Goal: Communication & Community: Answer question/provide support

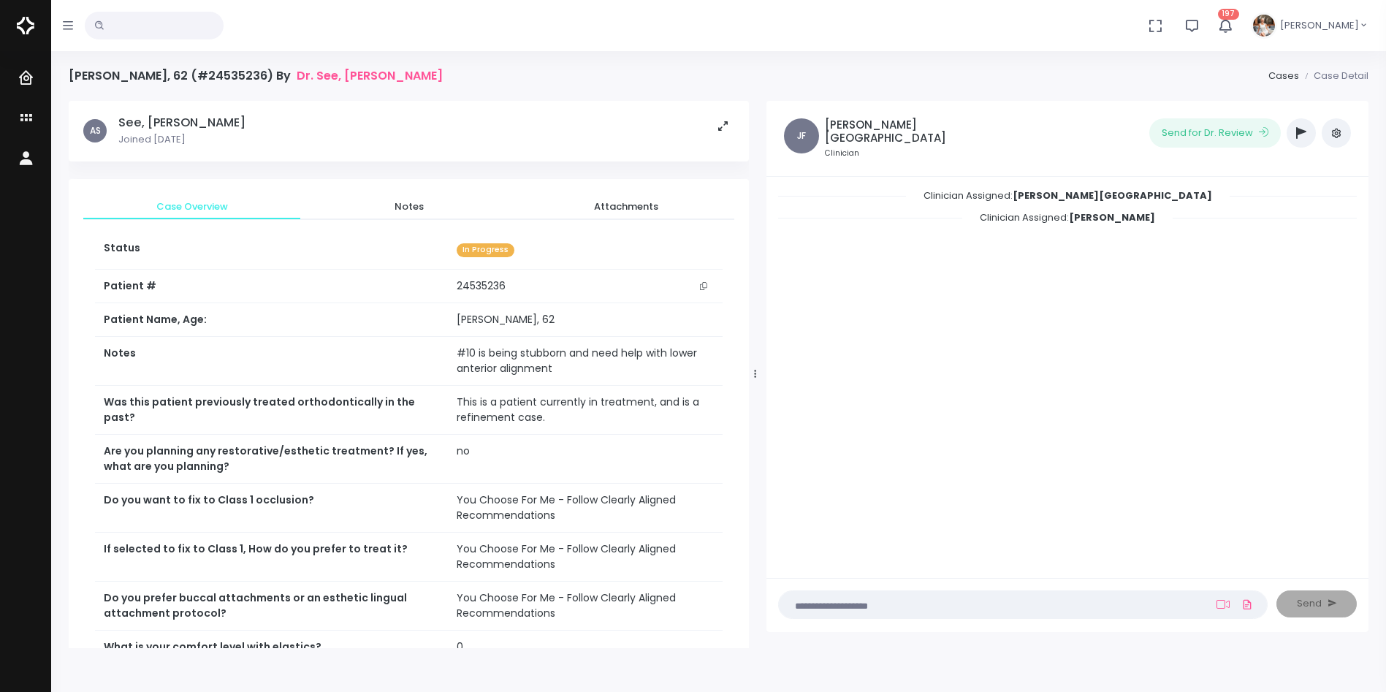
drag, startPoint x: 678, startPoint y: 370, endPoint x: 760, endPoint y: 370, distance: 82.5
click at [759, 370] on div at bounding box center [755, 374] width 7 height 536
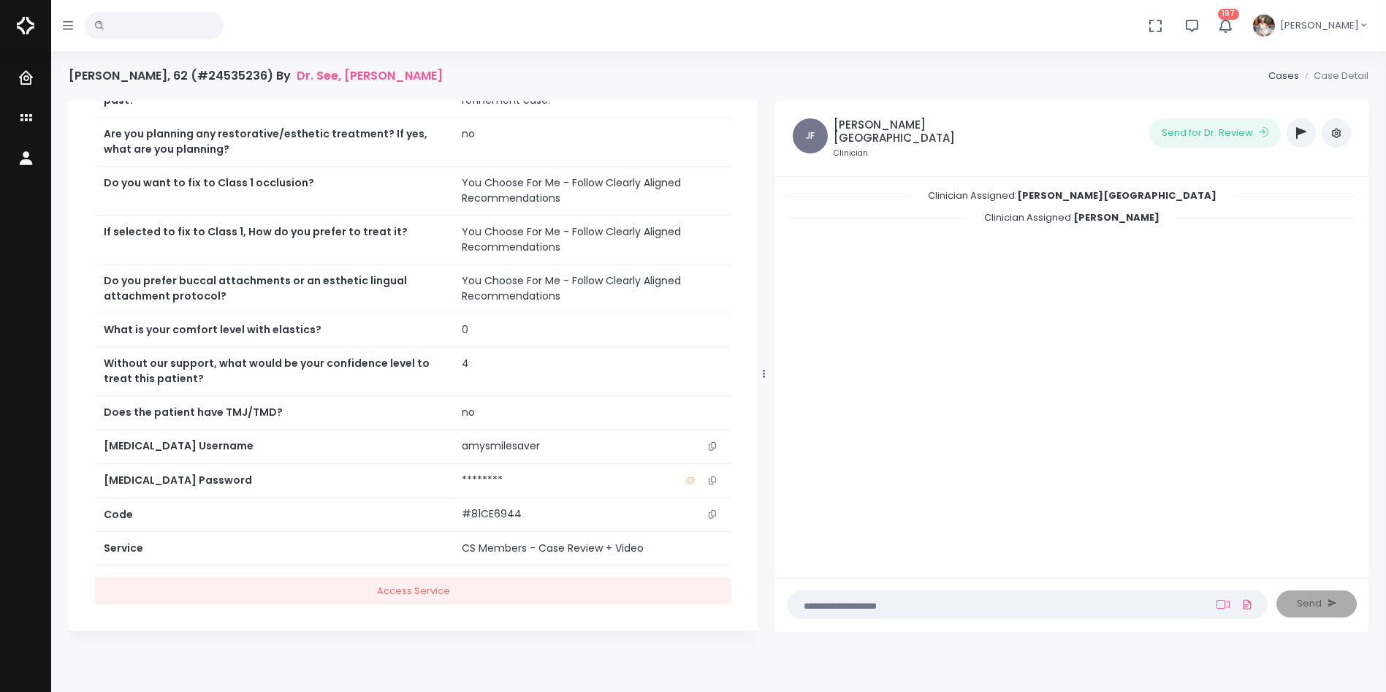
click at [711, 439] on button "scrollable content" at bounding box center [712, 445] width 20 height 15
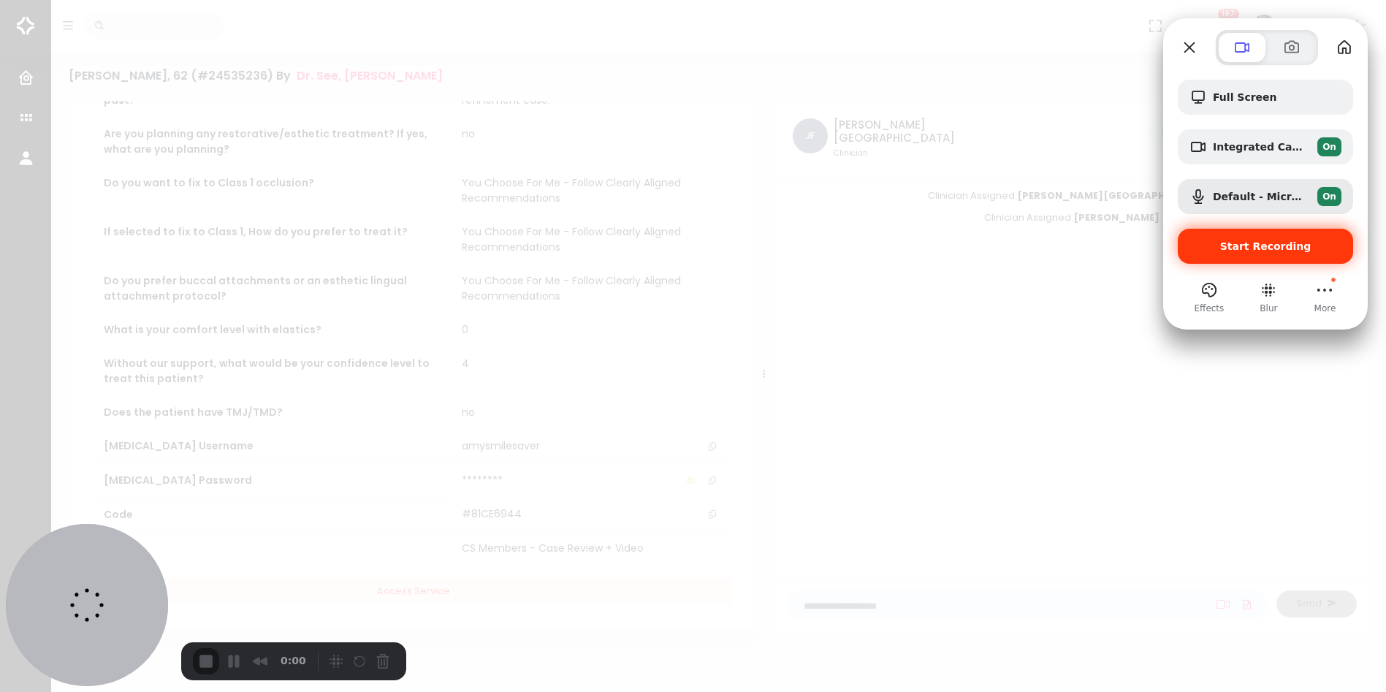
click at [1279, 251] on span "Start Recording" at bounding box center [1265, 246] width 91 height 12
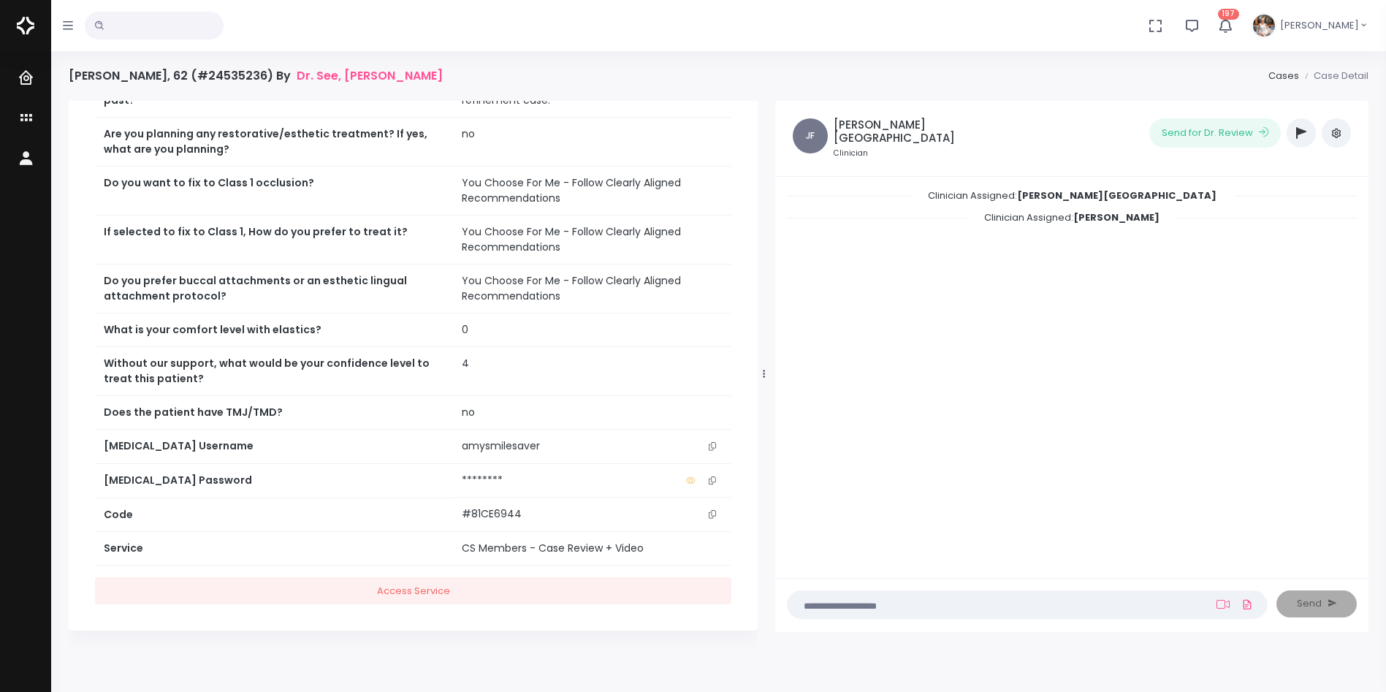
click at [1123, 608] on textarea at bounding box center [998, 604] width 405 height 16
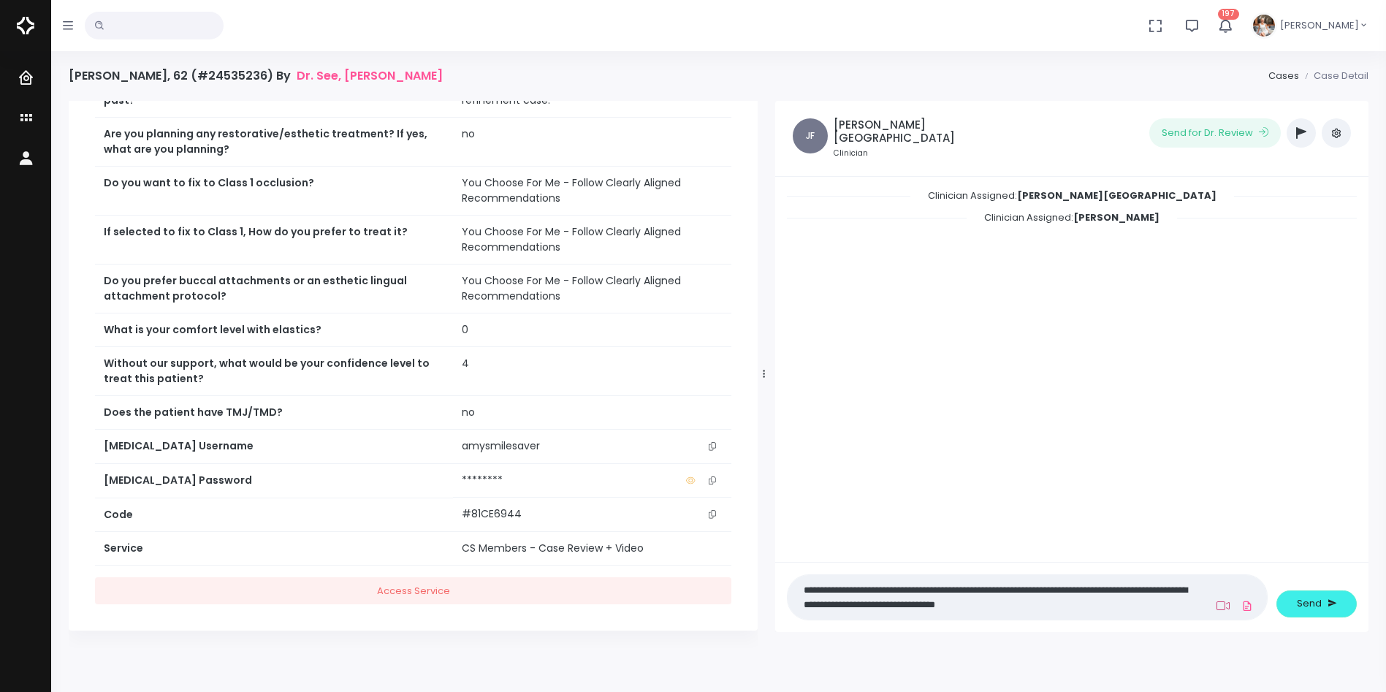
type textarea "**********"
click at [1223, 605] on icon at bounding box center [1222, 606] width 13 height 12
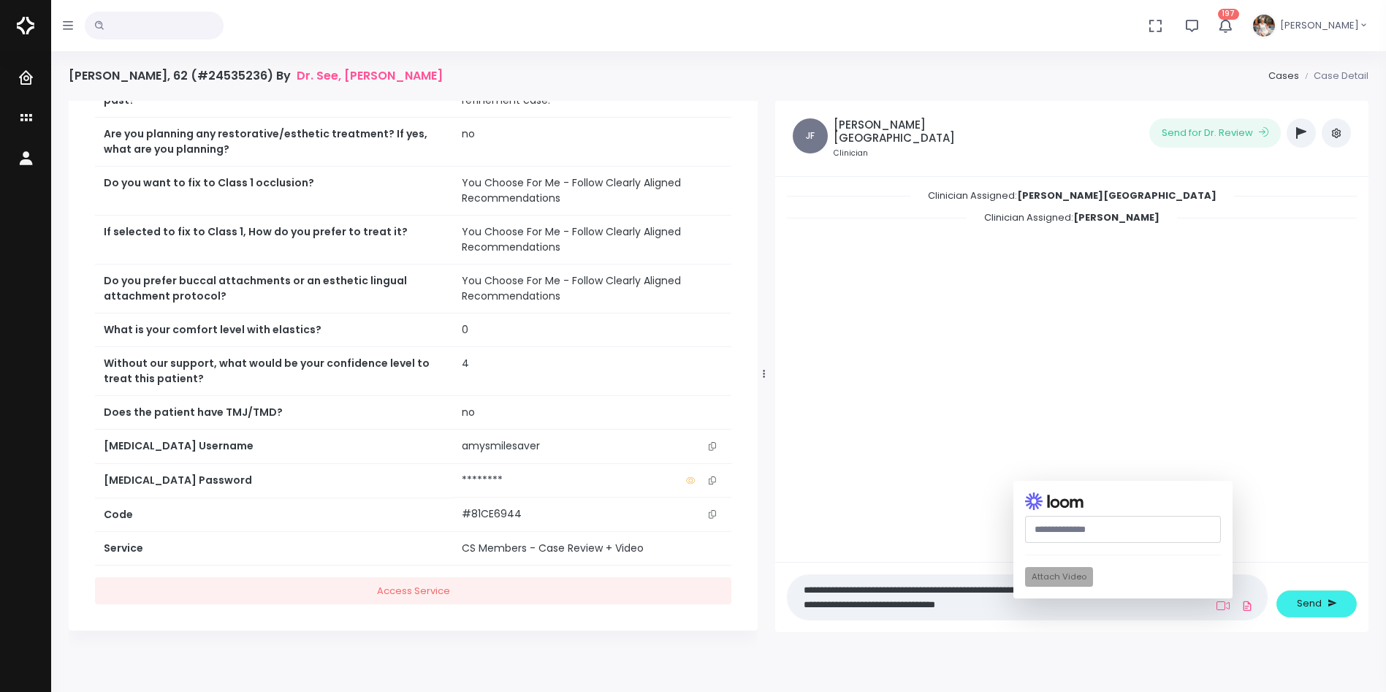
click at [1099, 530] on input "text" at bounding box center [1123, 529] width 196 height 27
paste input "**********"
type input "**********"
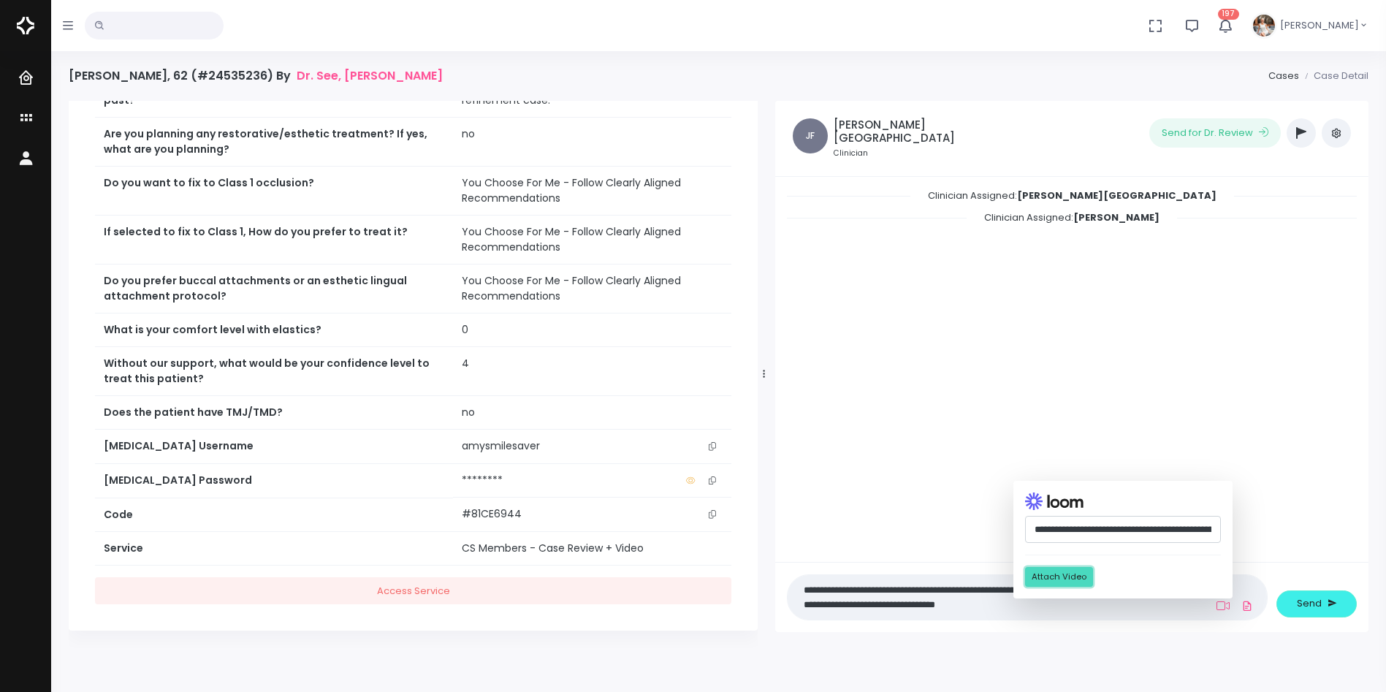
click at [1066, 581] on button "Attach Video" at bounding box center [1059, 577] width 68 height 20
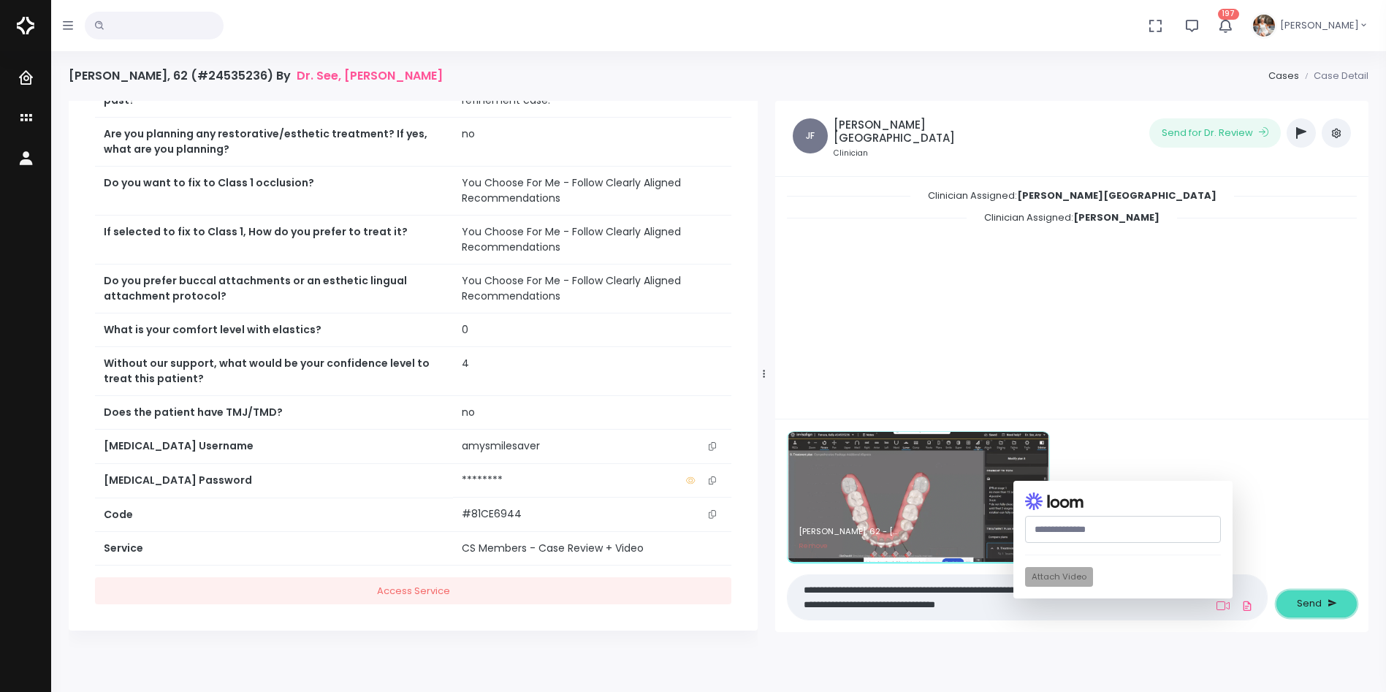
click at [1311, 606] on span "Send" at bounding box center [1309, 603] width 25 height 15
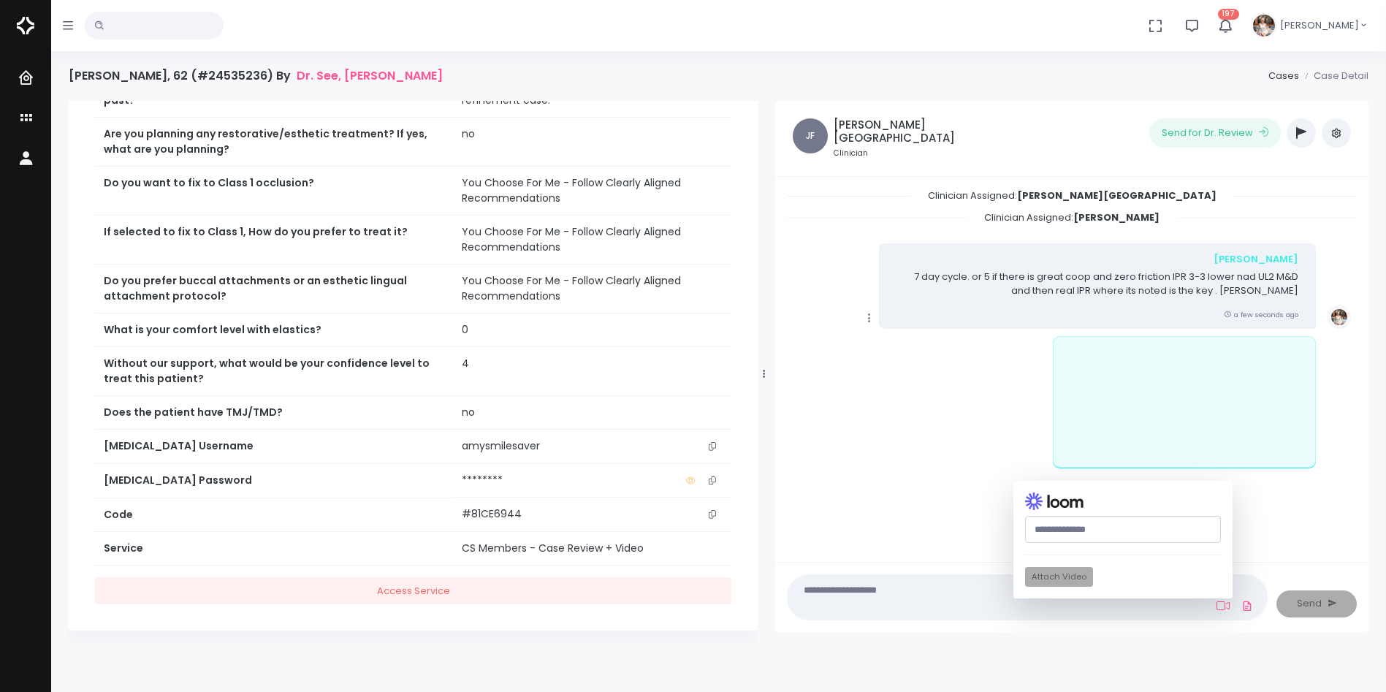
click at [867, 314] on icon "scrollable content" at bounding box center [869, 317] width 13 height 13
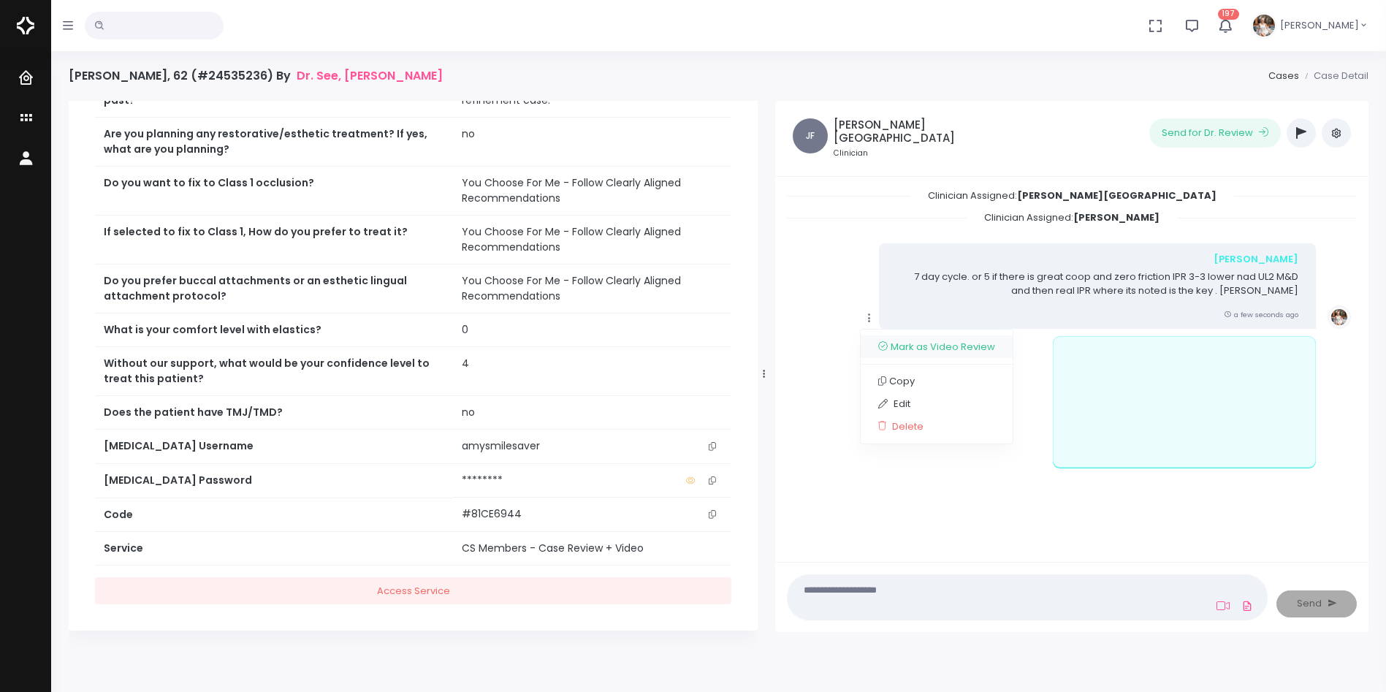
click at [920, 346] on link "Mark as Video Review" at bounding box center [936, 346] width 152 height 23
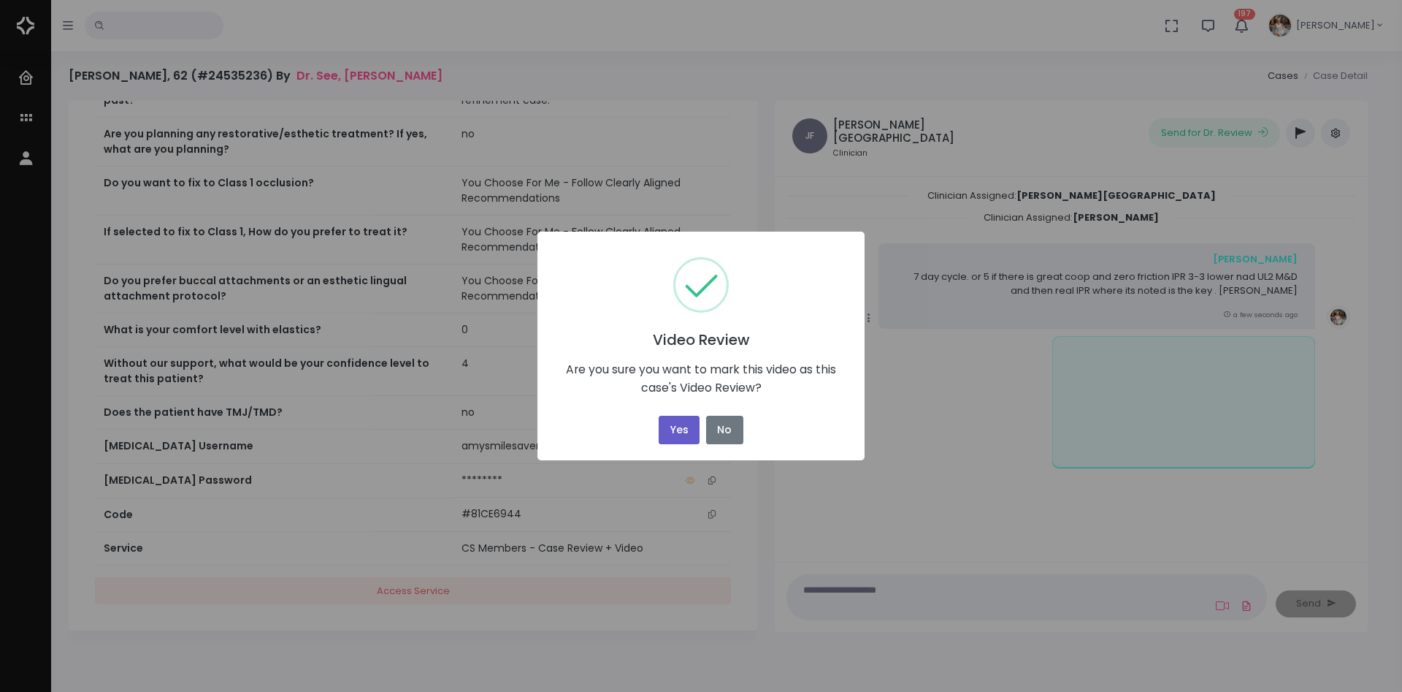
click at [671, 427] on button "Yes" at bounding box center [679, 430] width 41 height 28
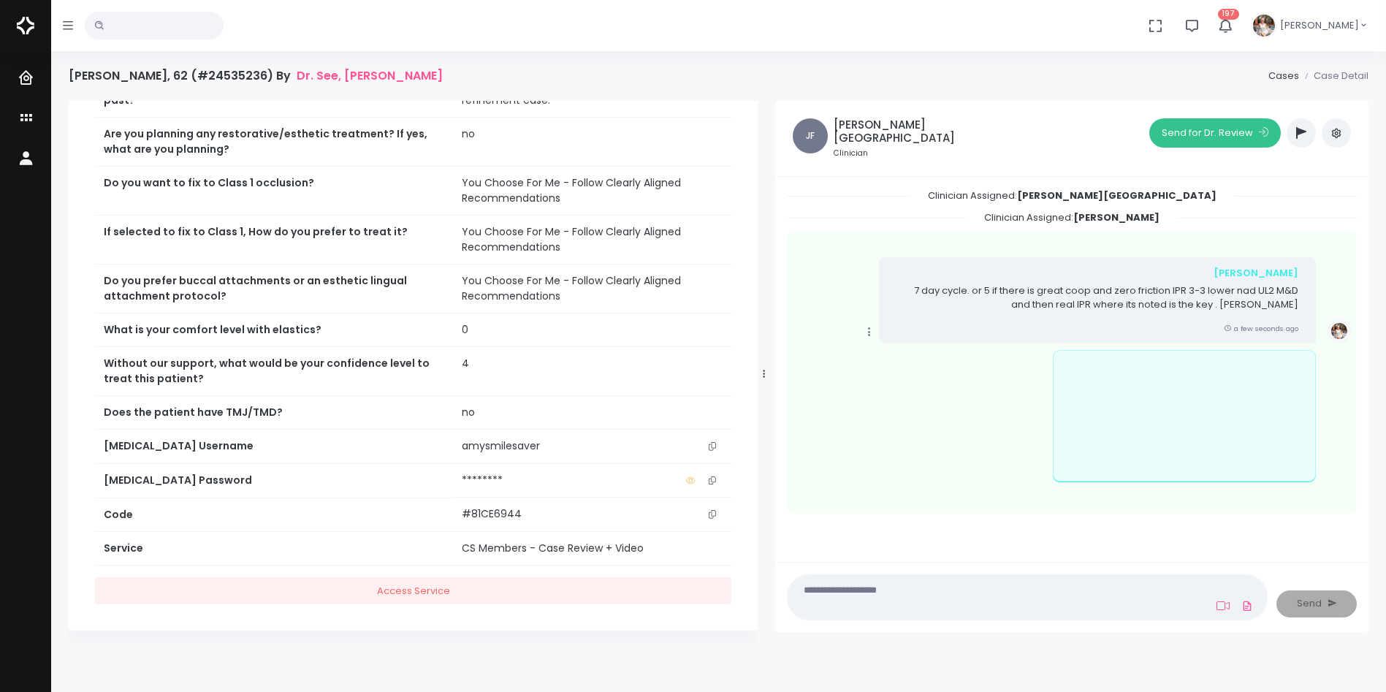
click at [1250, 131] on button "Send for Dr. Review" at bounding box center [1214, 132] width 131 height 29
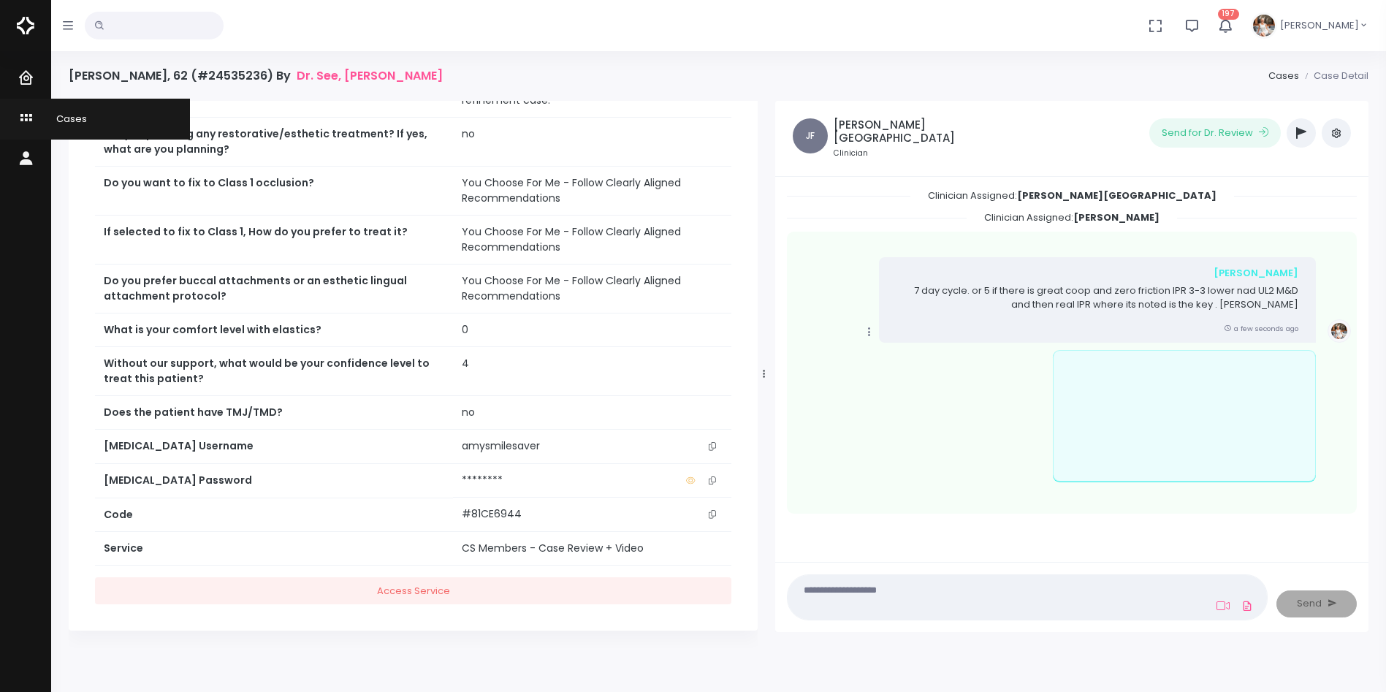
click at [28, 116] on icon "scrollable content" at bounding box center [28, 119] width 20 height 18
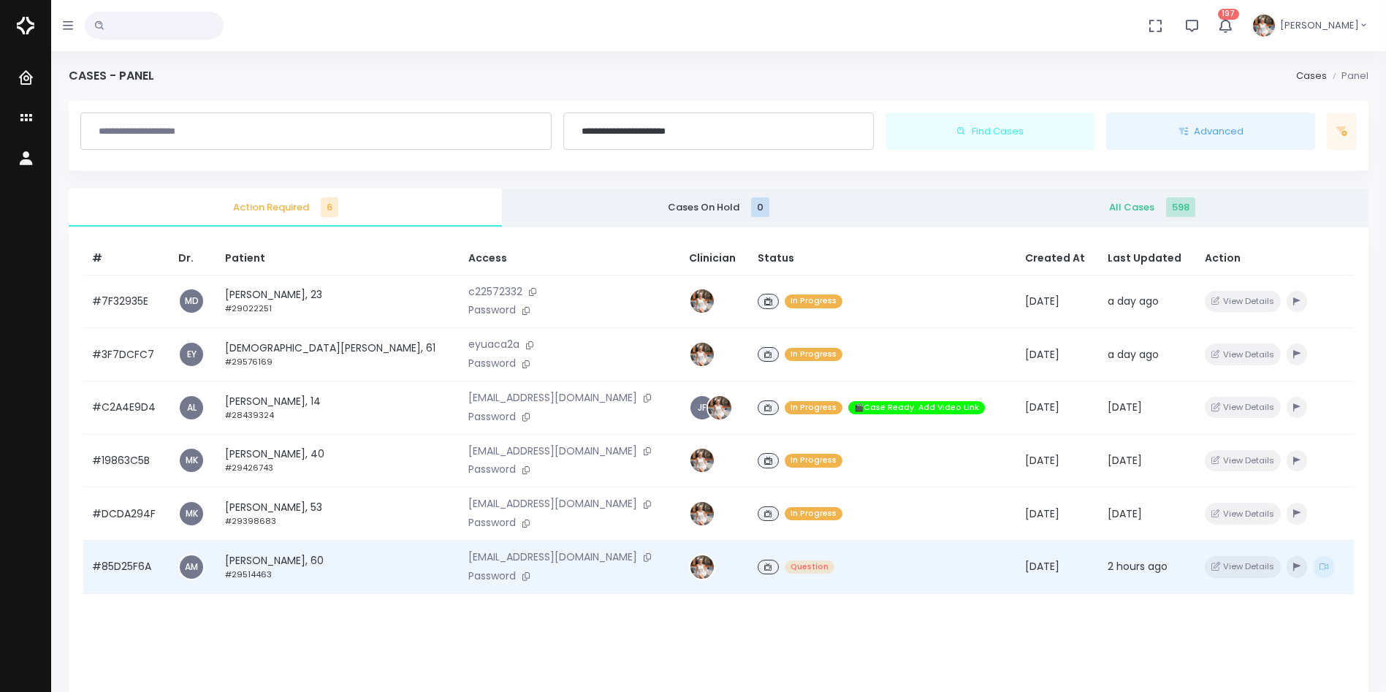
click at [134, 560] on td "#85D25F6A" at bounding box center [126, 567] width 86 height 53
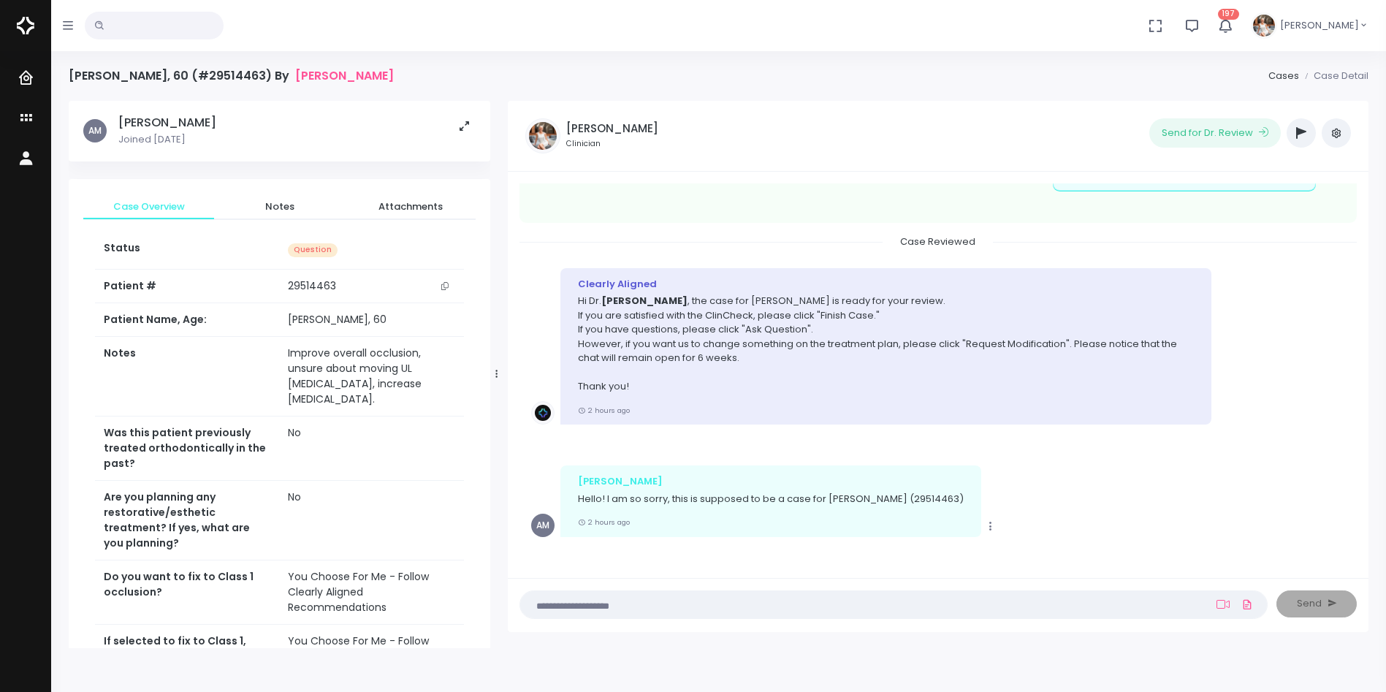
scroll to position [46, 0]
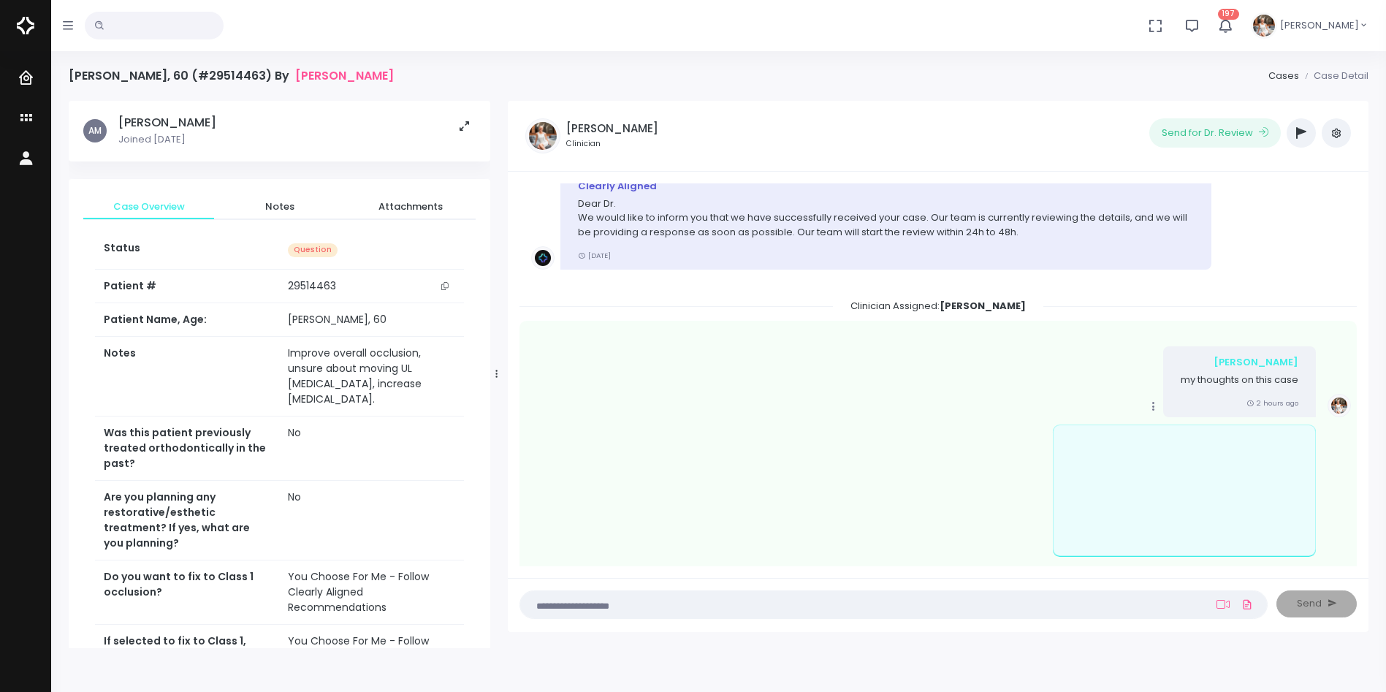
click at [671, 608] on textarea at bounding box center [865, 604] width 672 height 16
click at [677, 610] on textarea at bounding box center [865, 604] width 672 height 16
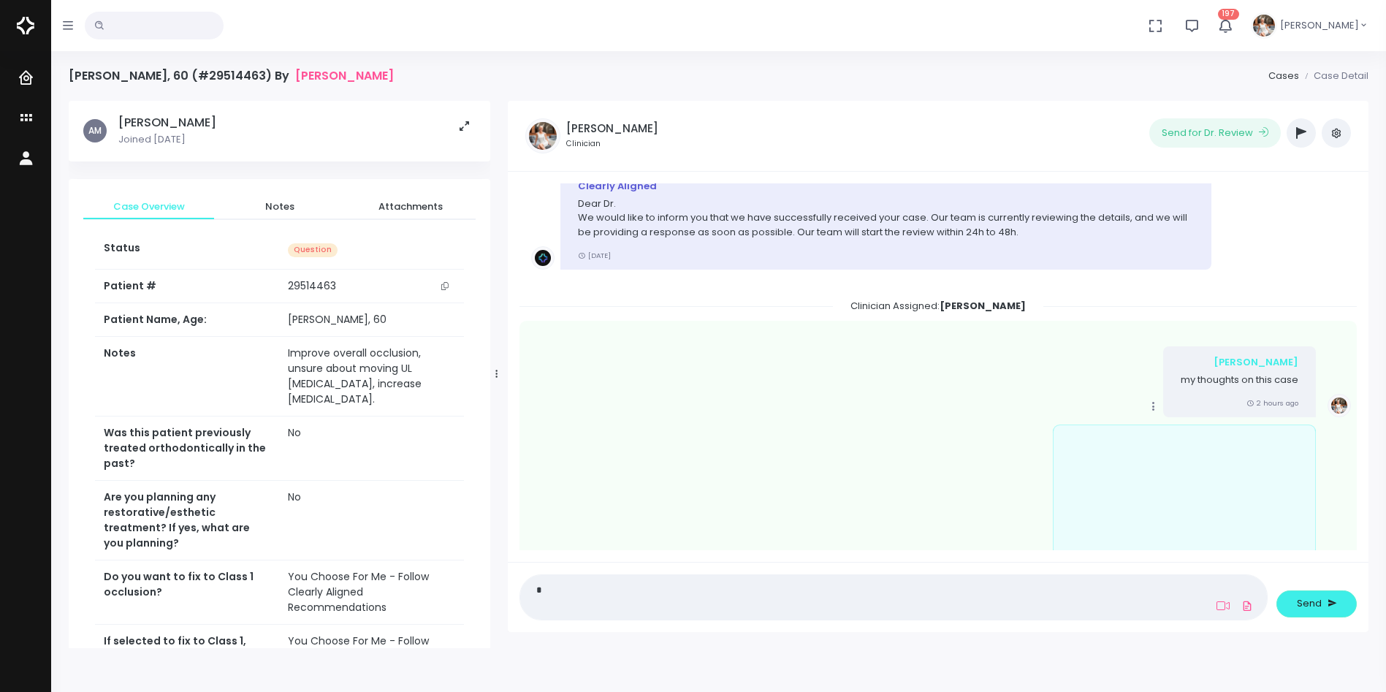
scroll to position [0, 0]
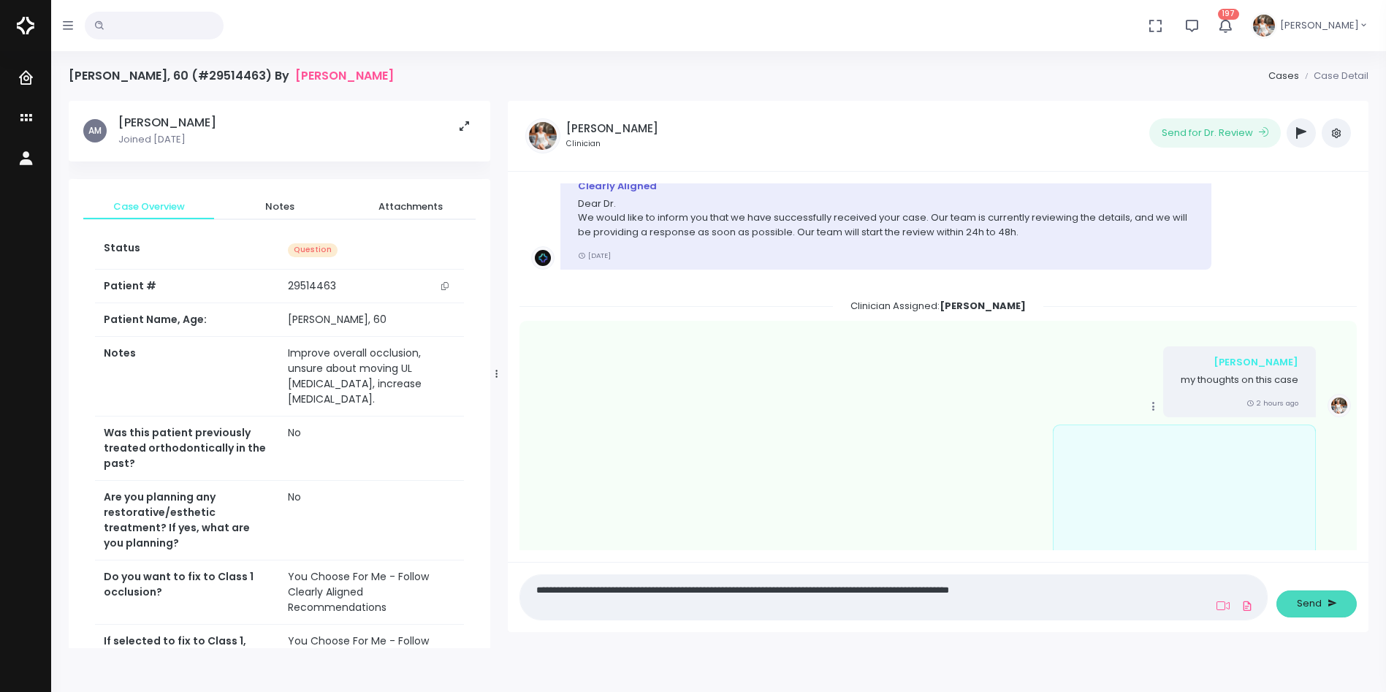
type textarea "**********"
click at [1304, 603] on span "Send" at bounding box center [1309, 603] width 25 height 15
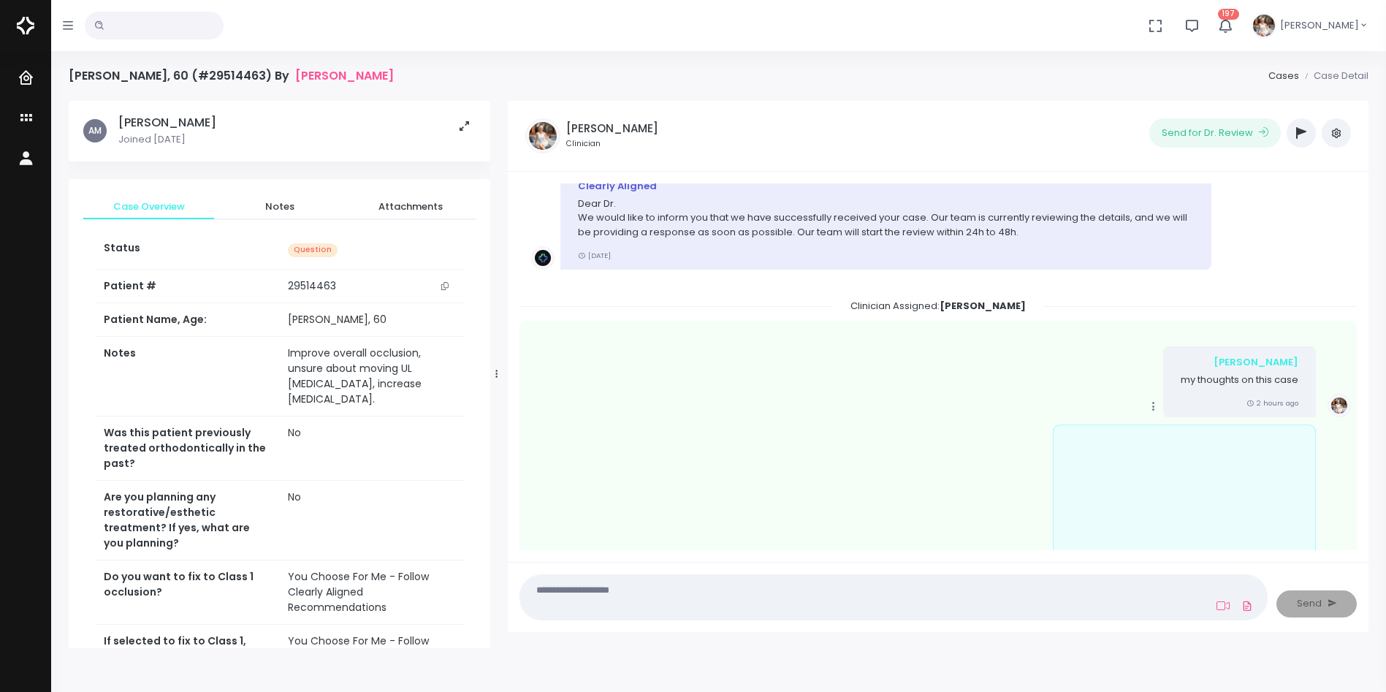
drag, startPoint x: 494, startPoint y: 374, endPoint x: 539, endPoint y: 367, distance: 45.9
click at [500, 370] on div at bounding box center [496, 374] width 7 height 536
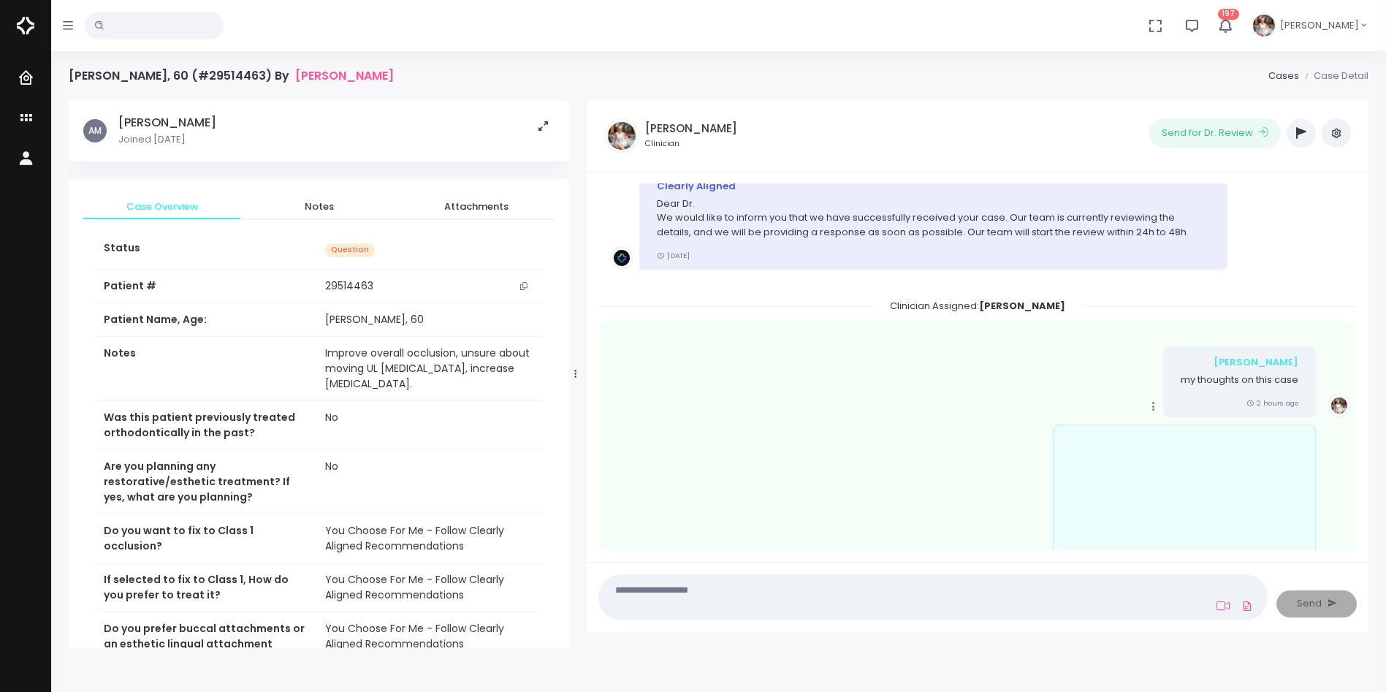
drag, startPoint x: 494, startPoint y: 363, endPoint x: 494, endPoint y: 385, distance: 21.9
click at [494, 385] on tbody "Status Question Patient # [MEDICAL_RECORD_NUMBER] Patient Name, Age: [PERSON_NA…" at bounding box center [319, 596] width 448 height 728
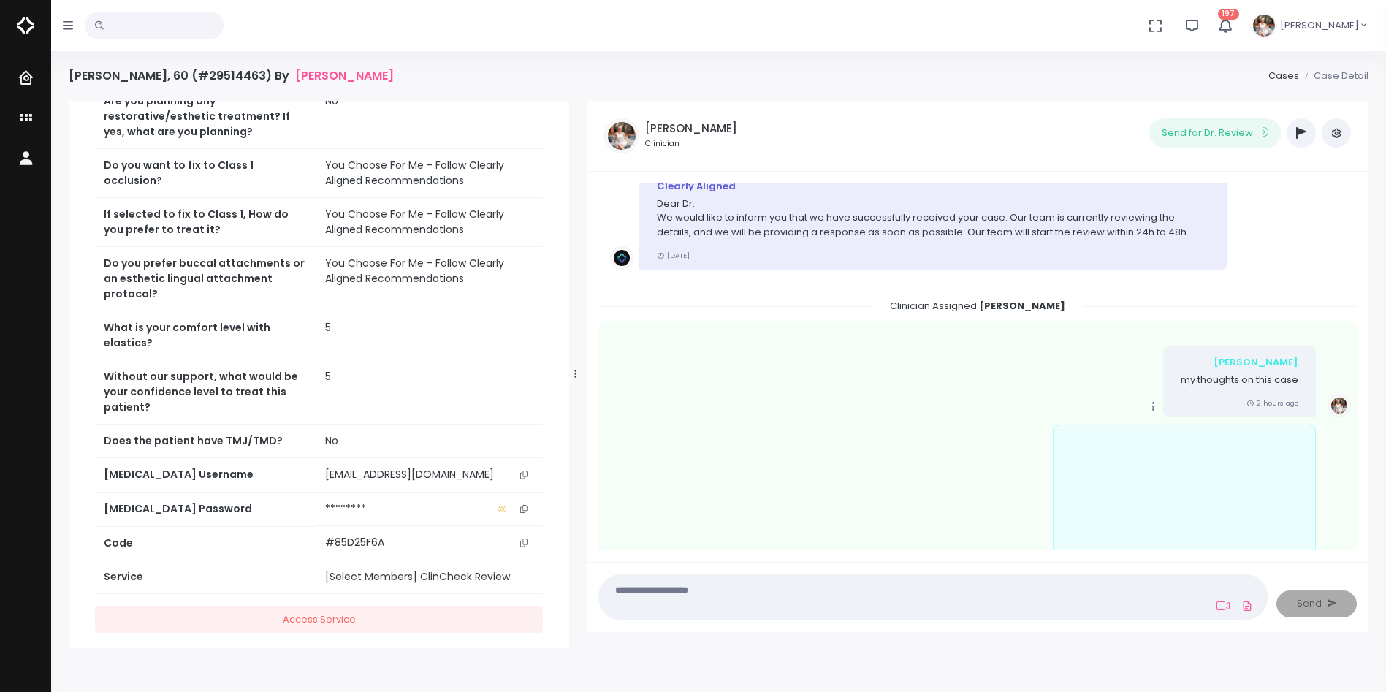
click at [524, 470] on icon "scrollable content" at bounding box center [523, 474] width 7 height 8
copy tbody "et. Was this patient previously treated orthodontically in the past? No"
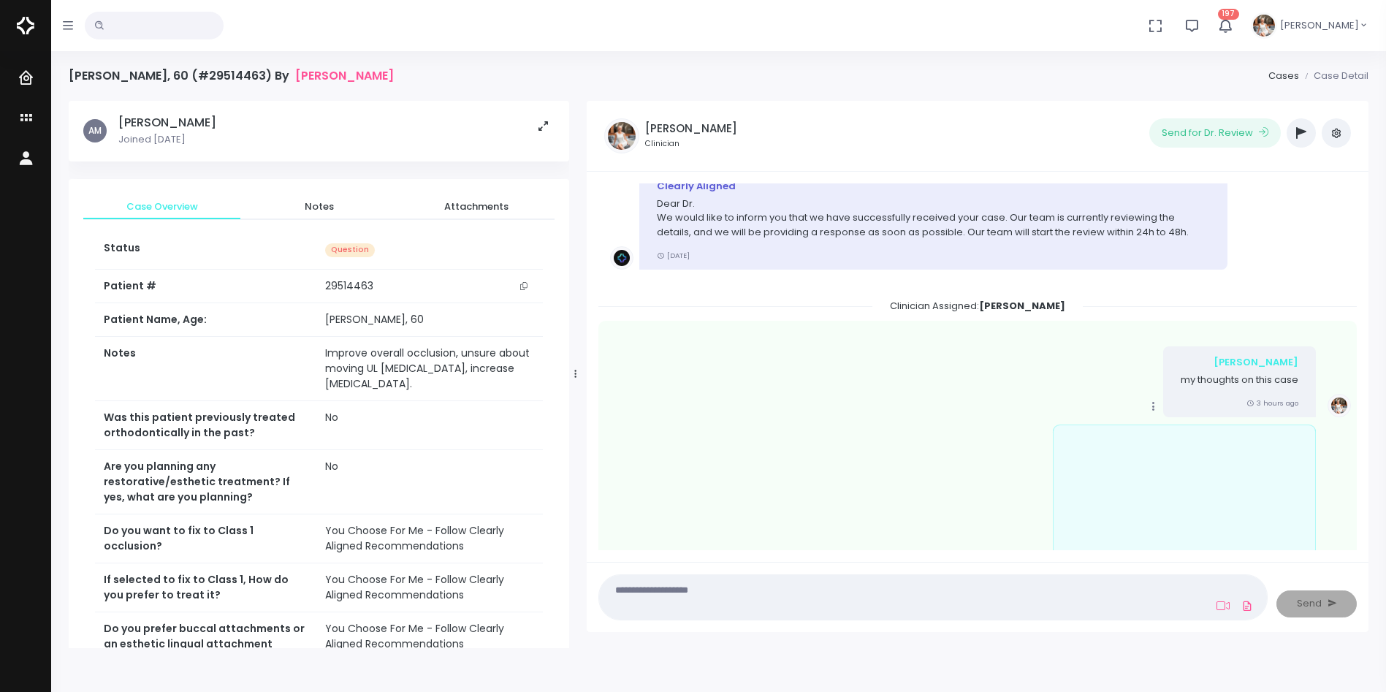
drag, startPoint x: 577, startPoint y: 374, endPoint x: 659, endPoint y: 378, distance: 81.9
click at [579, 378] on div at bounding box center [575, 374] width 7 height 536
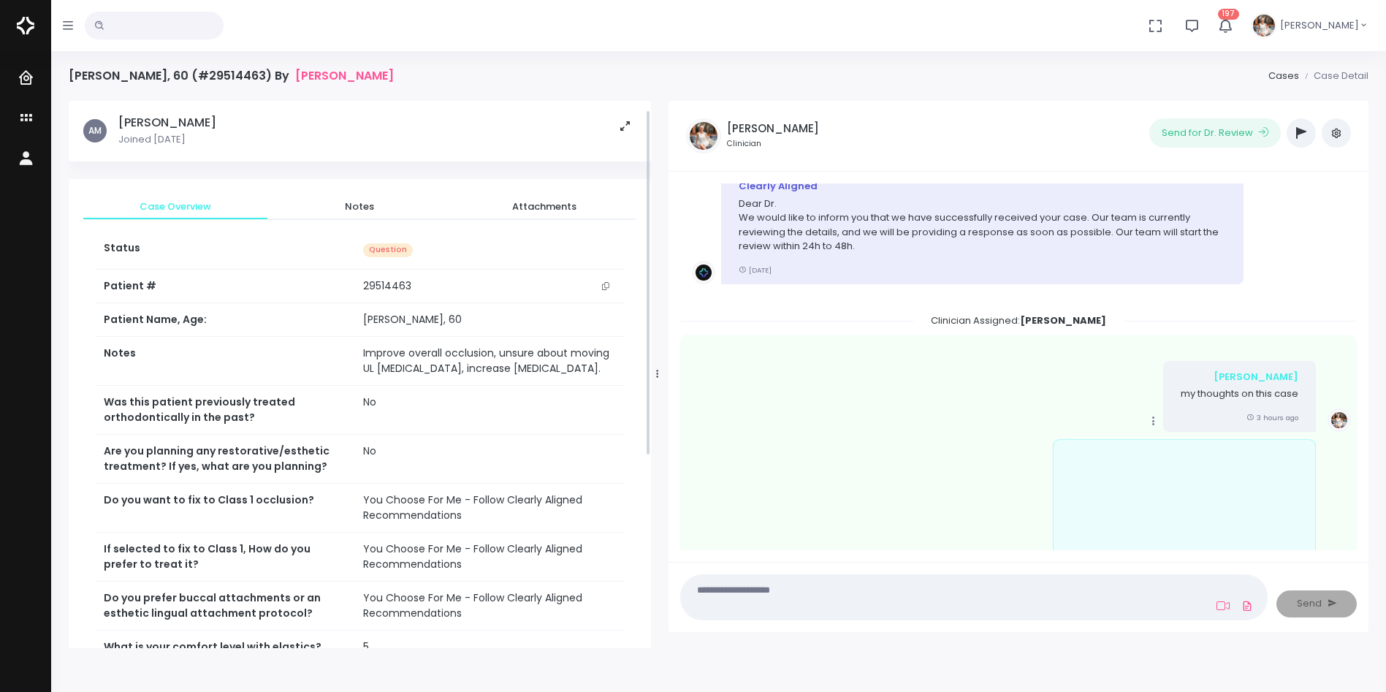
scroll to position [317, 0]
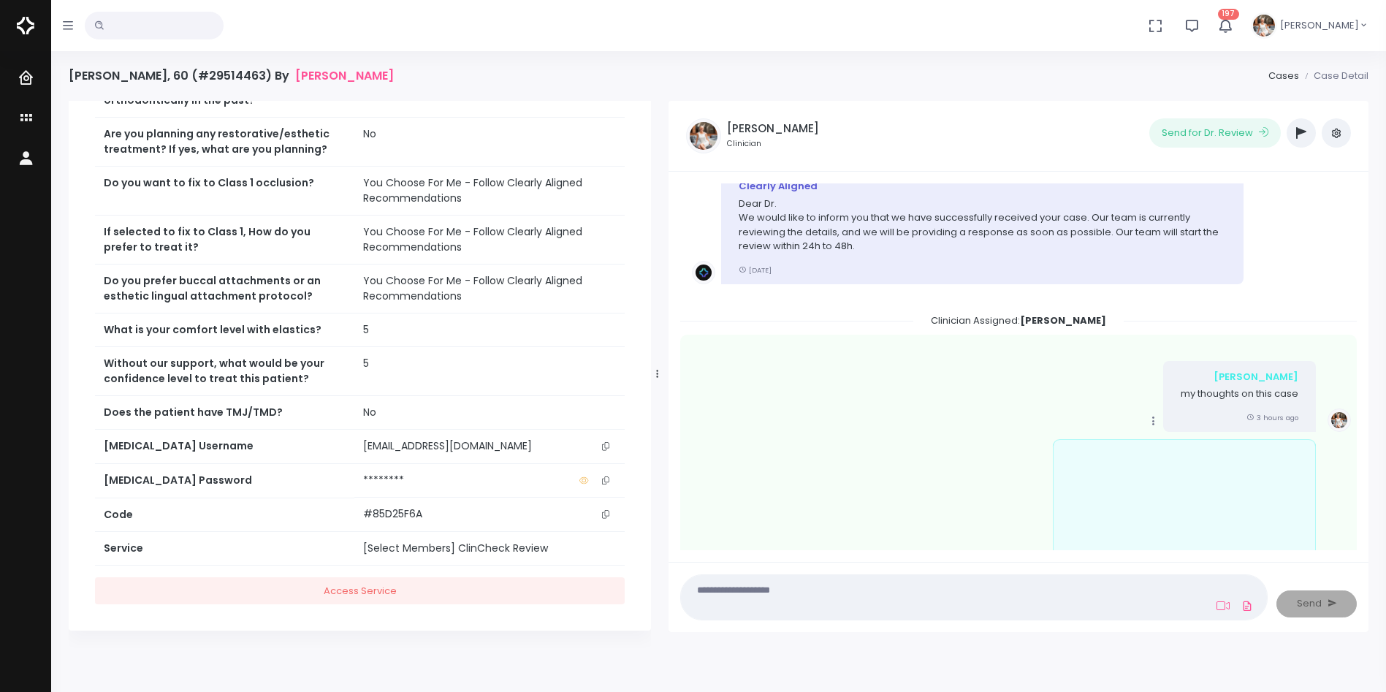
click at [607, 444] on icon "scrollable content" at bounding box center [605, 446] width 7 height 8
copy tbody "et. Was this patient previously treated orthodontically in the past? No"
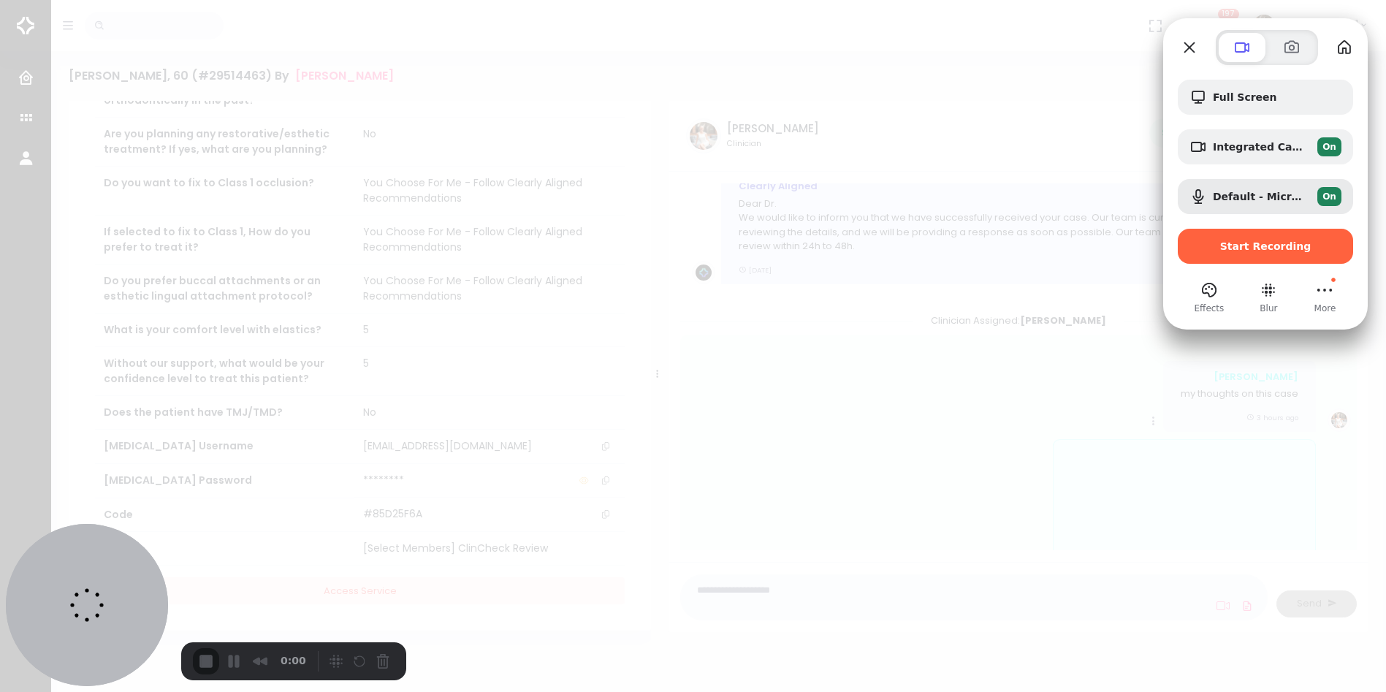
click at [1261, 259] on div "Start Recording" at bounding box center [1264, 246] width 175 height 35
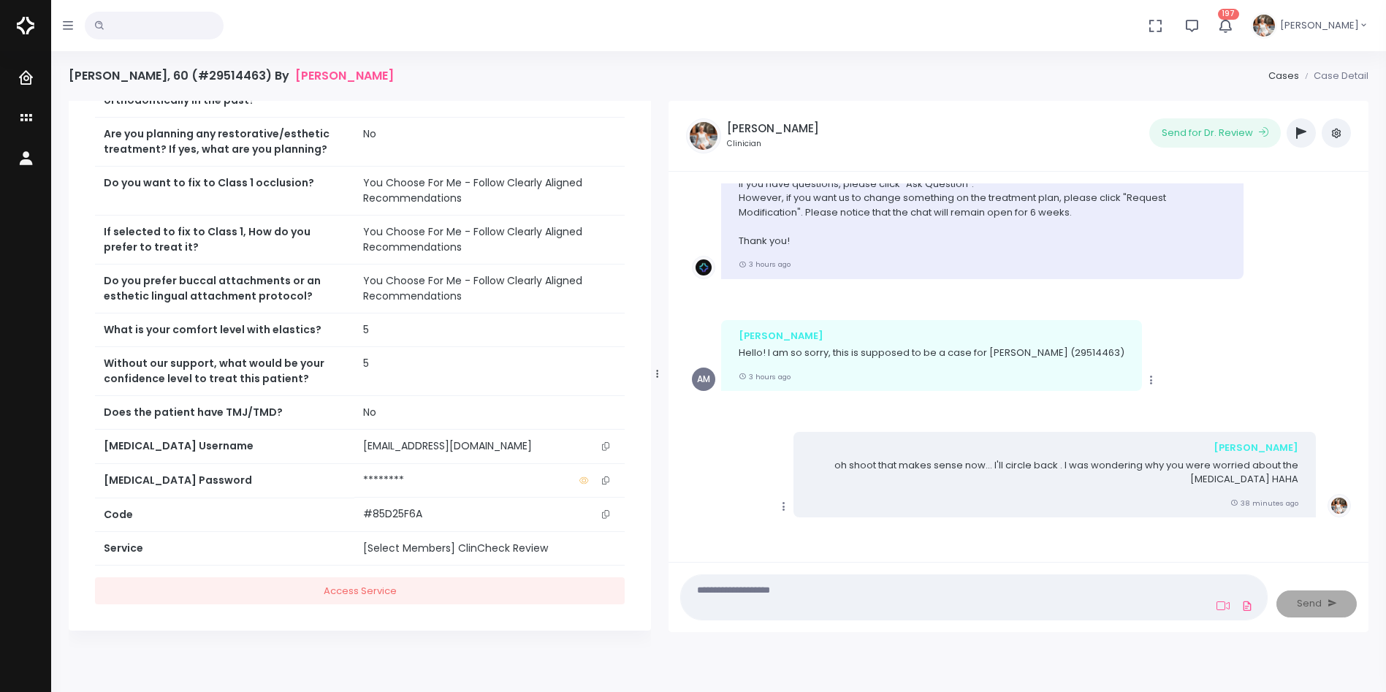
scroll to position [0, 0]
click at [1139, 589] on textarea at bounding box center [945, 597] width 511 height 33
click at [1220, 606] on icon at bounding box center [1222, 606] width 13 height 12
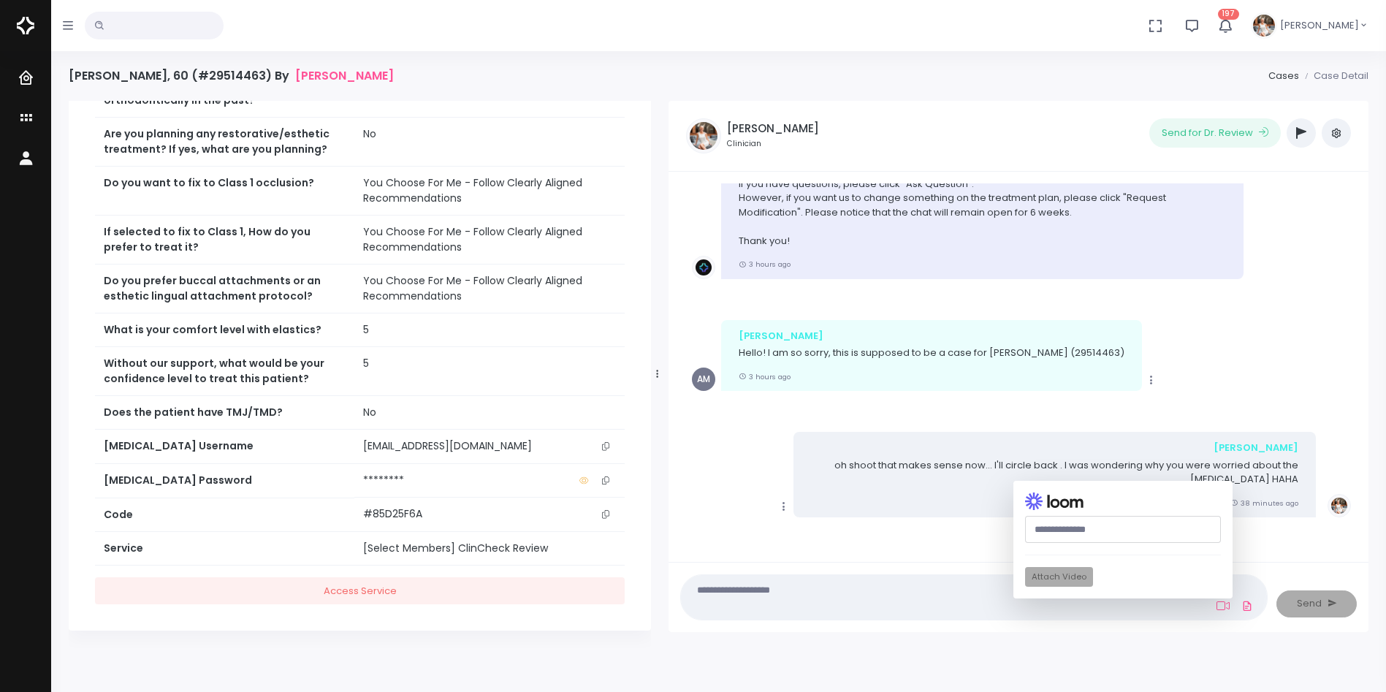
click at [1144, 526] on input "text" at bounding box center [1123, 529] width 196 height 27
paste input "**********"
type input "**********"
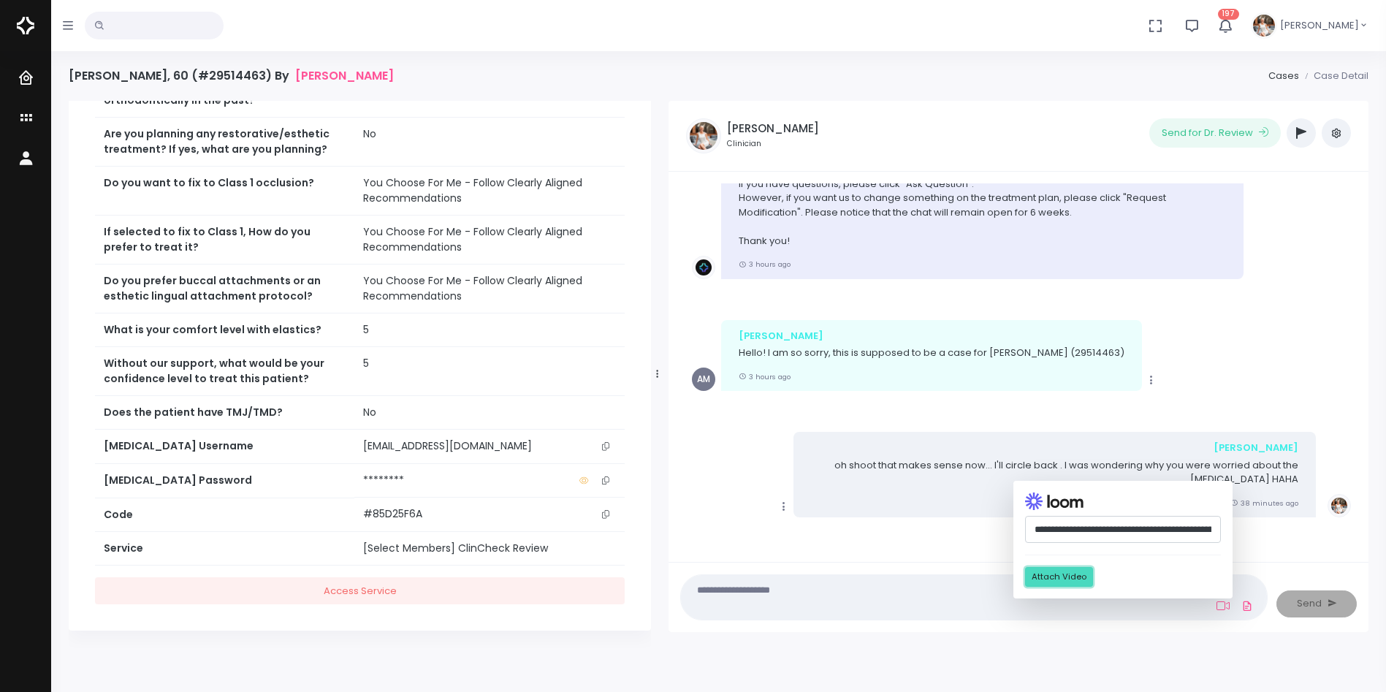
click at [1065, 575] on button "Attach Video" at bounding box center [1059, 577] width 68 height 20
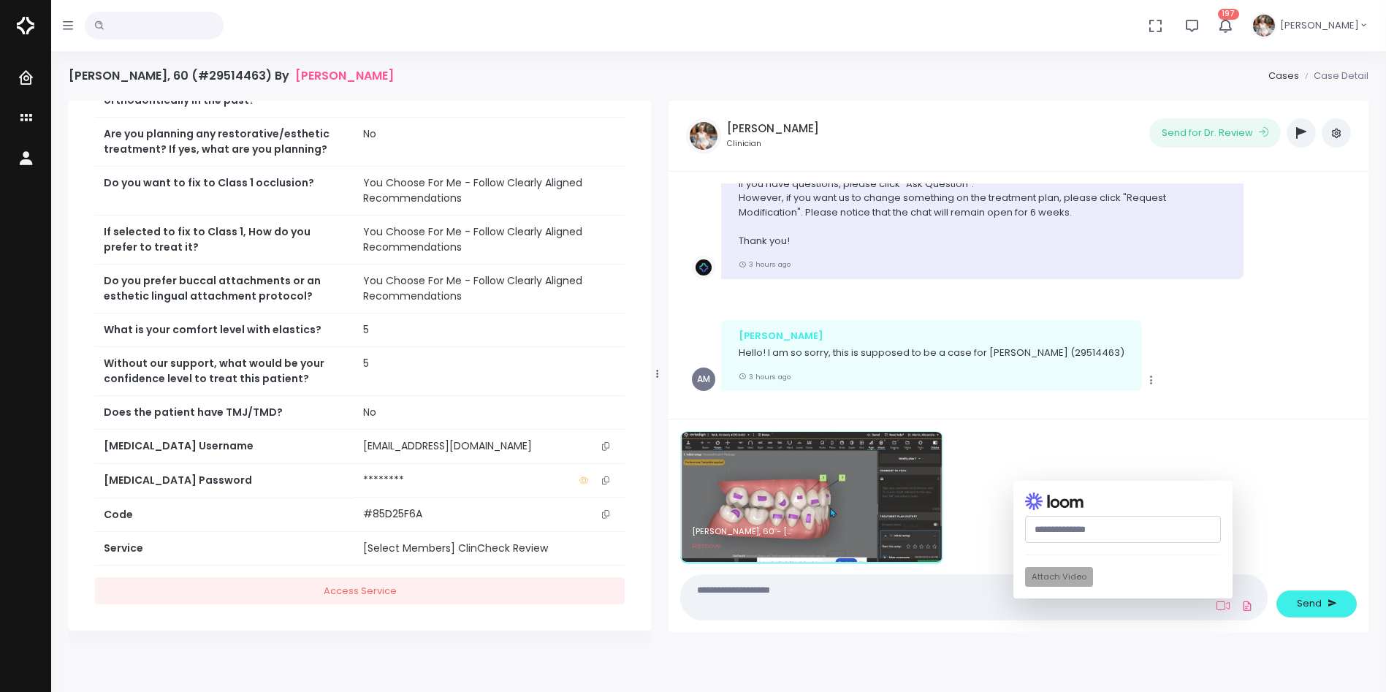
click at [864, 602] on textarea at bounding box center [945, 597] width 511 height 33
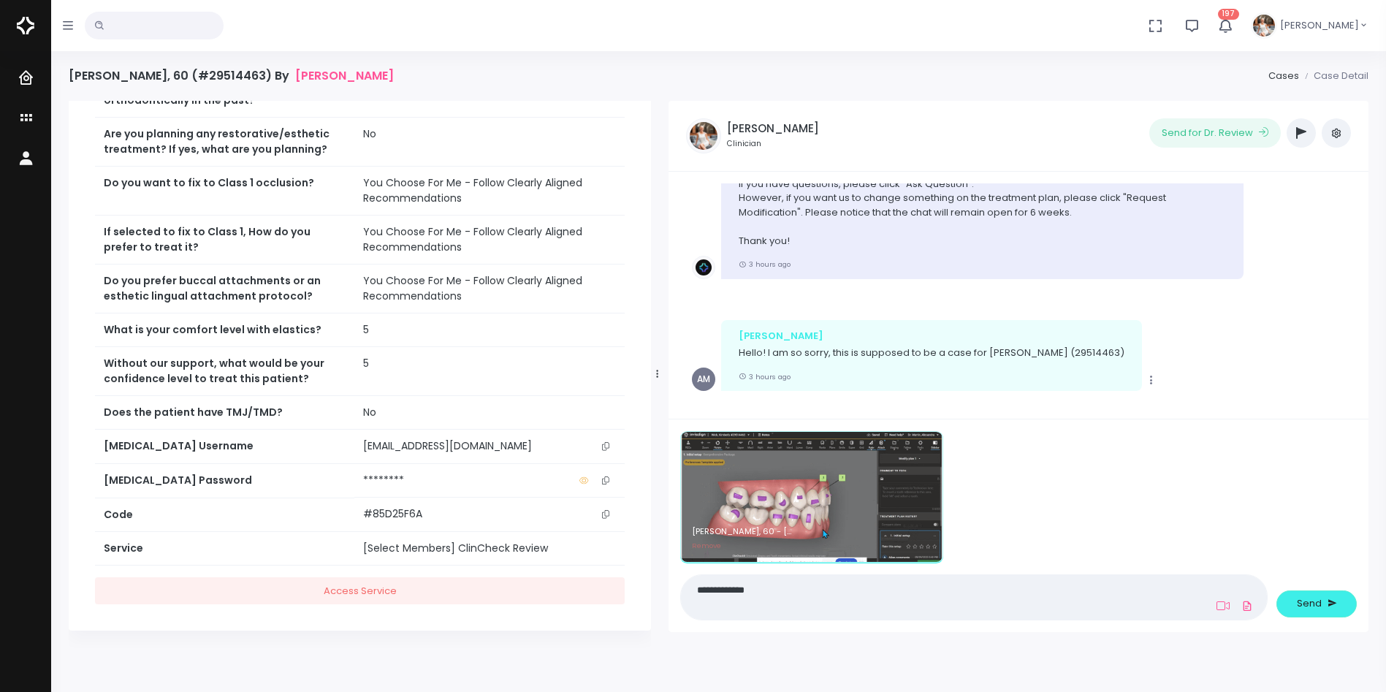
click at [1016, 587] on textarea "**********" at bounding box center [945, 597] width 511 height 33
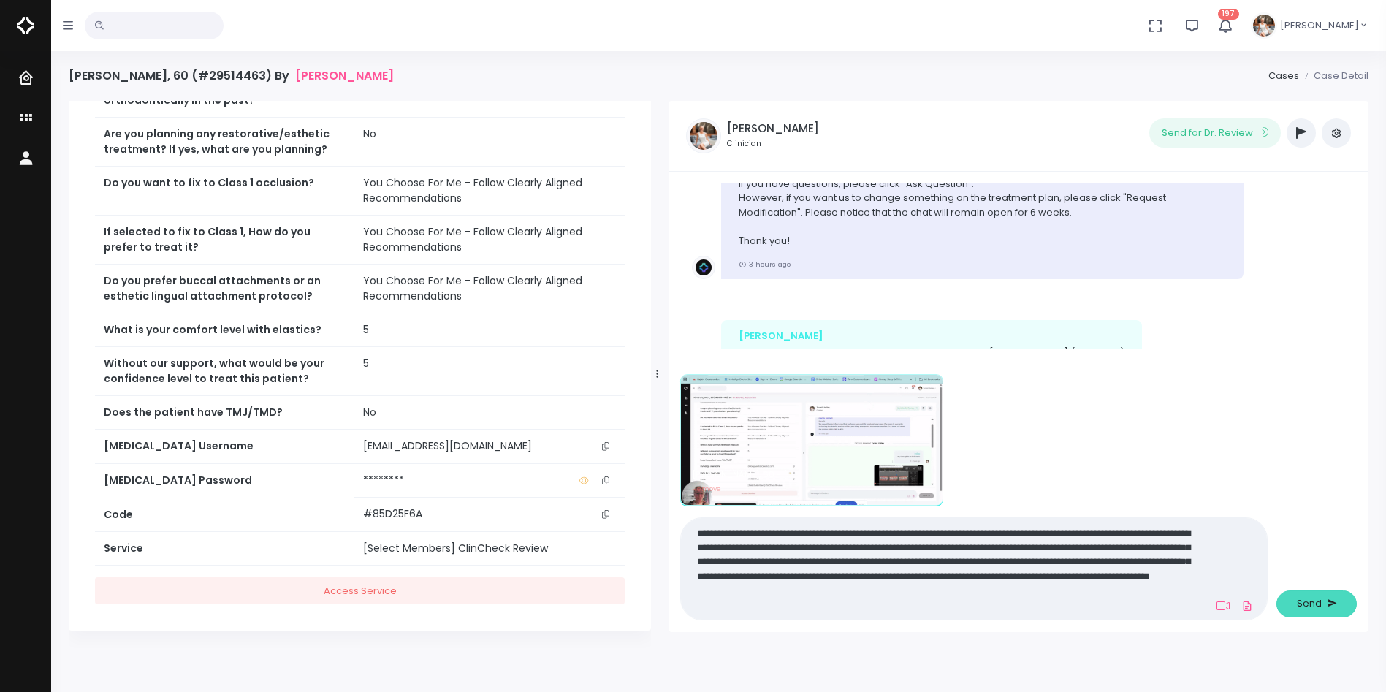
type textarea "**********"
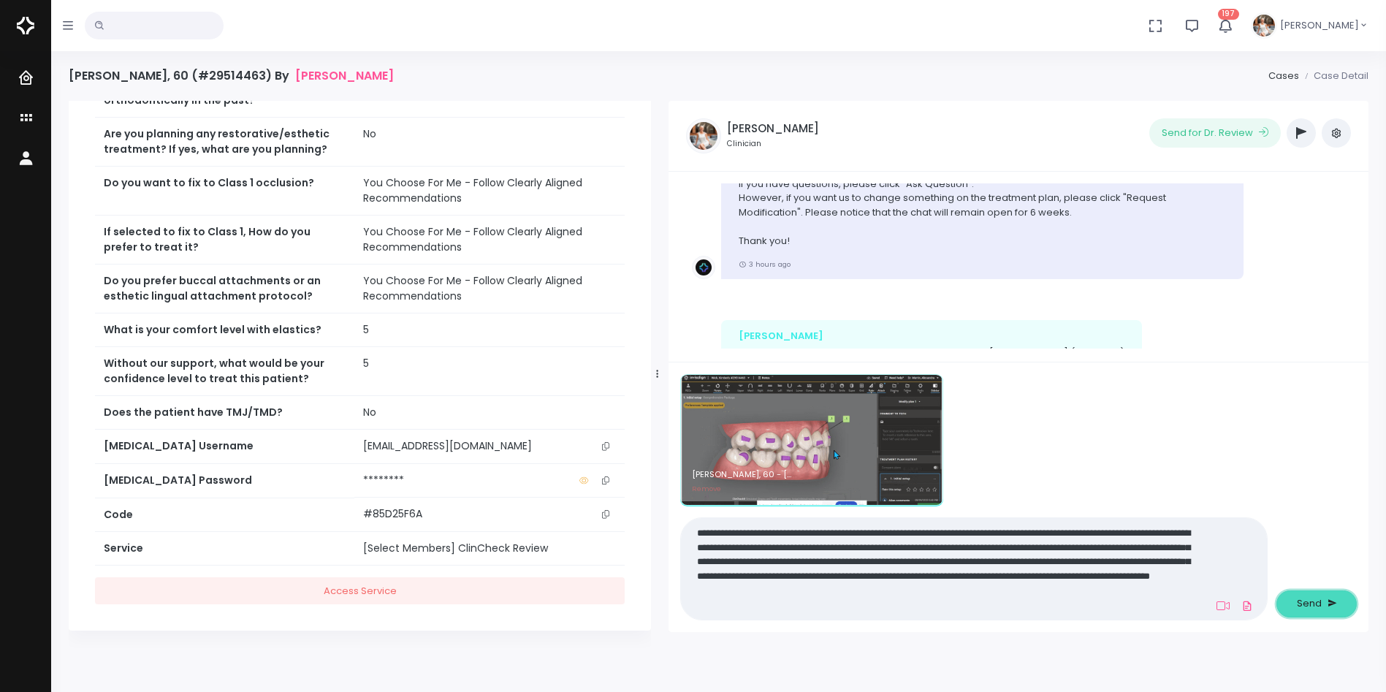
click at [1323, 604] on button "Send" at bounding box center [1316, 603] width 80 height 27
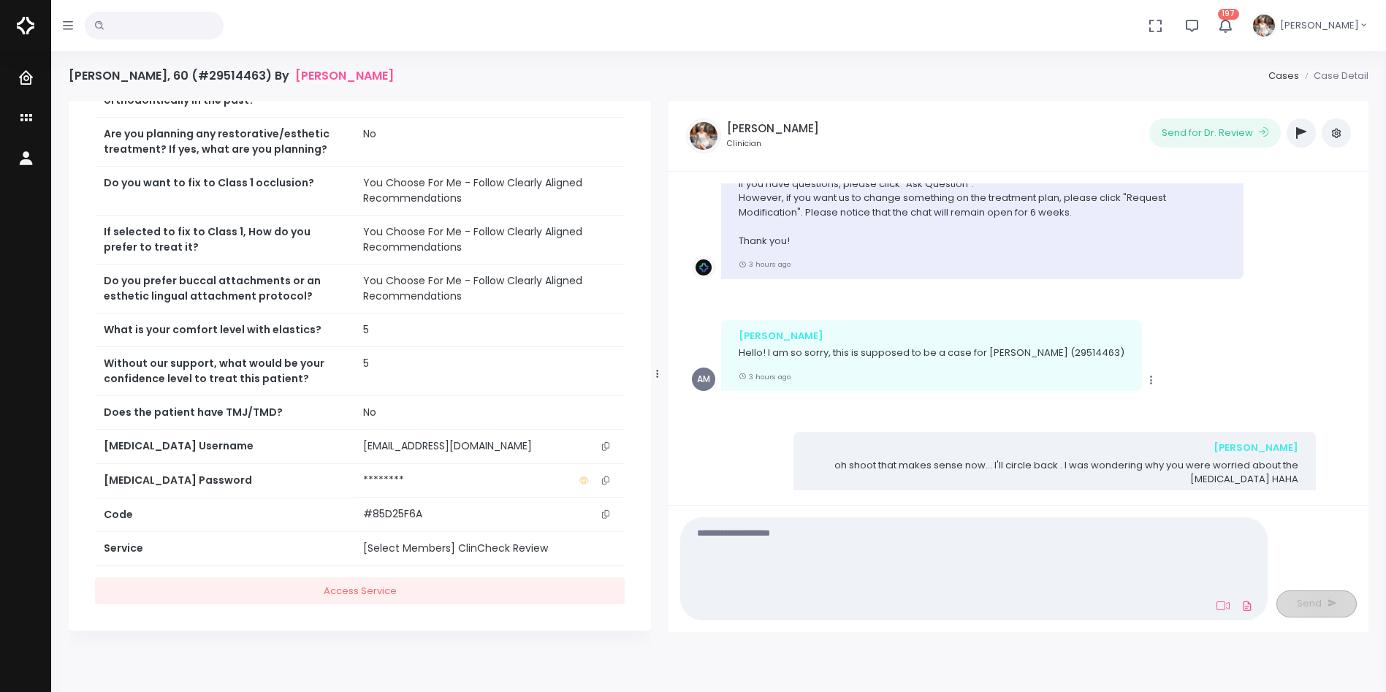
scroll to position [908, 0]
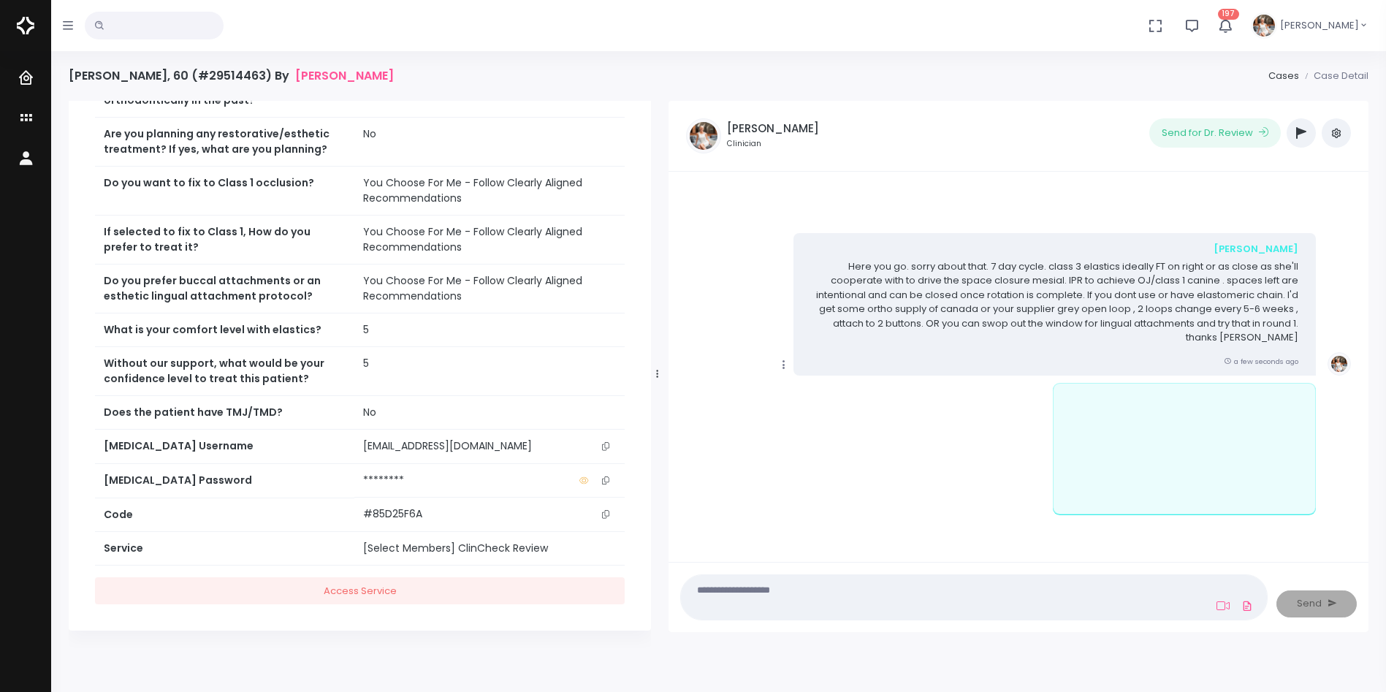
click at [785, 364] on icon "scrollable content" at bounding box center [783, 364] width 13 height 13
click at [806, 389] on link "Mark as Video Review" at bounding box center [851, 393] width 152 height 23
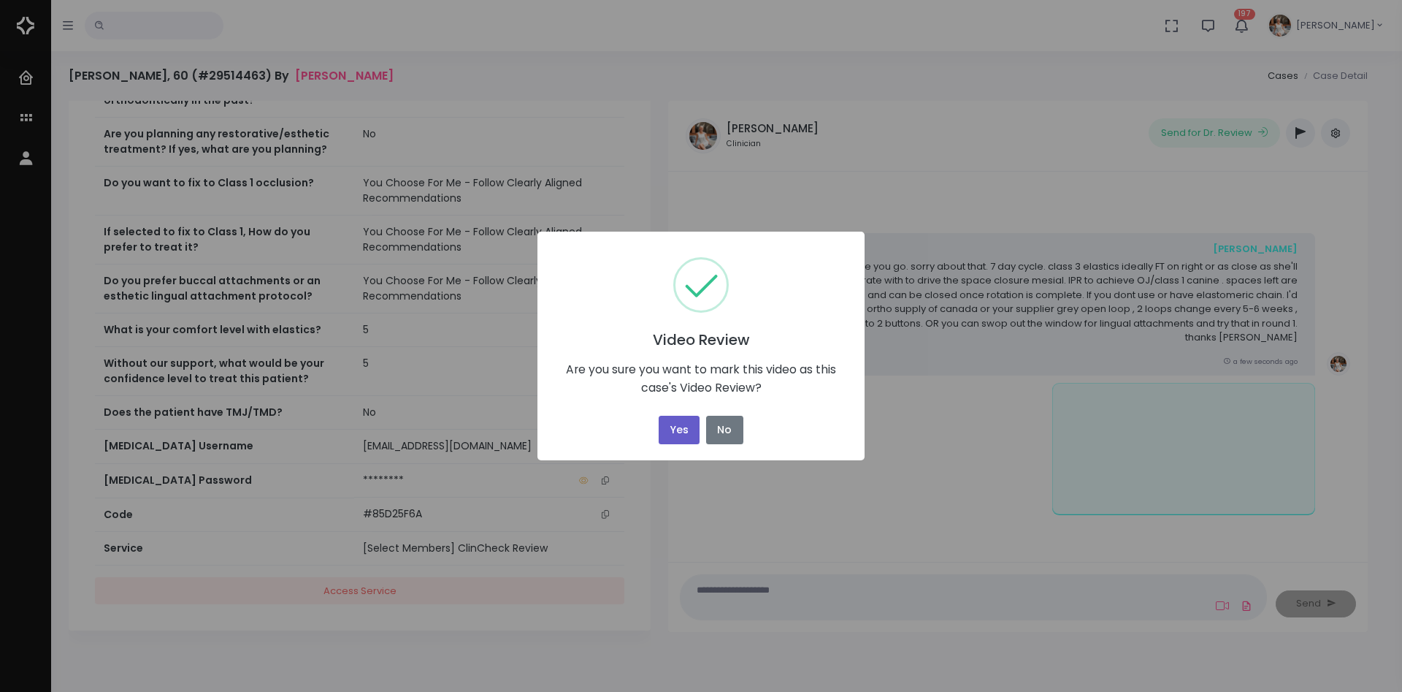
click at [681, 424] on button "Yes" at bounding box center [679, 430] width 41 height 28
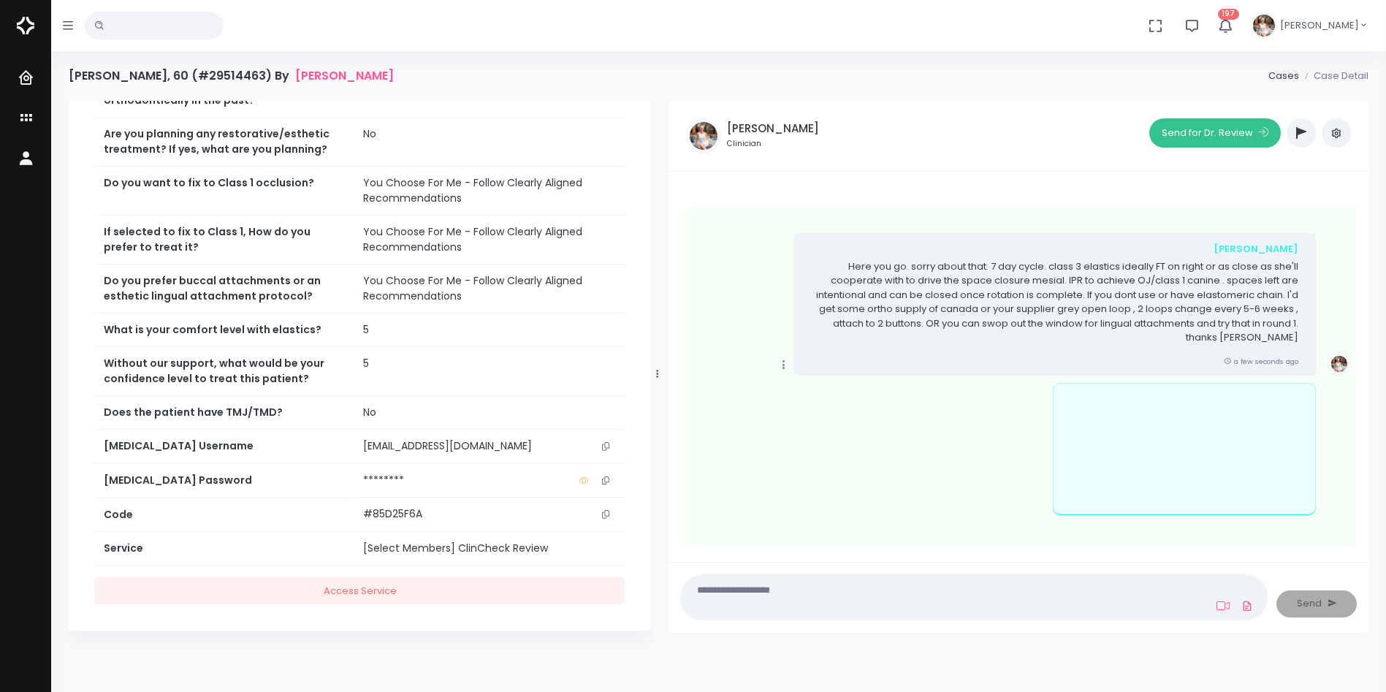
click at [1172, 137] on button "Send for Dr. Review" at bounding box center [1214, 132] width 131 height 29
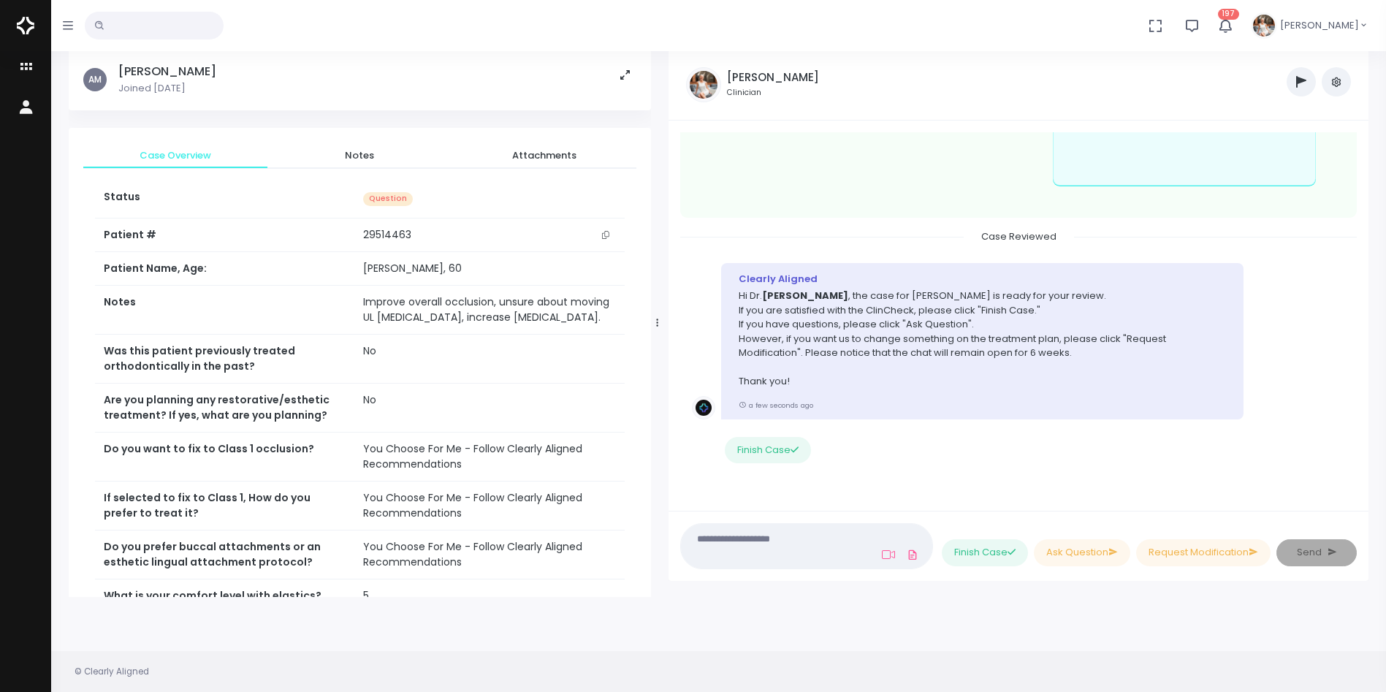
scroll to position [0, 0]
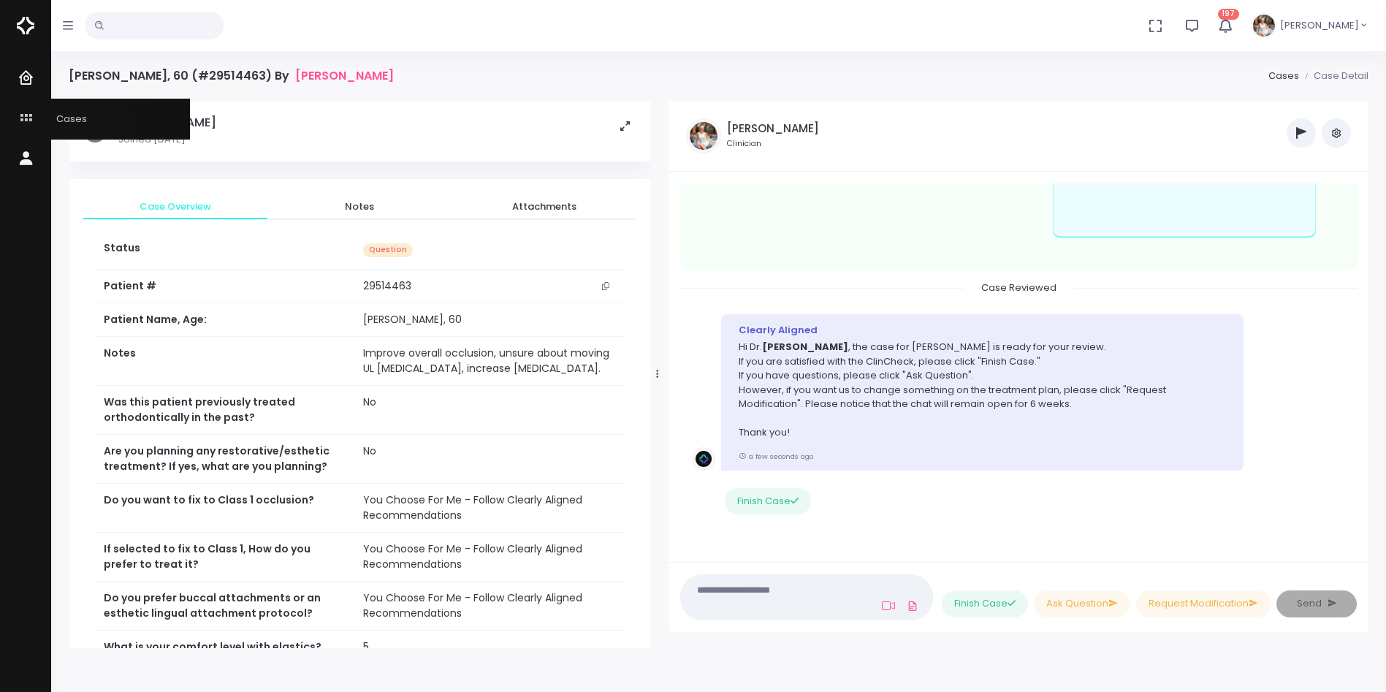
click at [26, 119] on icon "scrollable content" at bounding box center [28, 119] width 20 height 18
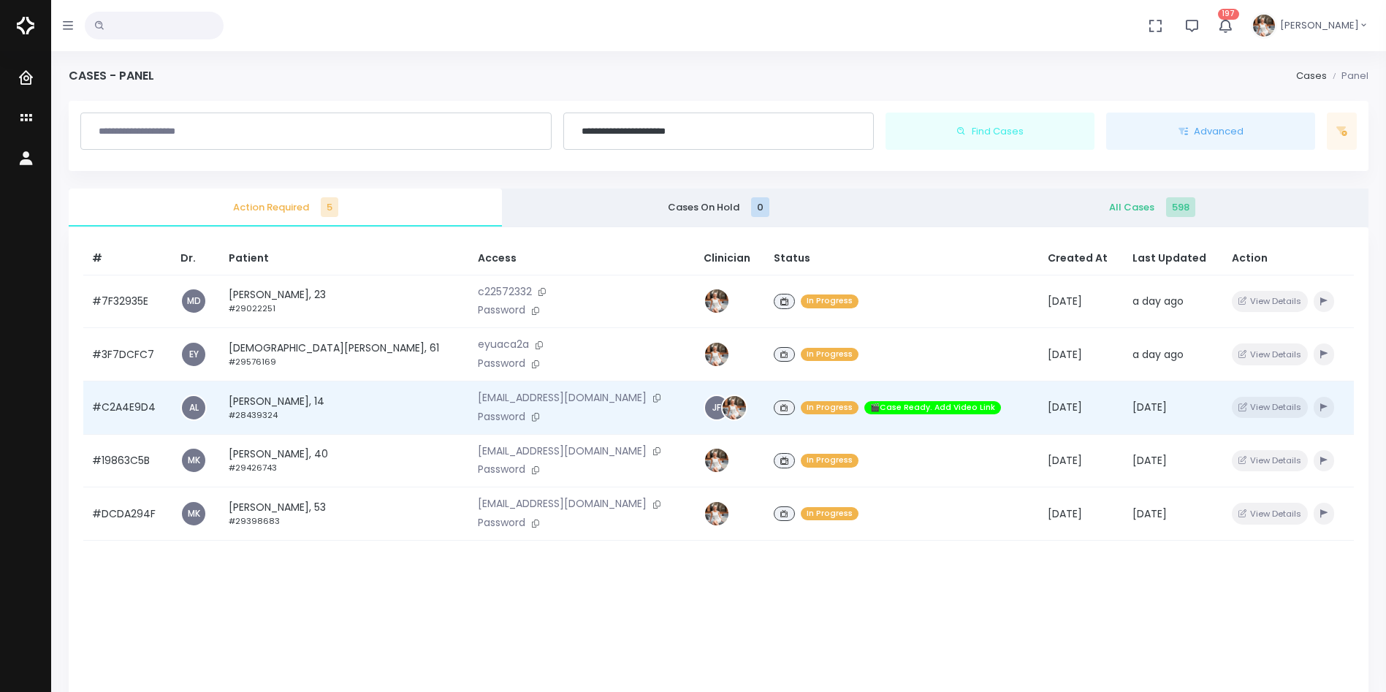
click at [123, 410] on td "#C2A4E9D4" at bounding box center [127, 407] width 88 height 53
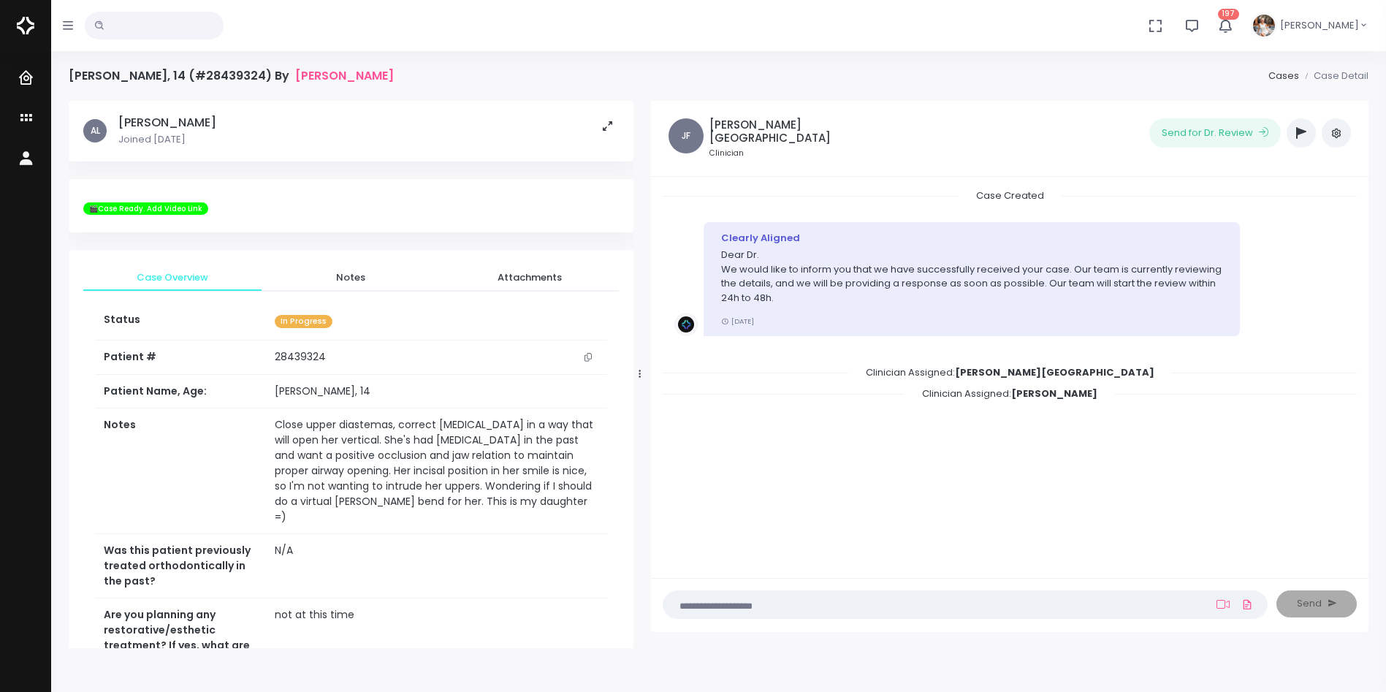
drag, startPoint x: 496, startPoint y: 373, endPoint x: 639, endPoint y: 370, distance: 143.2
click at [639, 370] on icon at bounding box center [639, 373] width 2 height 9
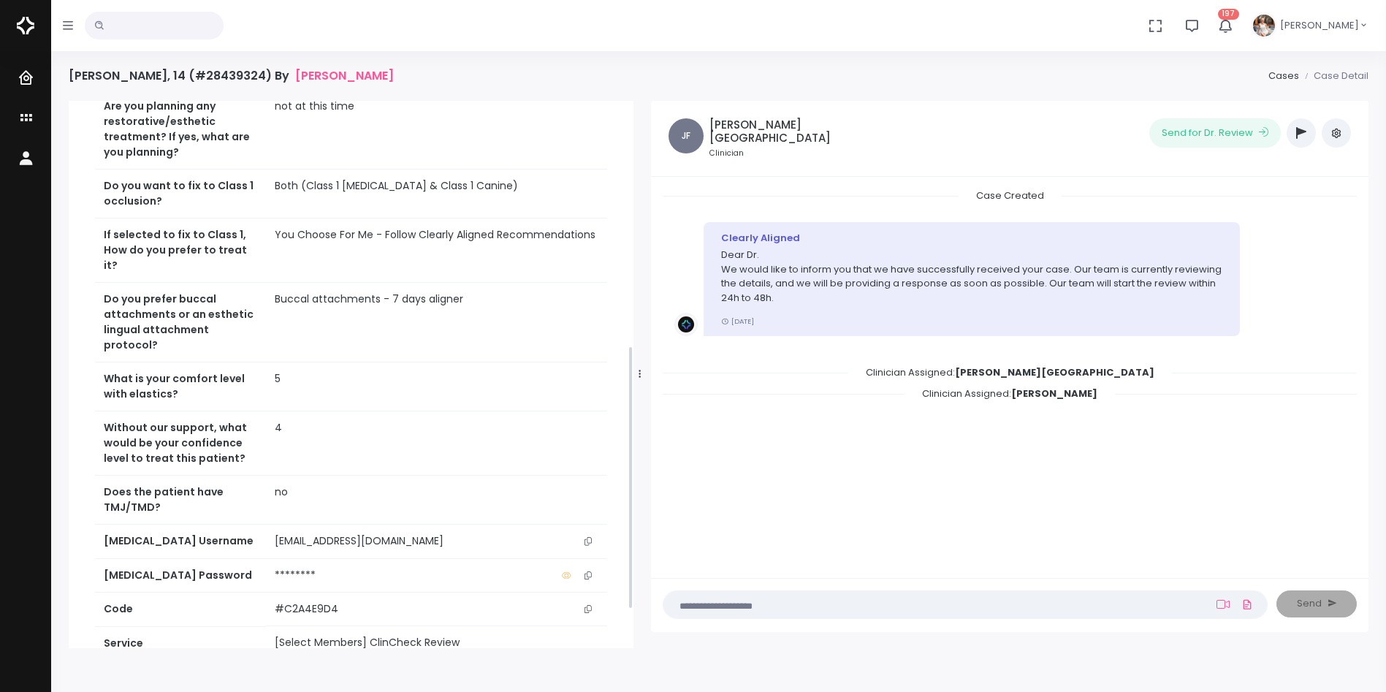
scroll to position [587, 0]
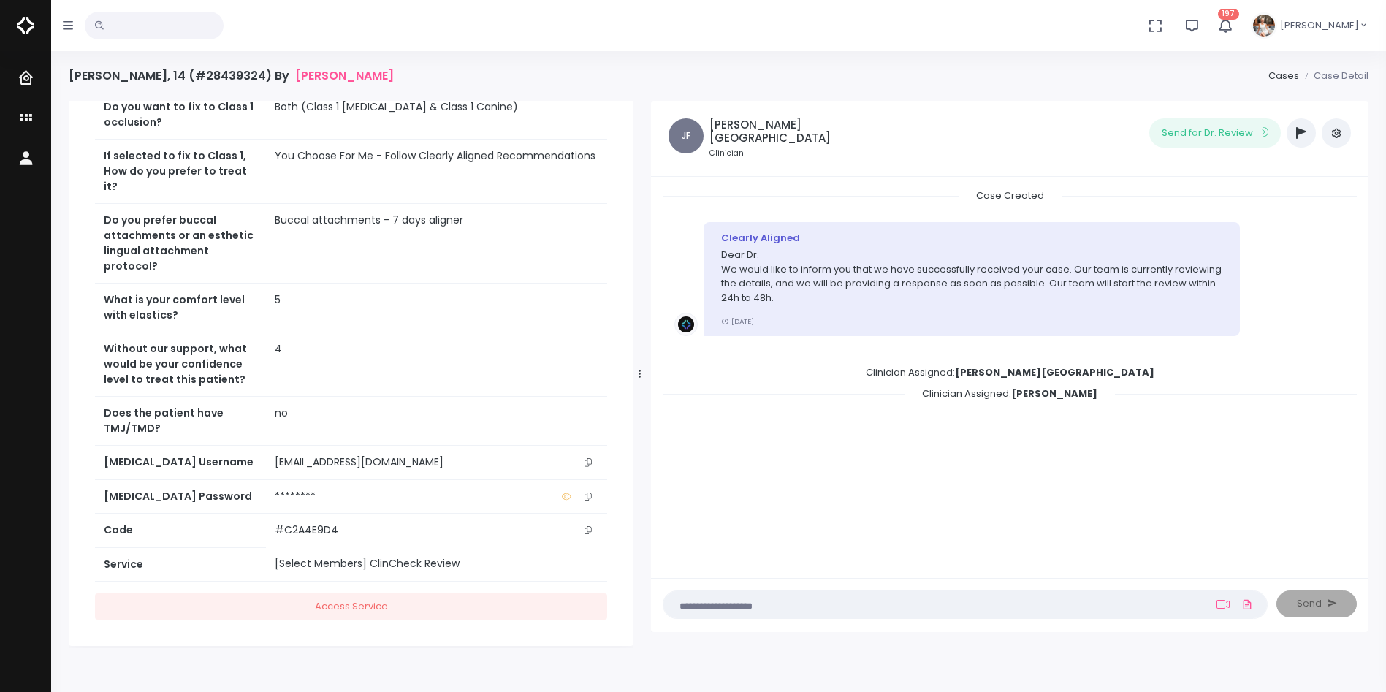
click at [592, 454] on button "scrollable content" at bounding box center [588, 461] width 20 height 15
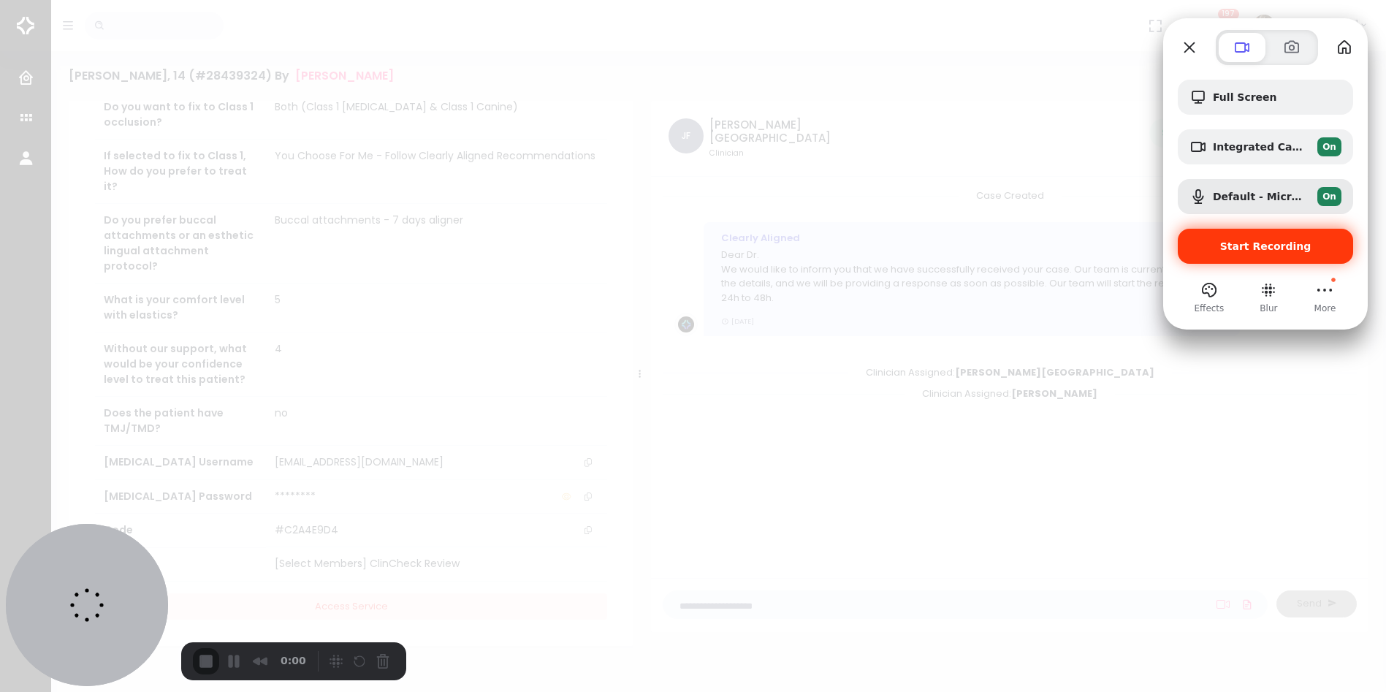
click at [1261, 244] on span "Start Recording" at bounding box center [1265, 246] width 91 height 12
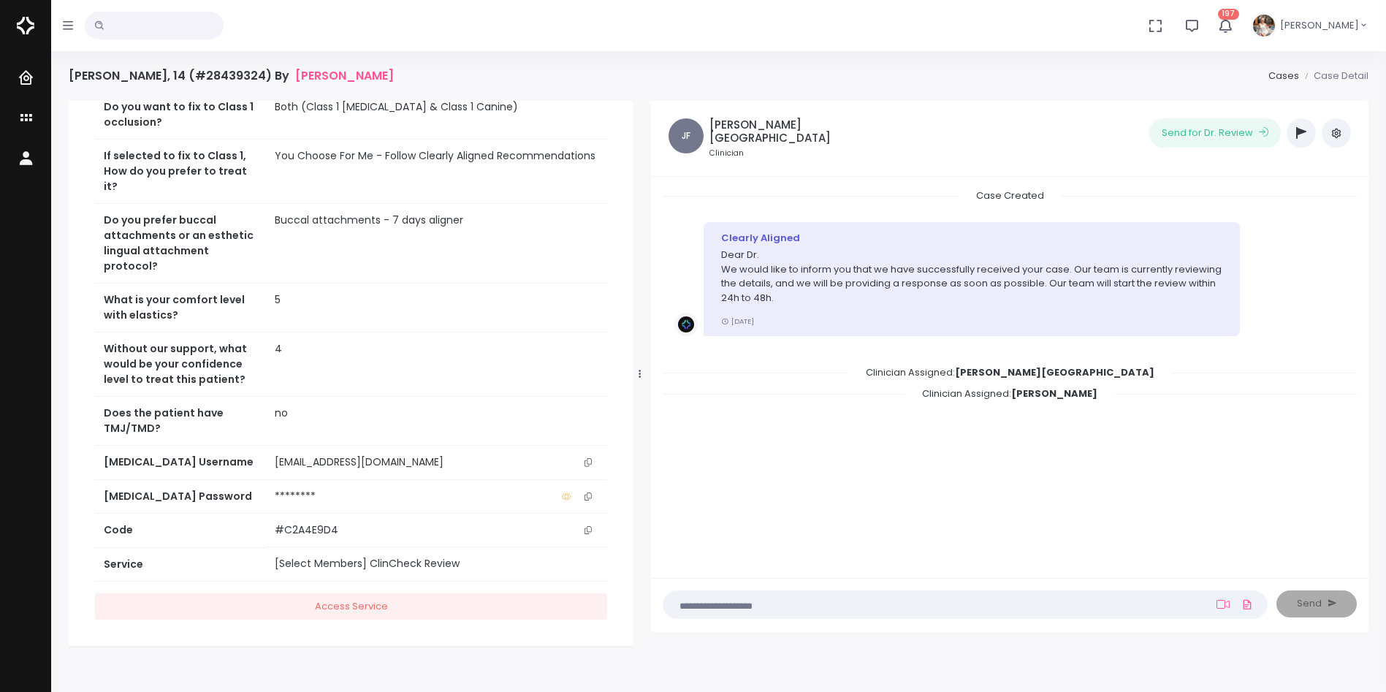
click at [794, 598] on nick-textarea "(Obrigatório)" at bounding box center [964, 604] width 605 height 28
click at [794, 598] on textarea at bounding box center [936, 604] width 529 height 16
paste textarea "**********"
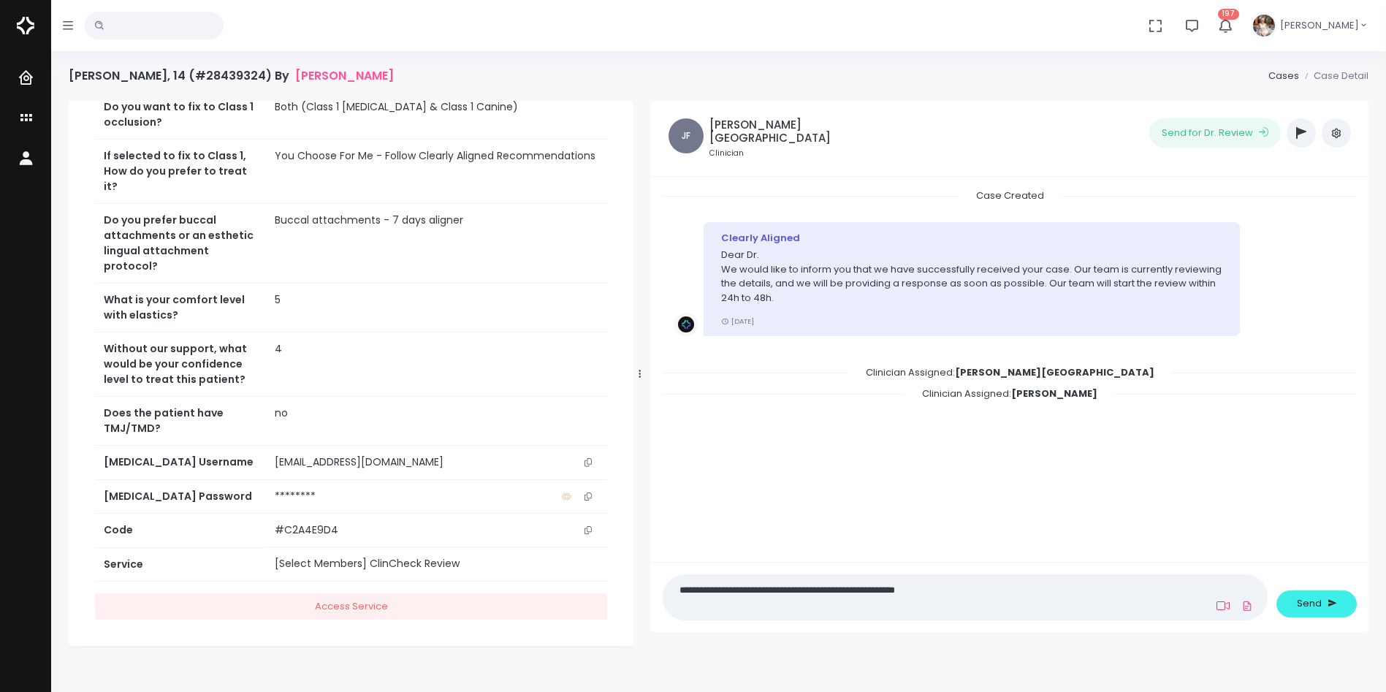
type textarea "**********"
click at [1219, 608] on icon at bounding box center [1222, 606] width 13 height 12
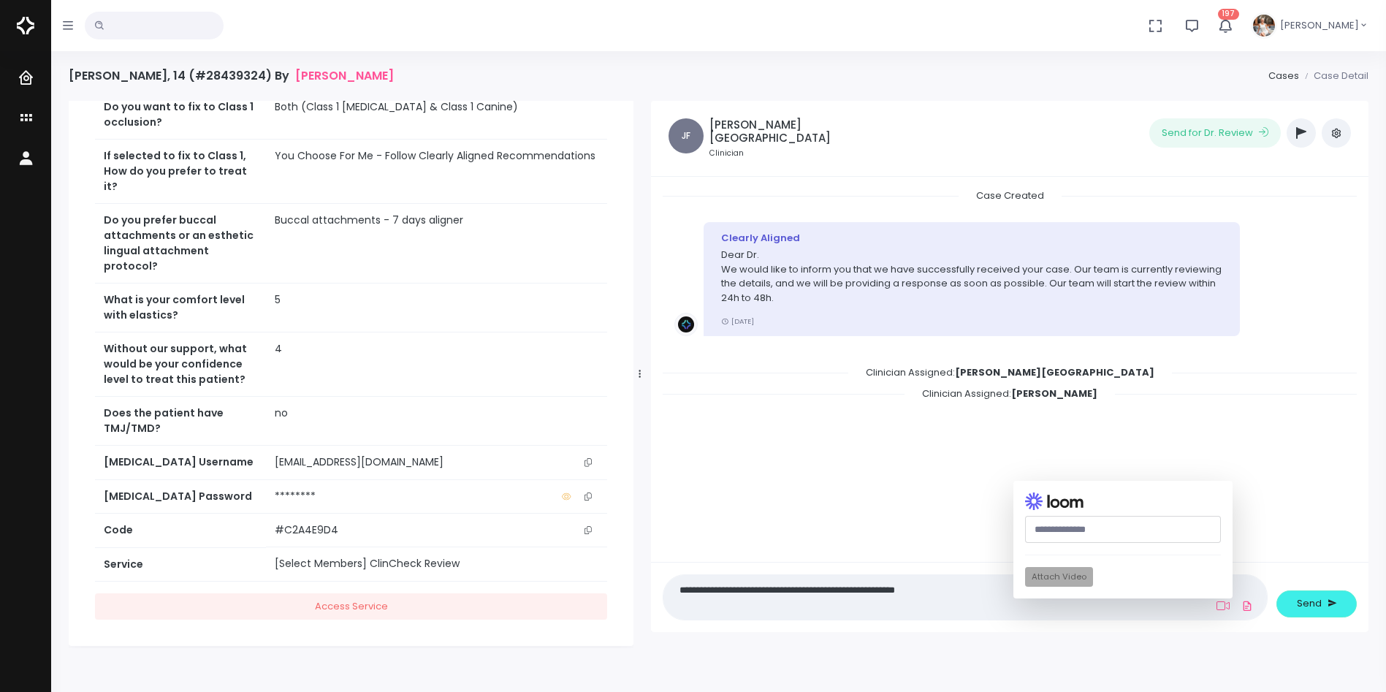
click at [1100, 528] on input "text" at bounding box center [1123, 529] width 196 height 27
paste input "**********"
type input "**********"
click at [1078, 578] on button "Attach Video" at bounding box center [1059, 577] width 68 height 20
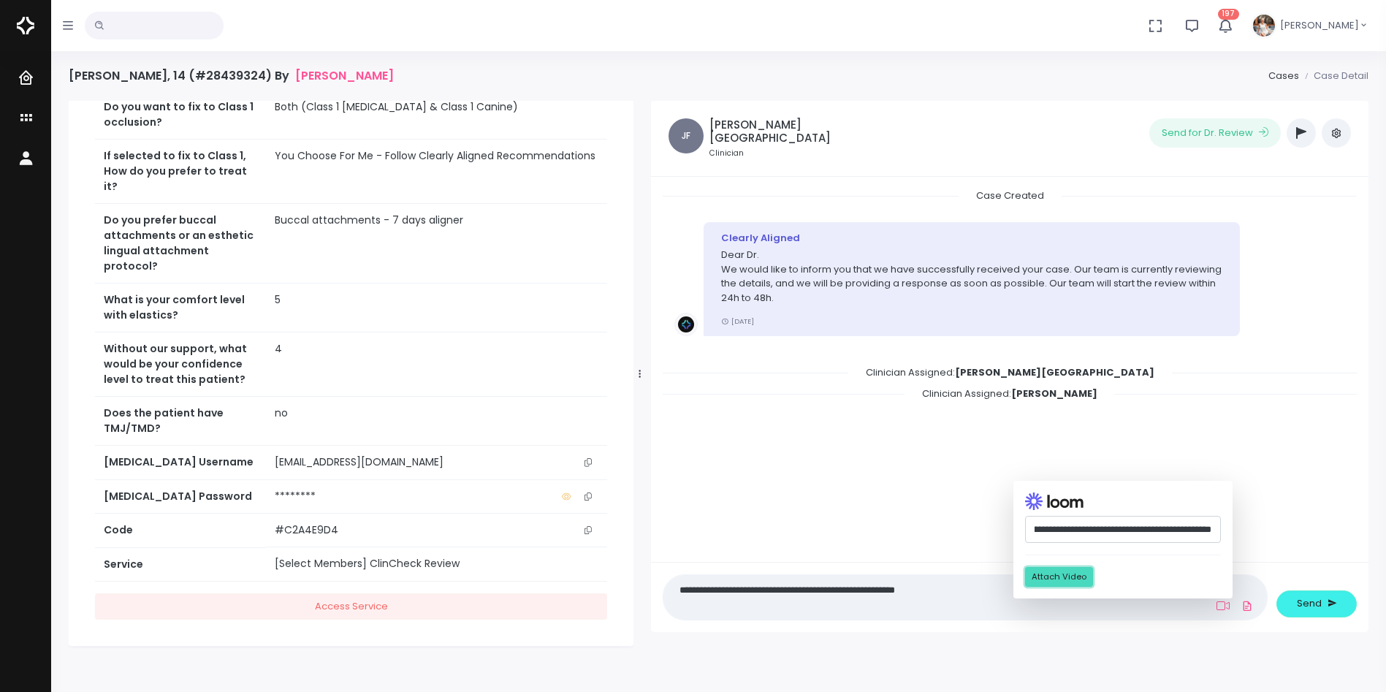
scroll to position [0, 0]
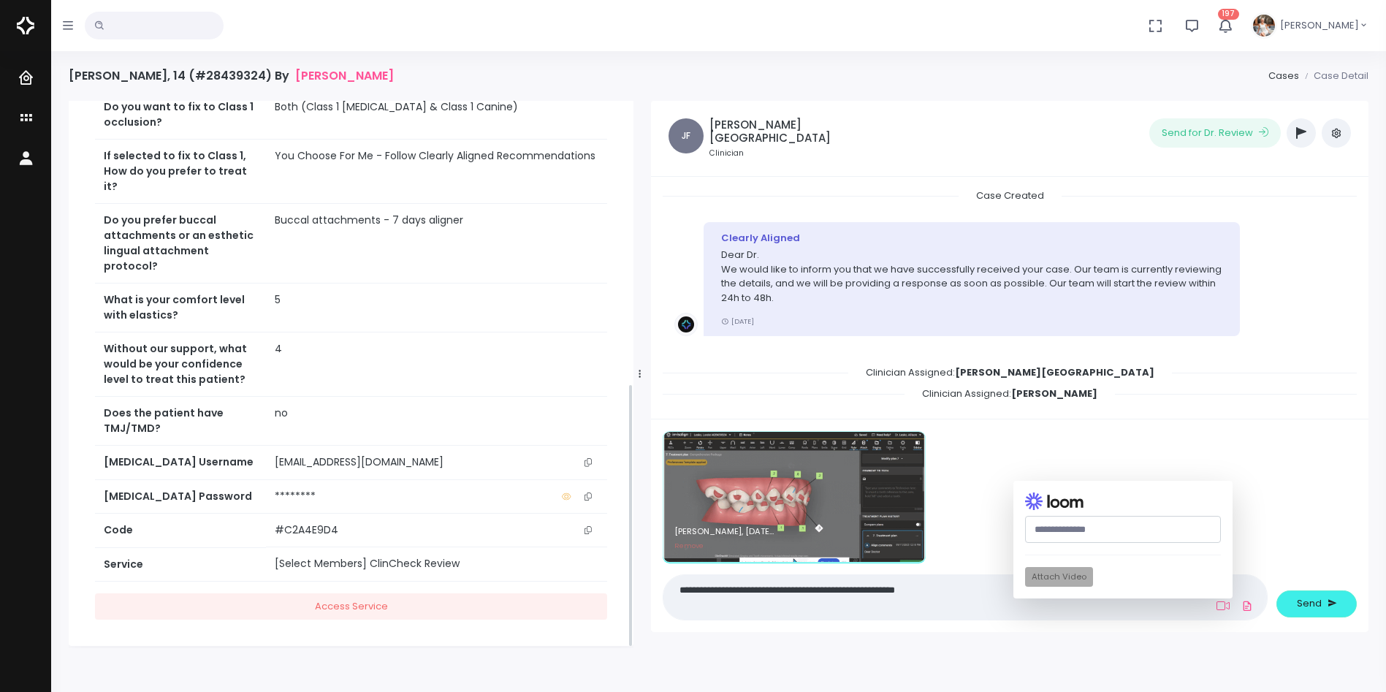
drag, startPoint x: 1009, startPoint y: 593, endPoint x: 630, endPoint y: 579, distance: 378.6
click at [630, 579] on div "[PERSON_NAME] Joined [DATE] 🎬Case Ready. Add Video Link Case Overview Notes Att…" at bounding box center [718, 374] width 1317 height 547
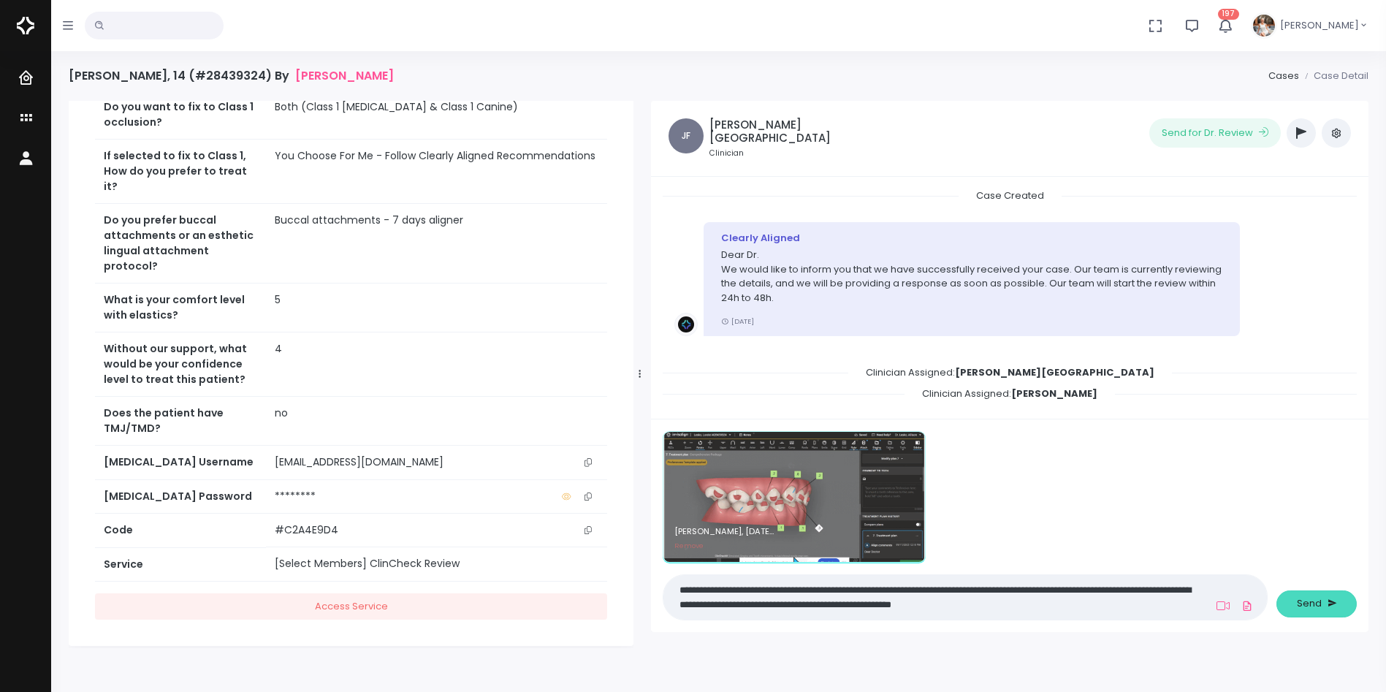
type textarea "**********"
click at [1302, 599] on span "Send" at bounding box center [1309, 603] width 25 height 15
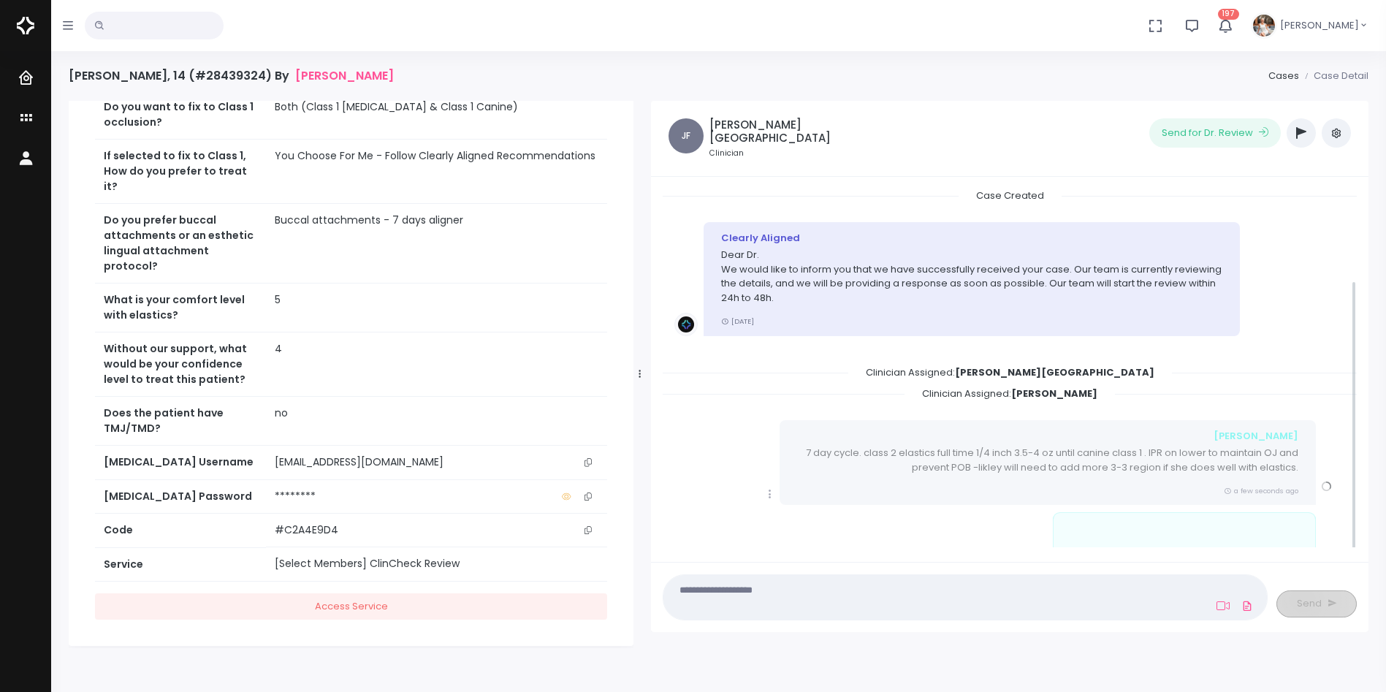
scroll to position [123, 0]
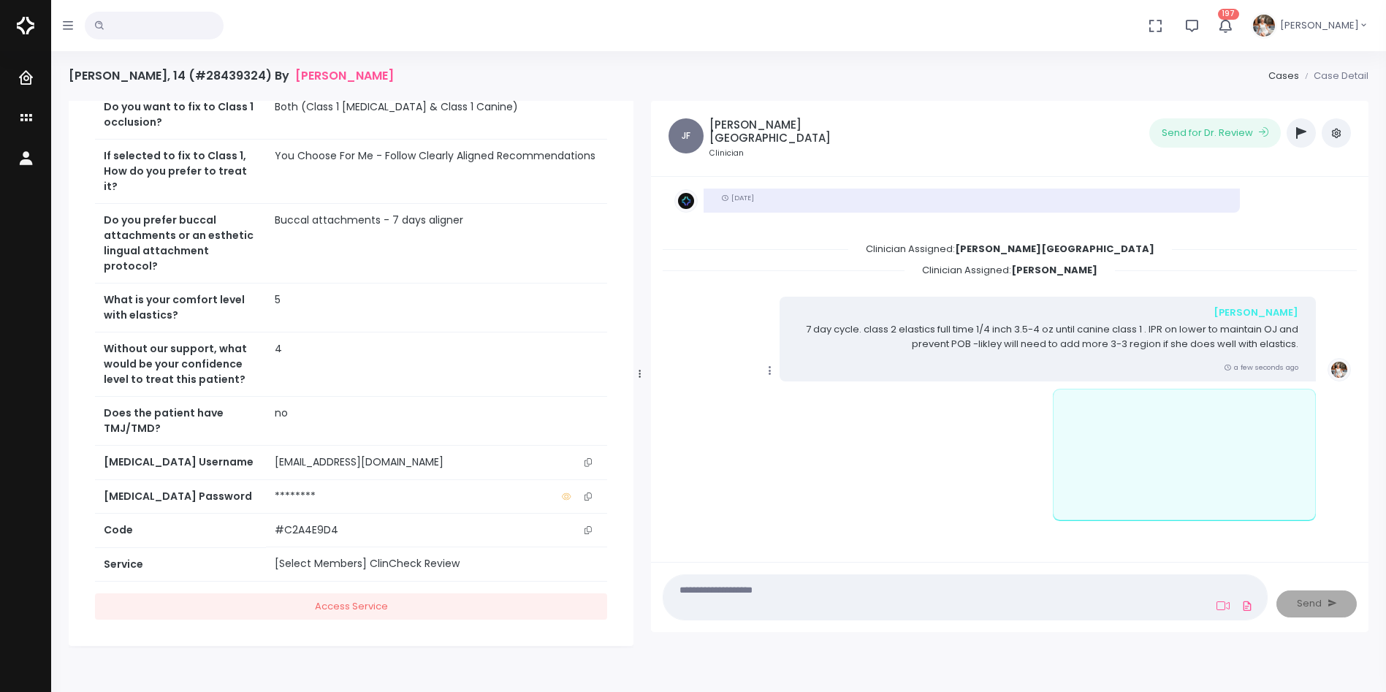
click at [769, 364] on icon "scrollable content" at bounding box center [769, 370] width 13 height 13
click at [841, 394] on link "Mark as Video Review" at bounding box center [837, 399] width 152 height 23
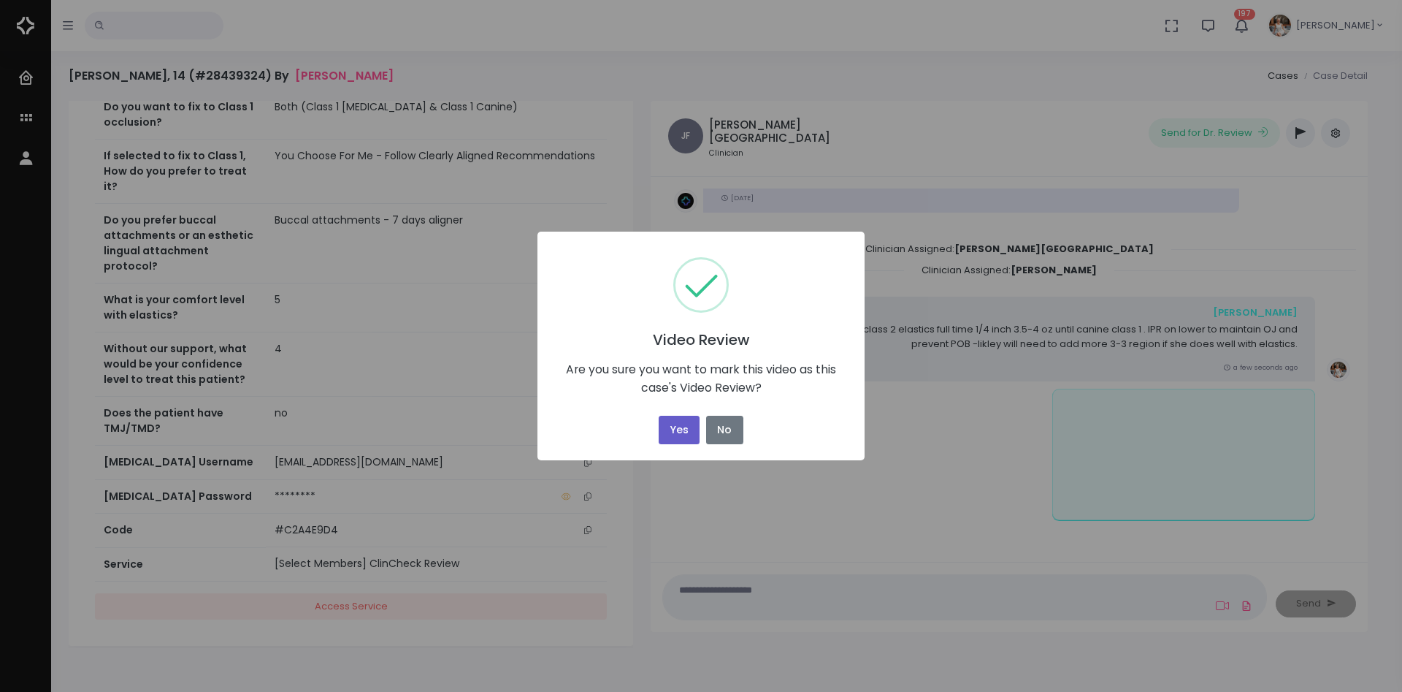
click at [674, 430] on button "Yes" at bounding box center [679, 430] width 41 height 28
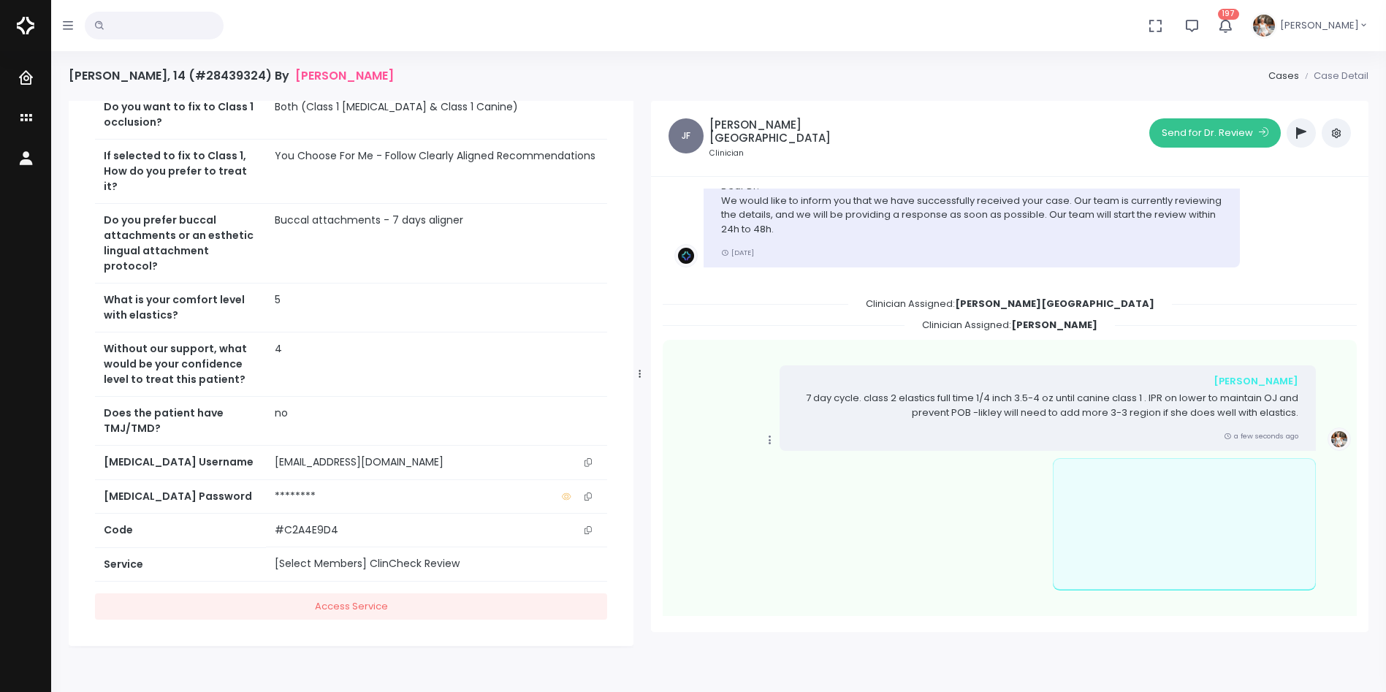
click at [1193, 131] on button "Send for Dr. Review" at bounding box center [1214, 132] width 131 height 29
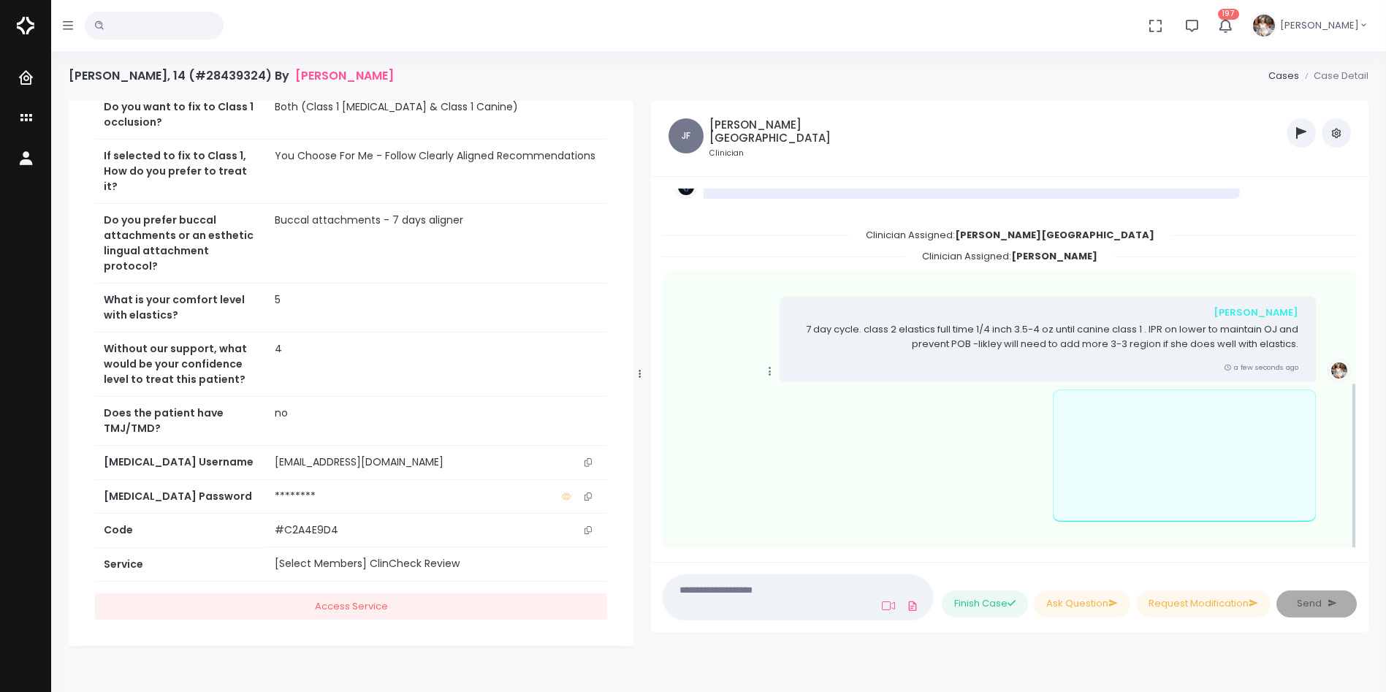
scroll to position [416, 0]
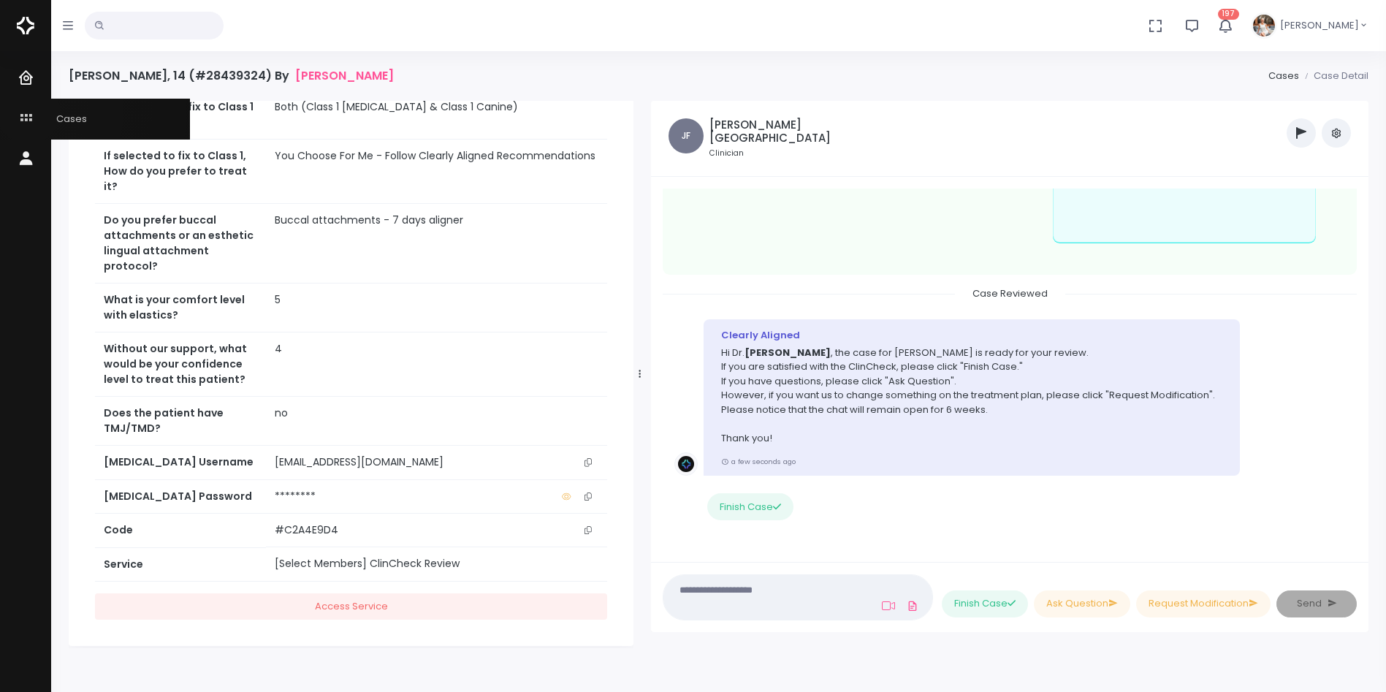
drag, startPoint x: 28, startPoint y: 112, endPoint x: 29, endPoint y: 119, distance: 7.3
click at [28, 112] on icon "scrollable content" at bounding box center [28, 119] width 20 height 18
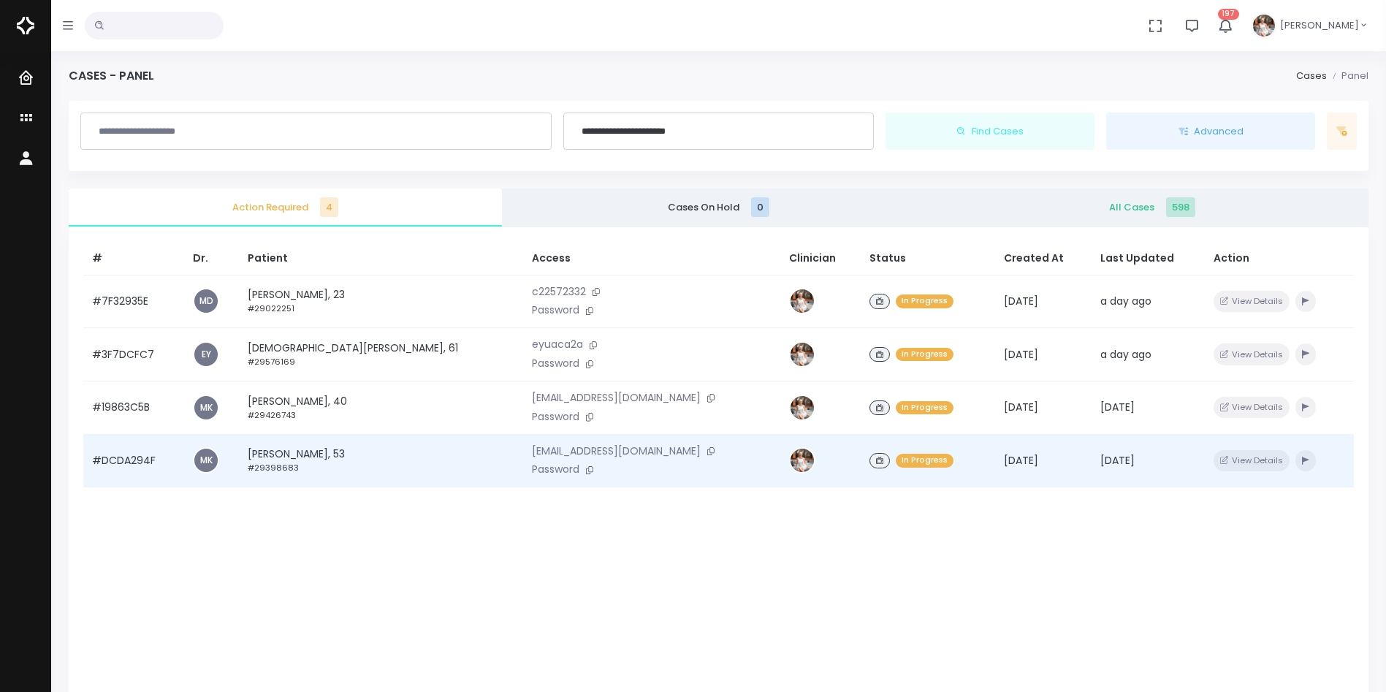
click at [131, 462] on td "#DCDA294F" at bounding box center [133, 460] width 101 height 53
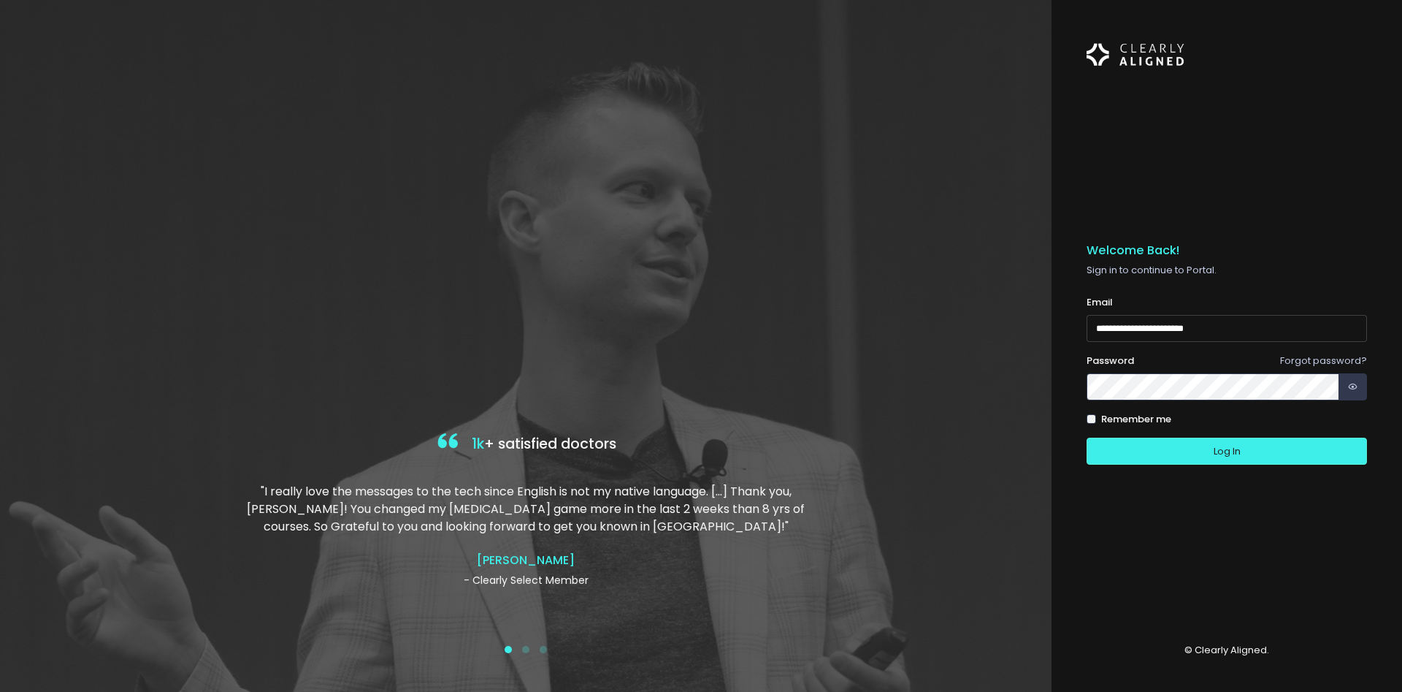
click at [1104, 332] on input "**********" at bounding box center [1227, 328] width 280 height 27
type input "**********"
click at [1111, 440] on button "Log In" at bounding box center [1227, 451] width 280 height 27
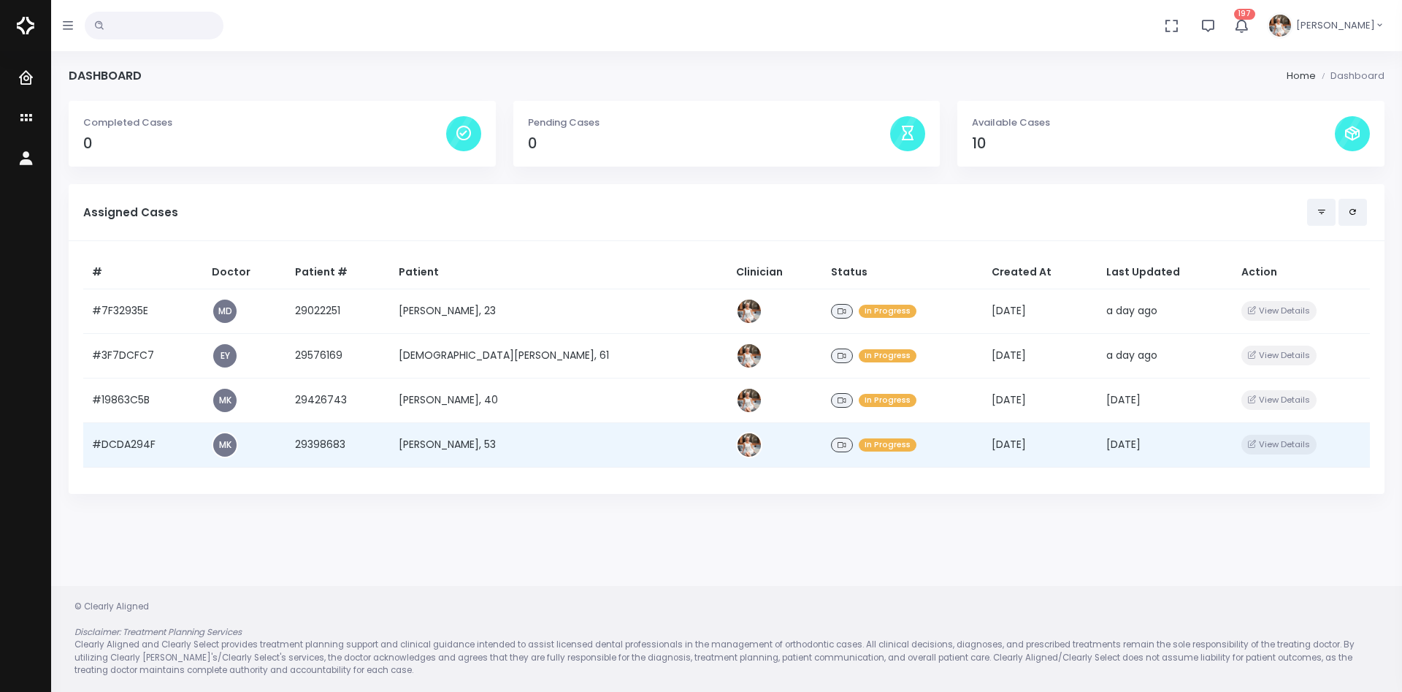
click at [145, 442] on td "#DCDA294F" at bounding box center [143, 444] width 120 height 45
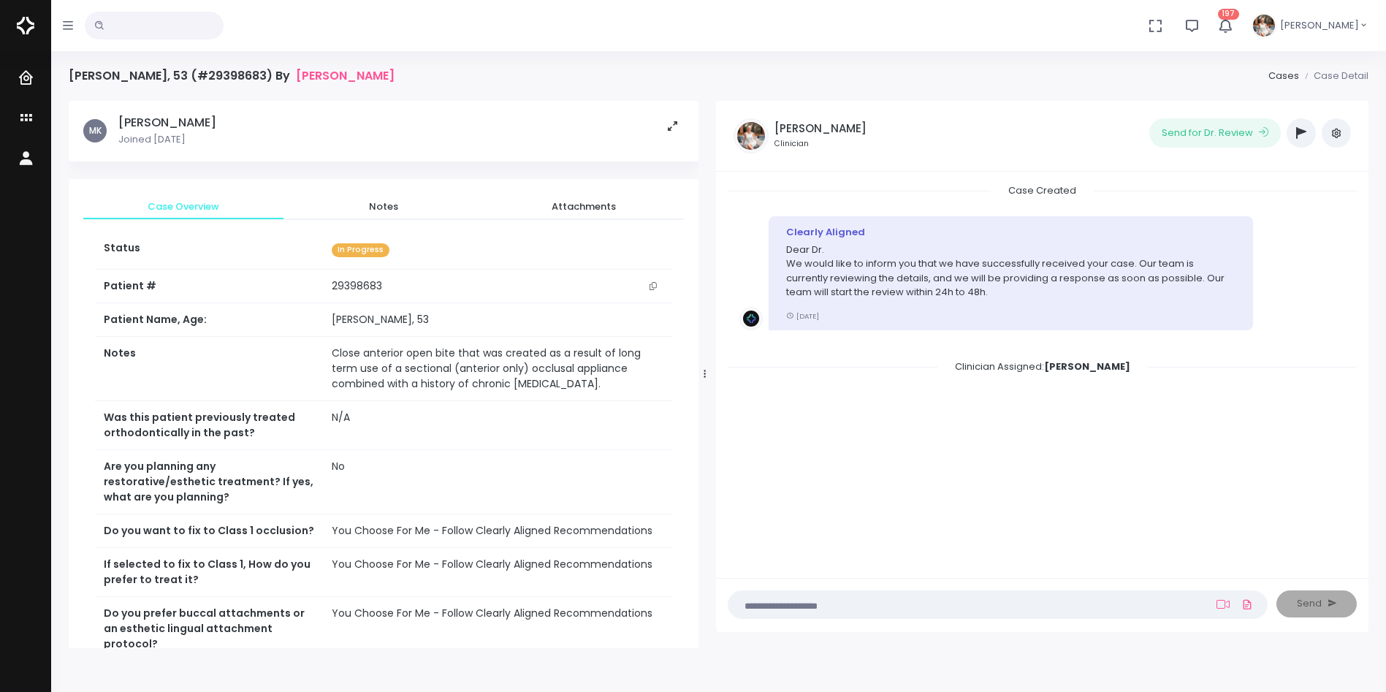
drag, startPoint x: 498, startPoint y: 374, endPoint x: 706, endPoint y: 376, distance: 208.2
click at [706, 376] on div at bounding box center [704, 374] width 7 height 536
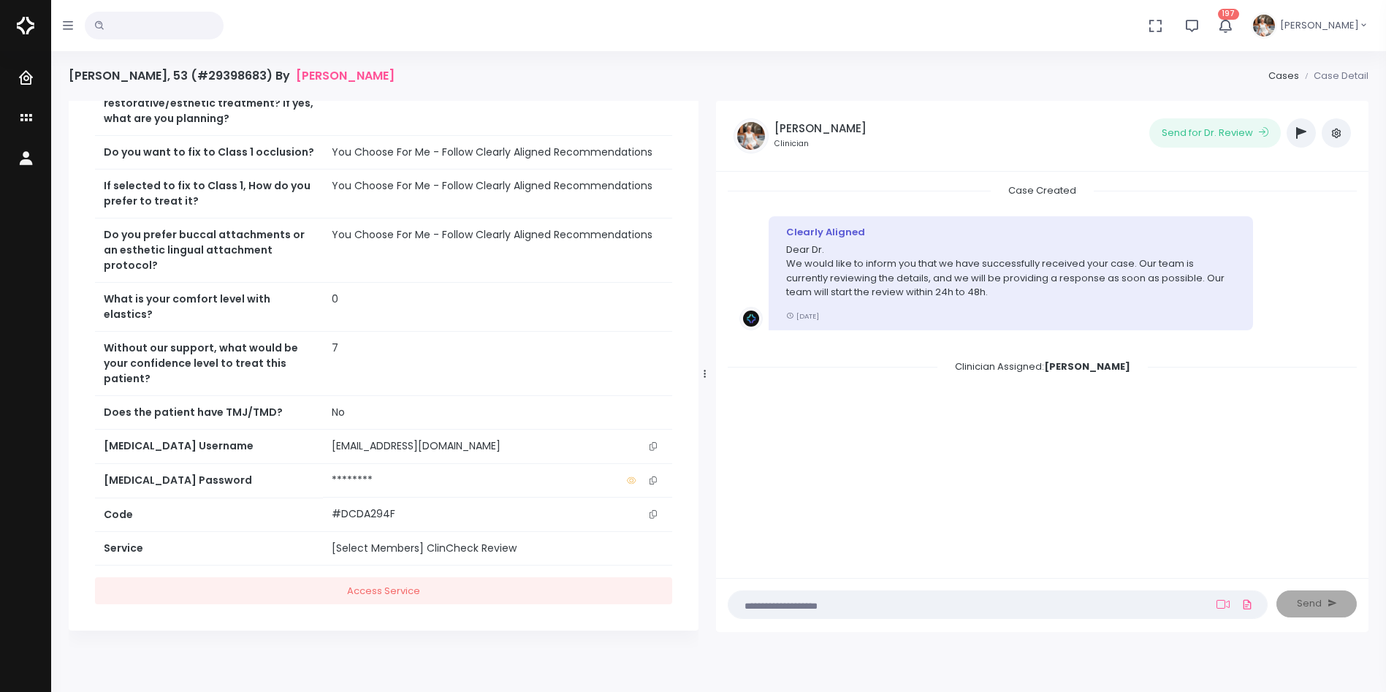
click at [649, 442] on icon "scrollable content" at bounding box center [652, 446] width 7 height 8
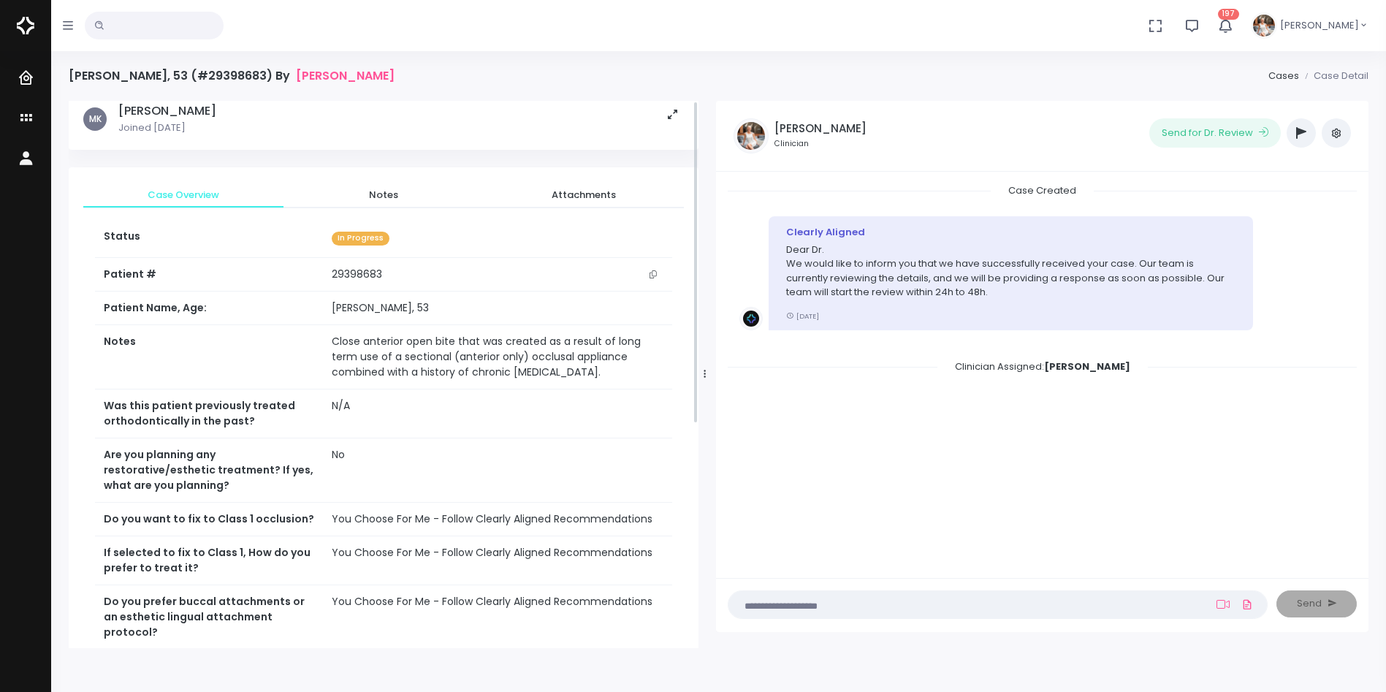
scroll to position [0, 0]
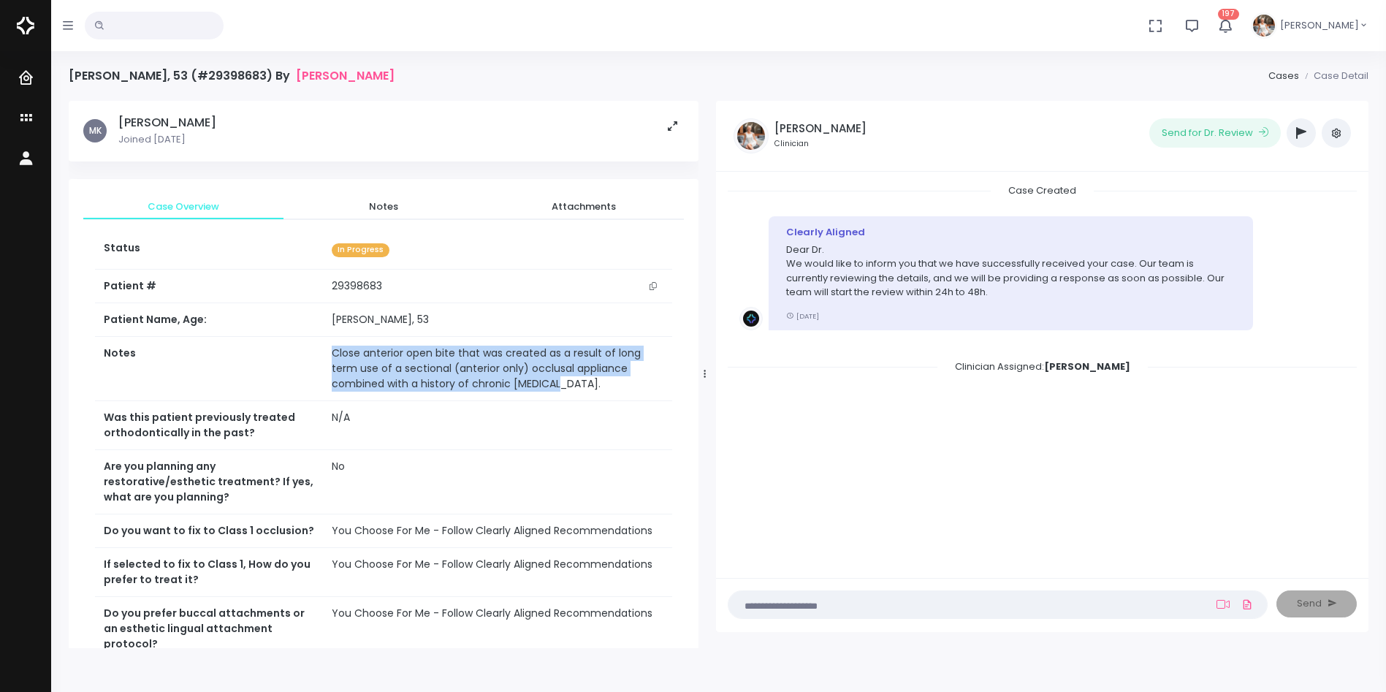
drag, startPoint x: 503, startPoint y: 385, endPoint x: 303, endPoint y: 349, distance: 202.6
click at [303, 349] on tr "Notes Close anterior open bite that was created as a result of long term use of…" at bounding box center [383, 369] width 577 height 64
copy tr "Close anterior open bite that was created as a result of long term use of a sec…"
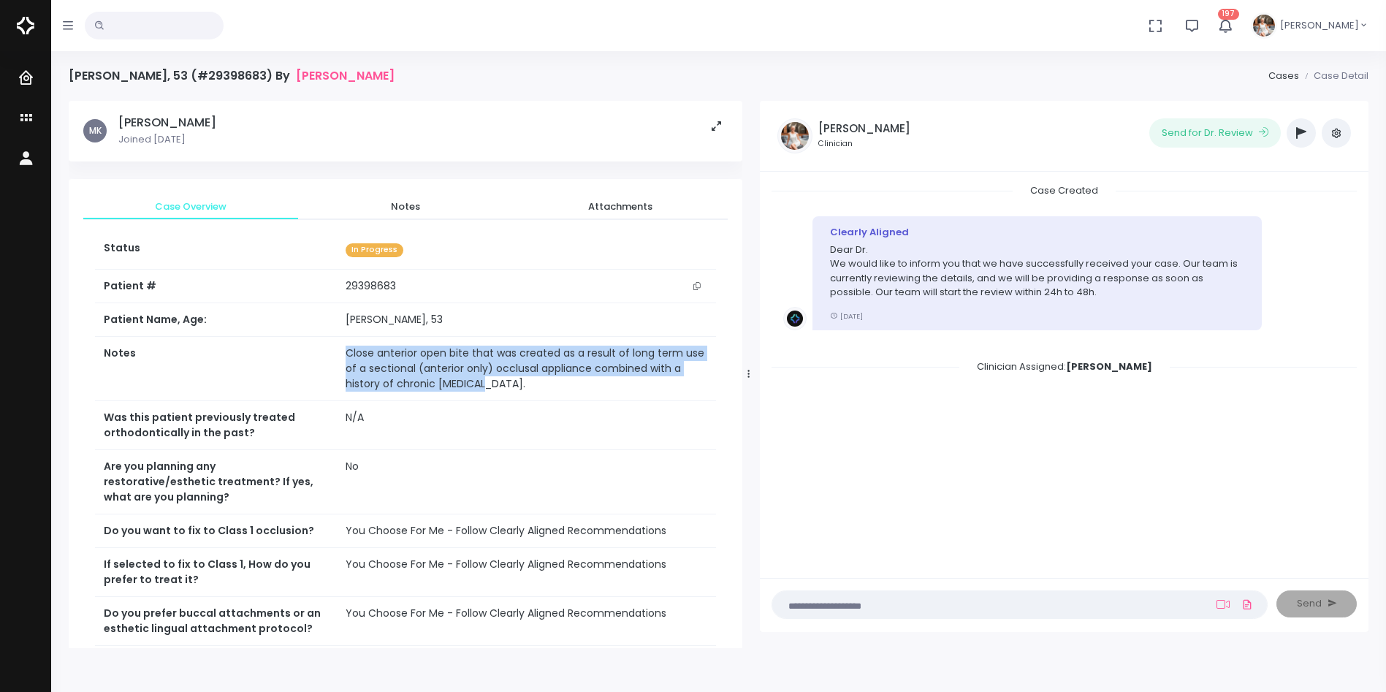
drag, startPoint x: 701, startPoint y: 375, endPoint x: 745, endPoint y: 381, distance: 44.3
click at [745, 381] on div at bounding box center [748, 374] width 7 height 536
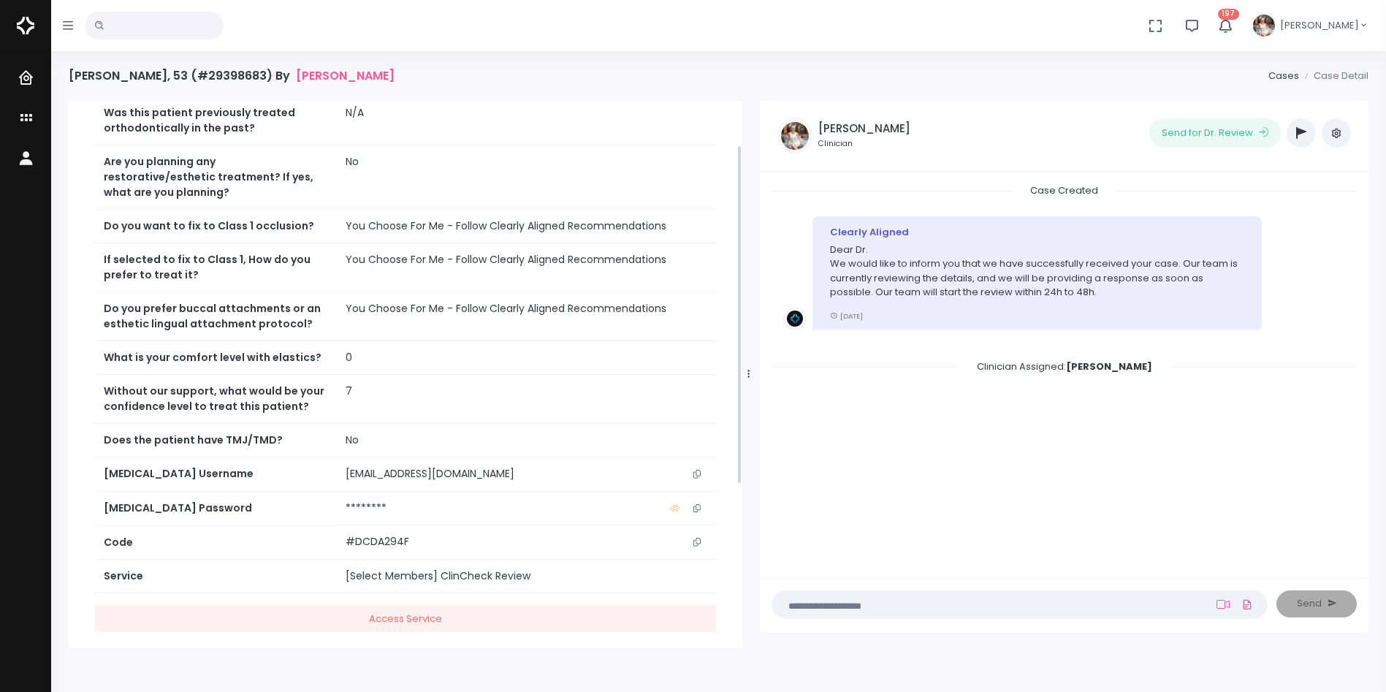
scroll to position [332, 0]
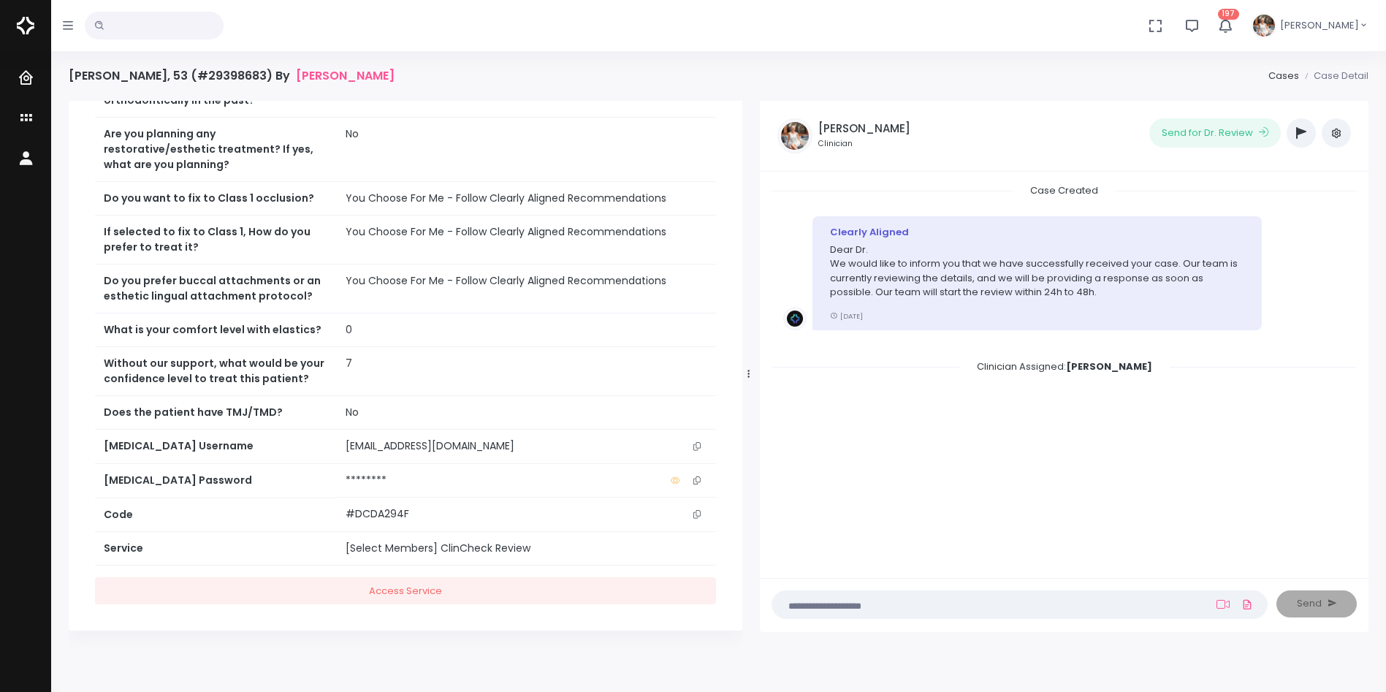
click at [702, 446] on button "scrollable content" at bounding box center [697, 445] width 20 height 15
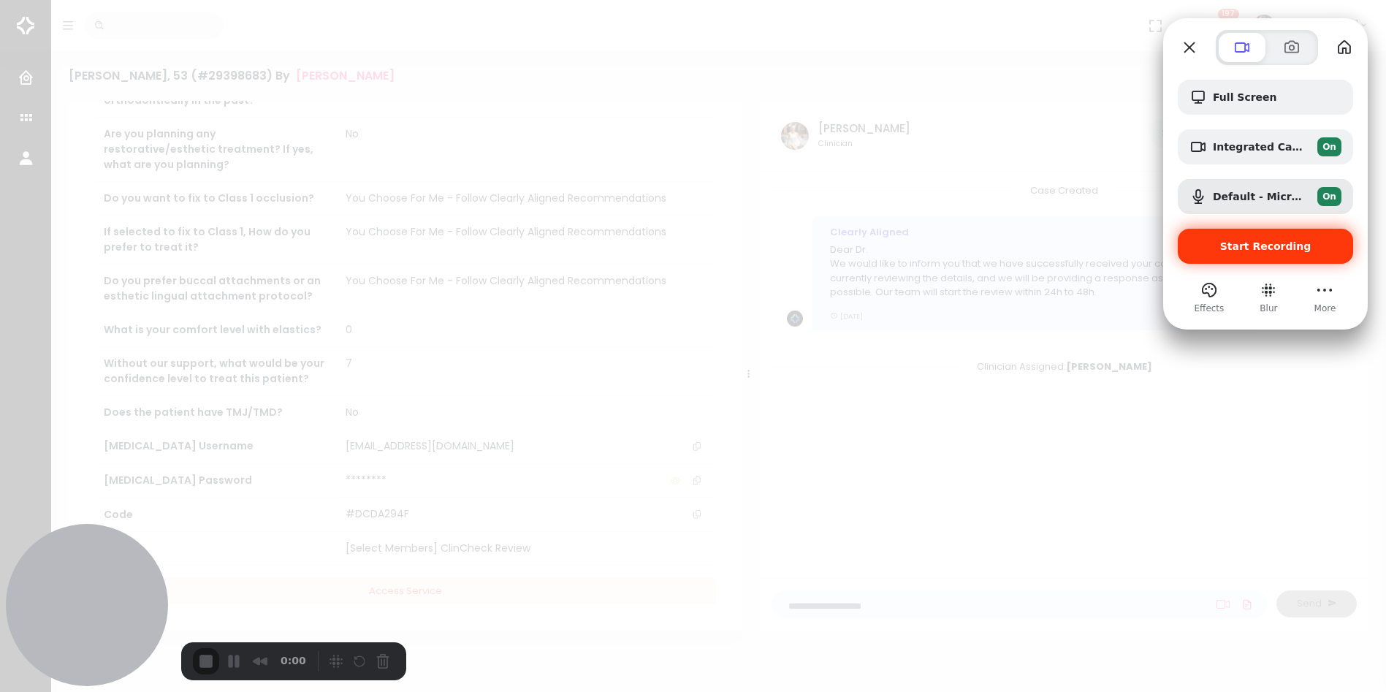
click at [1267, 243] on span "Start Recording" at bounding box center [1265, 246] width 91 height 12
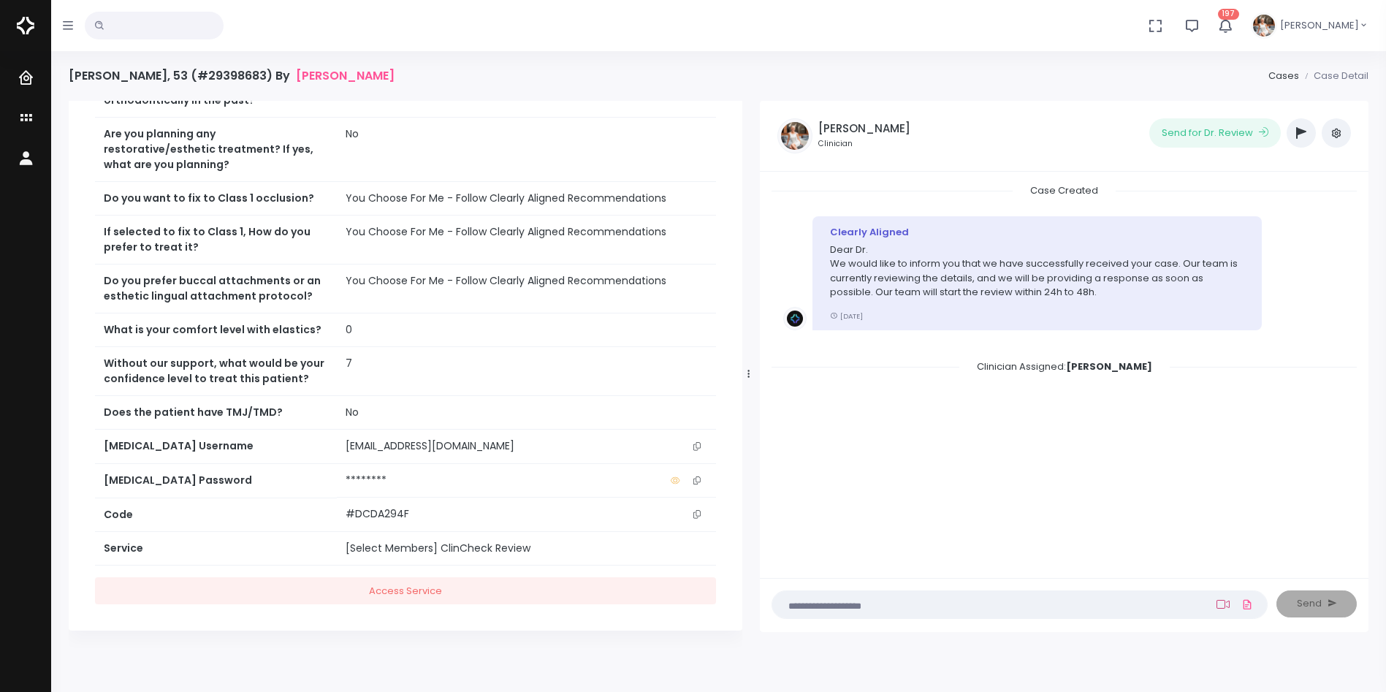
click at [1222, 599] on icon at bounding box center [1222, 604] width 13 height 12
click at [1055, 603] on textarea at bounding box center [991, 604] width 420 height 16
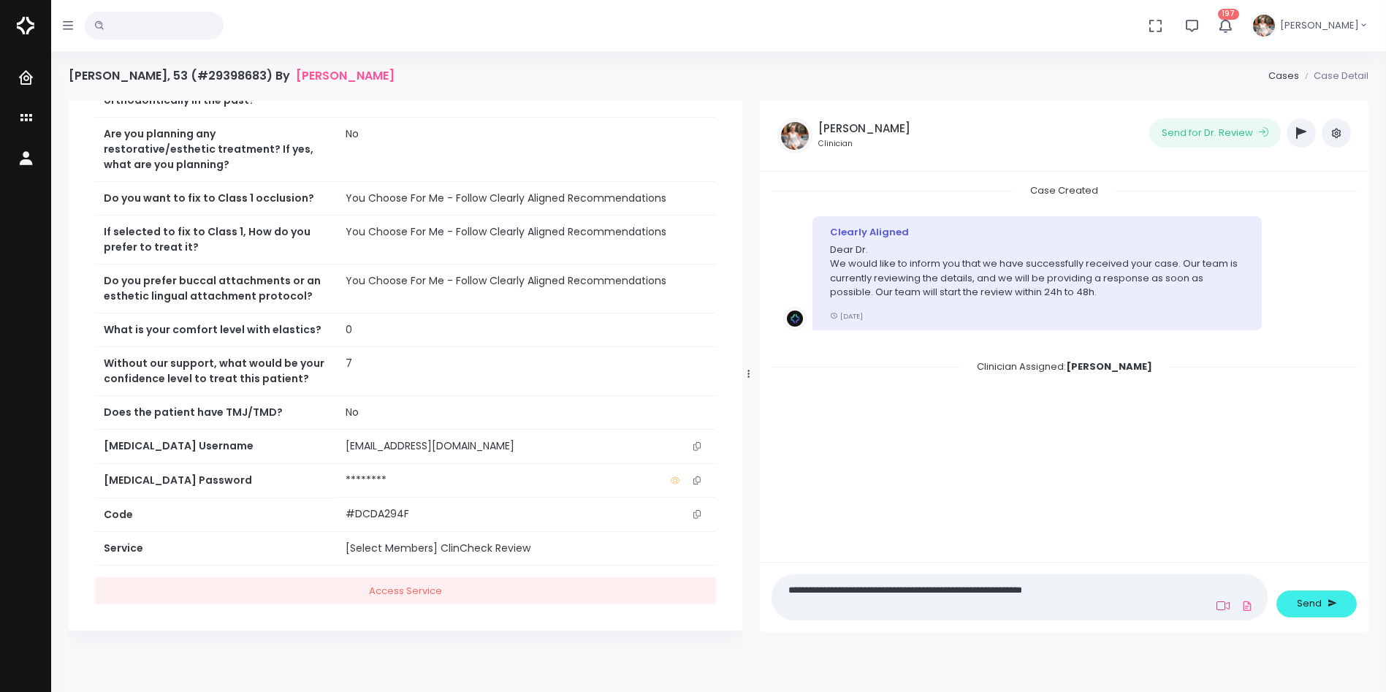
type textarea "**********"
click at [1228, 605] on icon at bounding box center [1222, 606] width 13 height 12
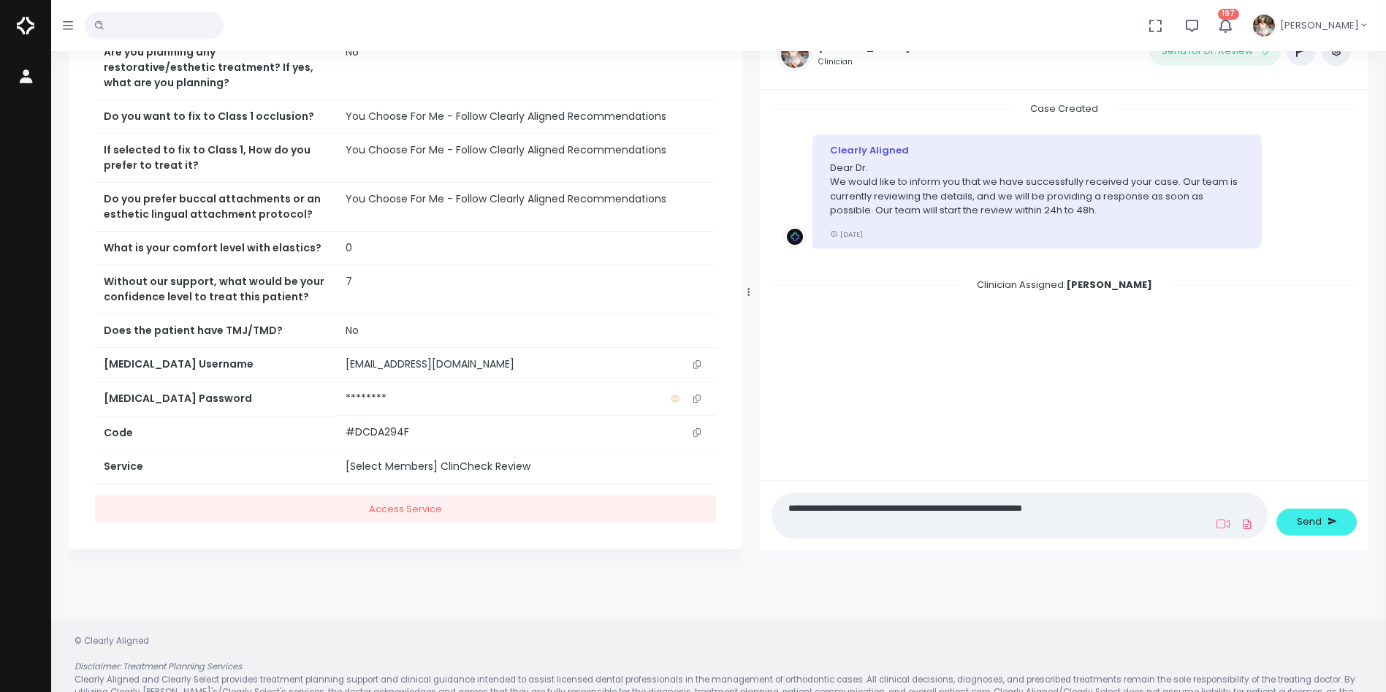
scroll to position [117, 0]
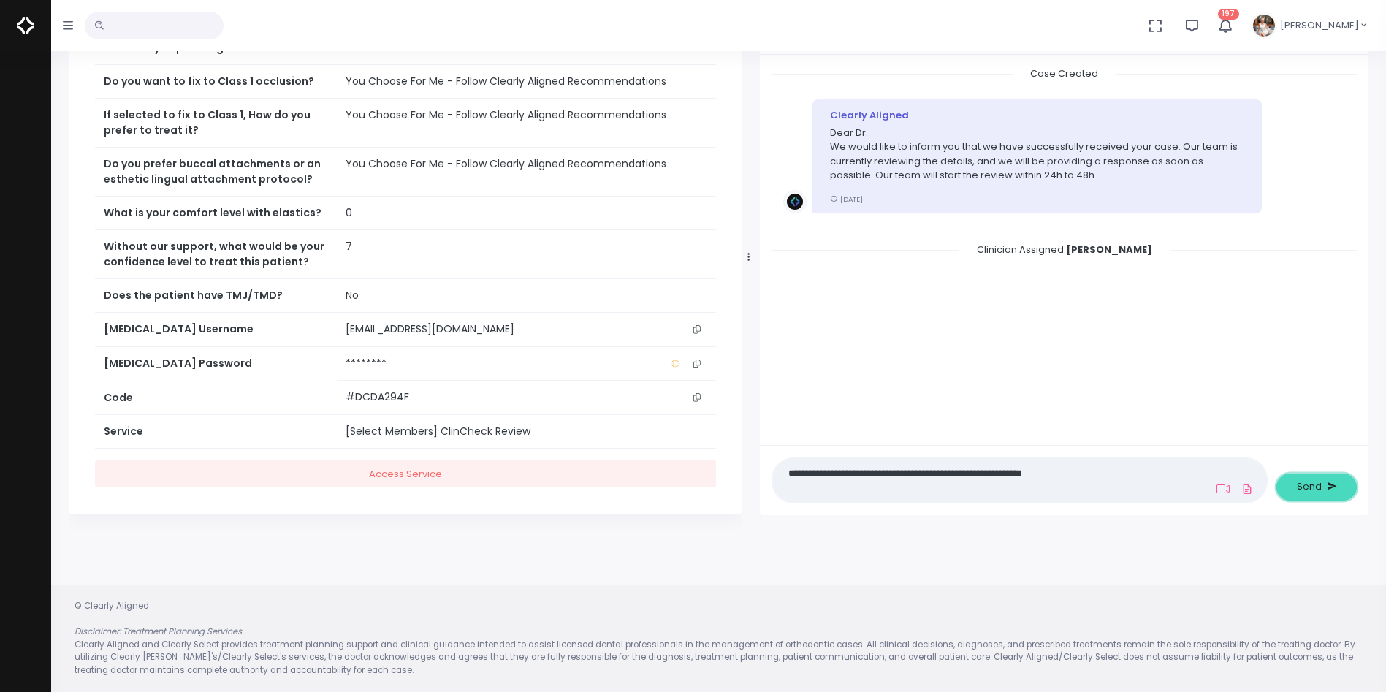
click at [1312, 489] on span "Send" at bounding box center [1309, 486] width 25 height 15
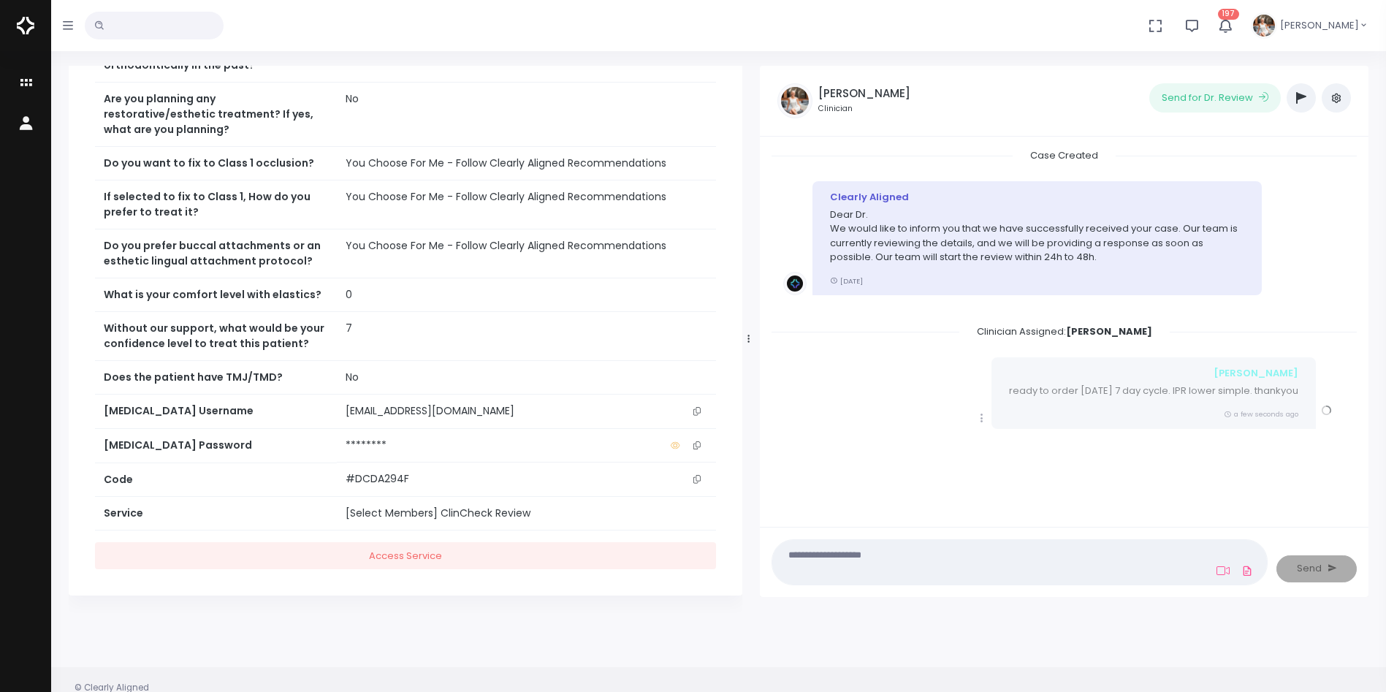
scroll to position [0, 0]
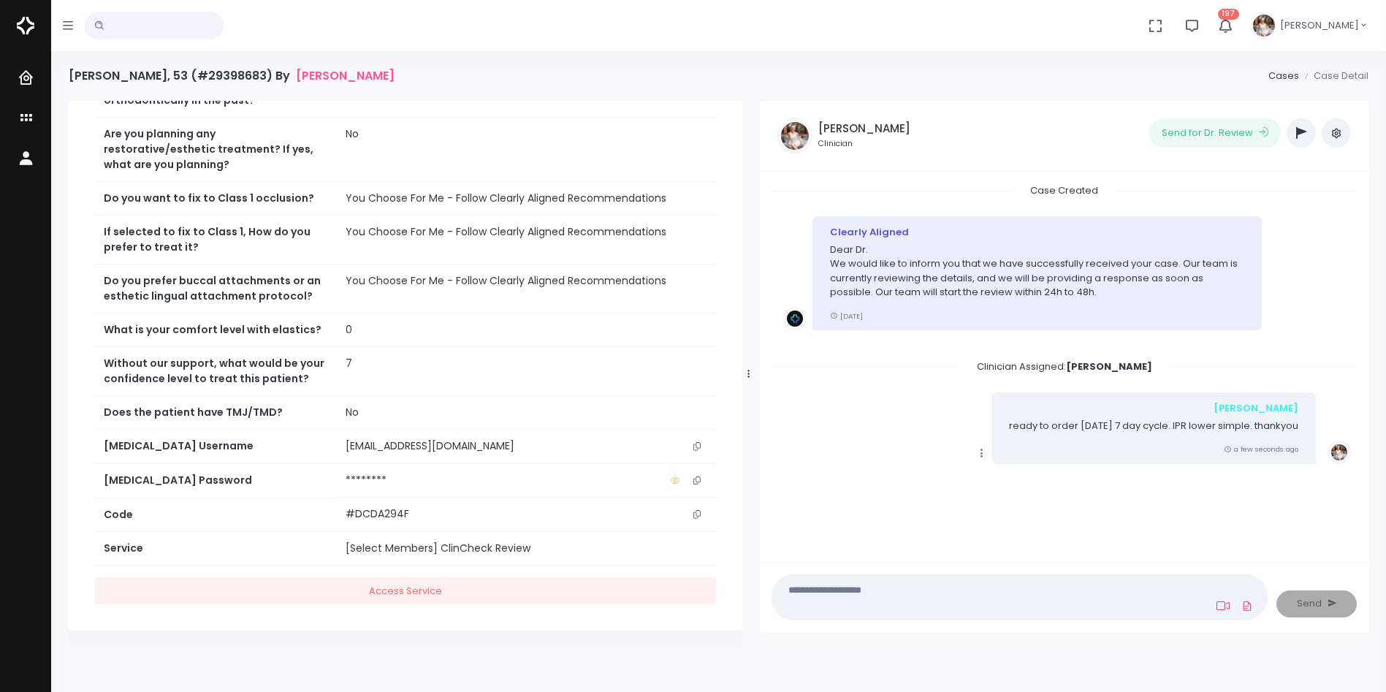
click at [1229, 603] on icon at bounding box center [1222, 605] width 13 height 9
click at [1229, 600] on icon at bounding box center [1222, 606] width 13 height 12
click at [1227, 606] on icon at bounding box center [1222, 606] width 13 height 12
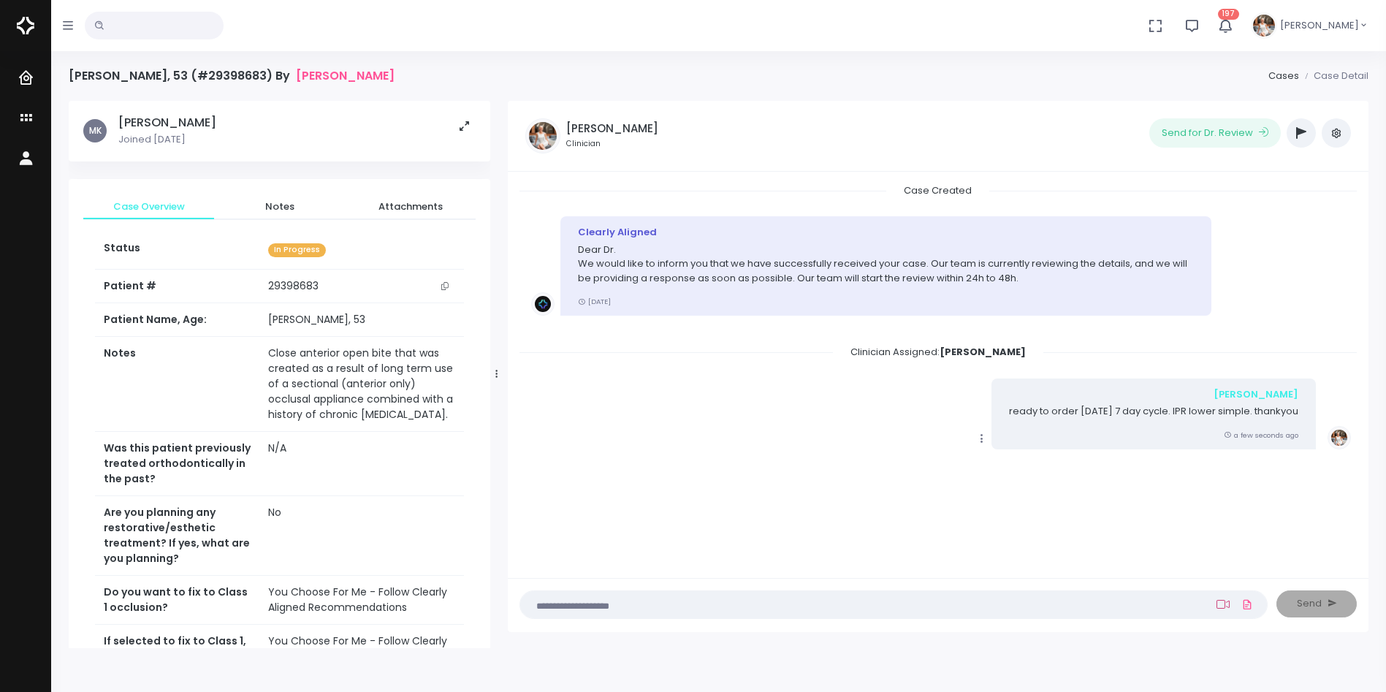
click at [1221, 601] on icon at bounding box center [1222, 604] width 13 height 12
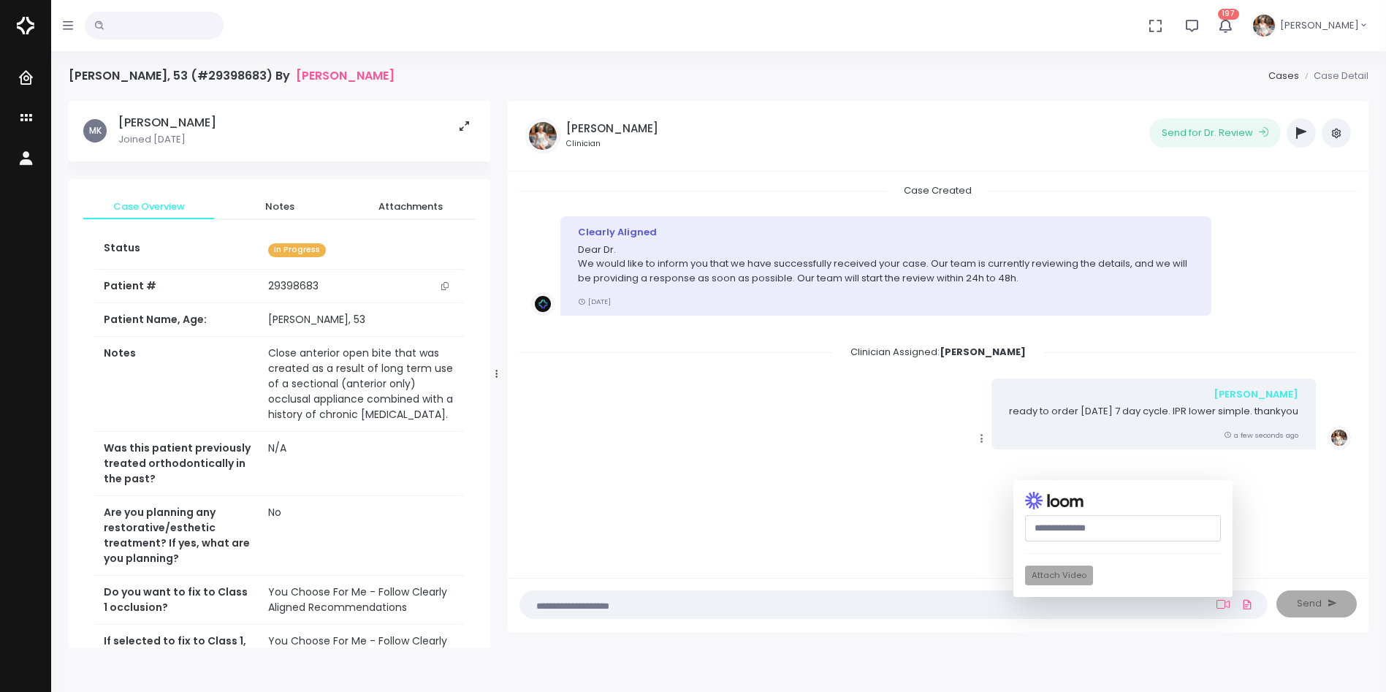
click at [1114, 534] on input "text" at bounding box center [1123, 528] width 196 height 27
paste input "**********"
type input "**********"
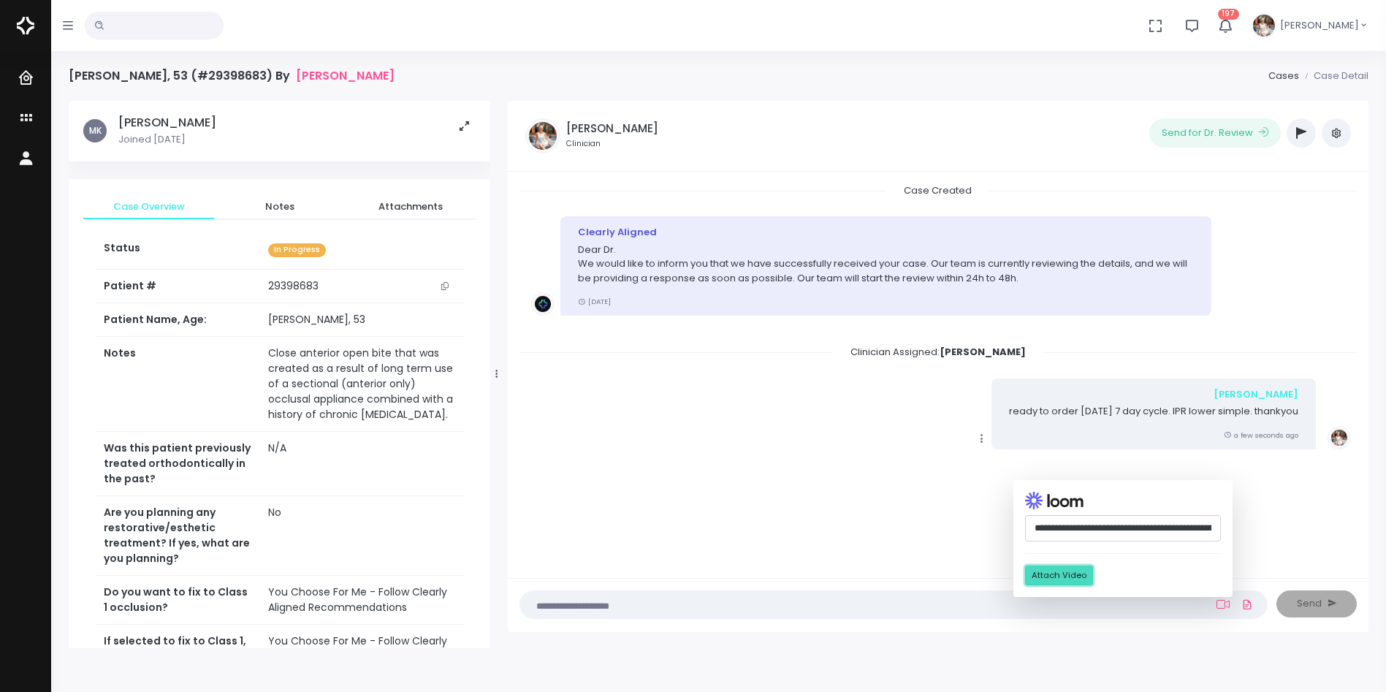
click at [1072, 570] on button "Attach Video" at bounding box center [1059, 575] width 68 height 20
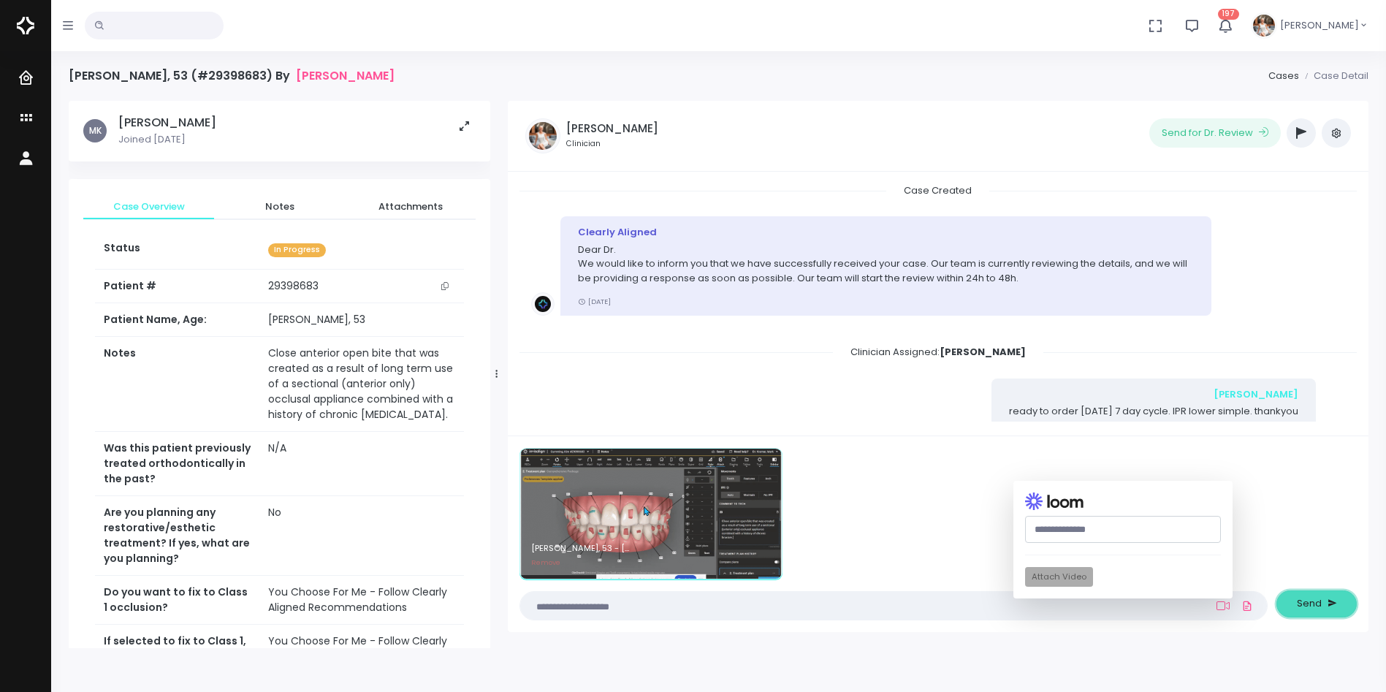
click at [1306, 602] on span "Send" at bounding box center [1309, 603] width 25 height 15
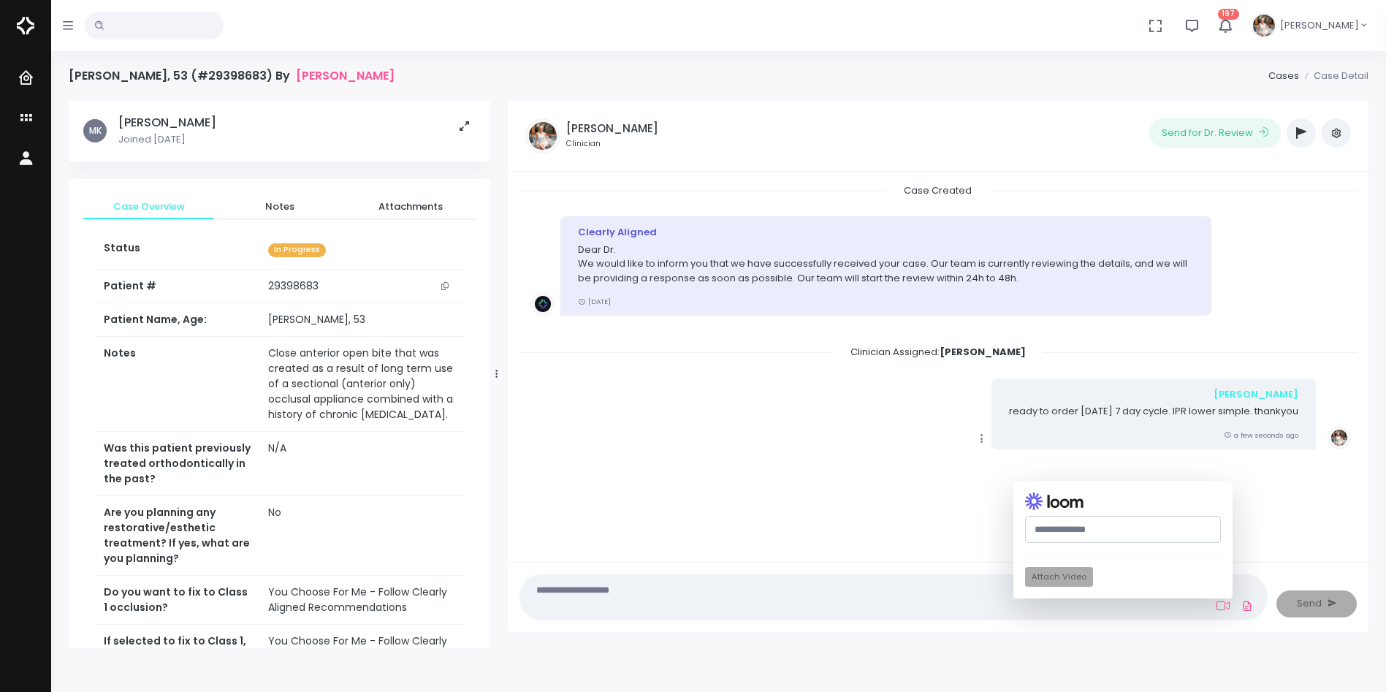
click at [1267, 503] on div "Case Created Clearly Aligned Dear Dr. We would like to inform you that we have …" at bounding box center [937, 365] width 837 height 364
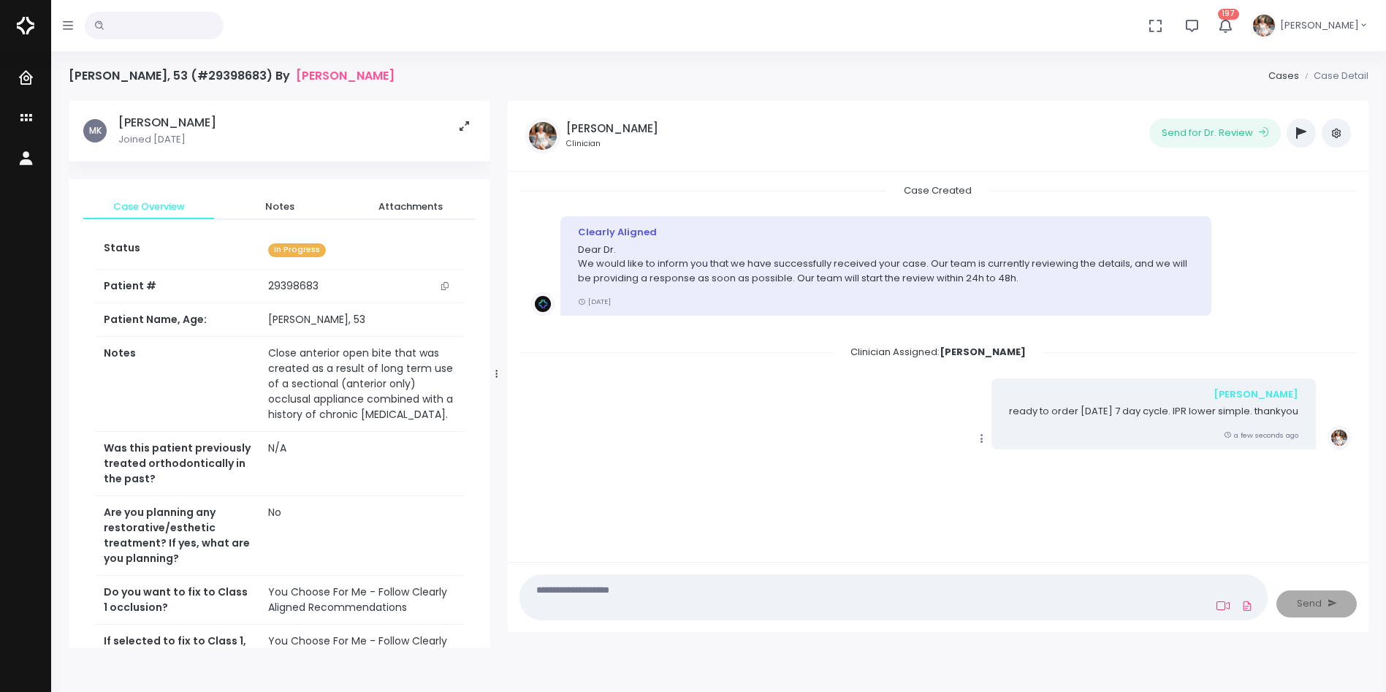
click at [1221, 604] on icon at bounding box center [1222, 606] width 13 height 12
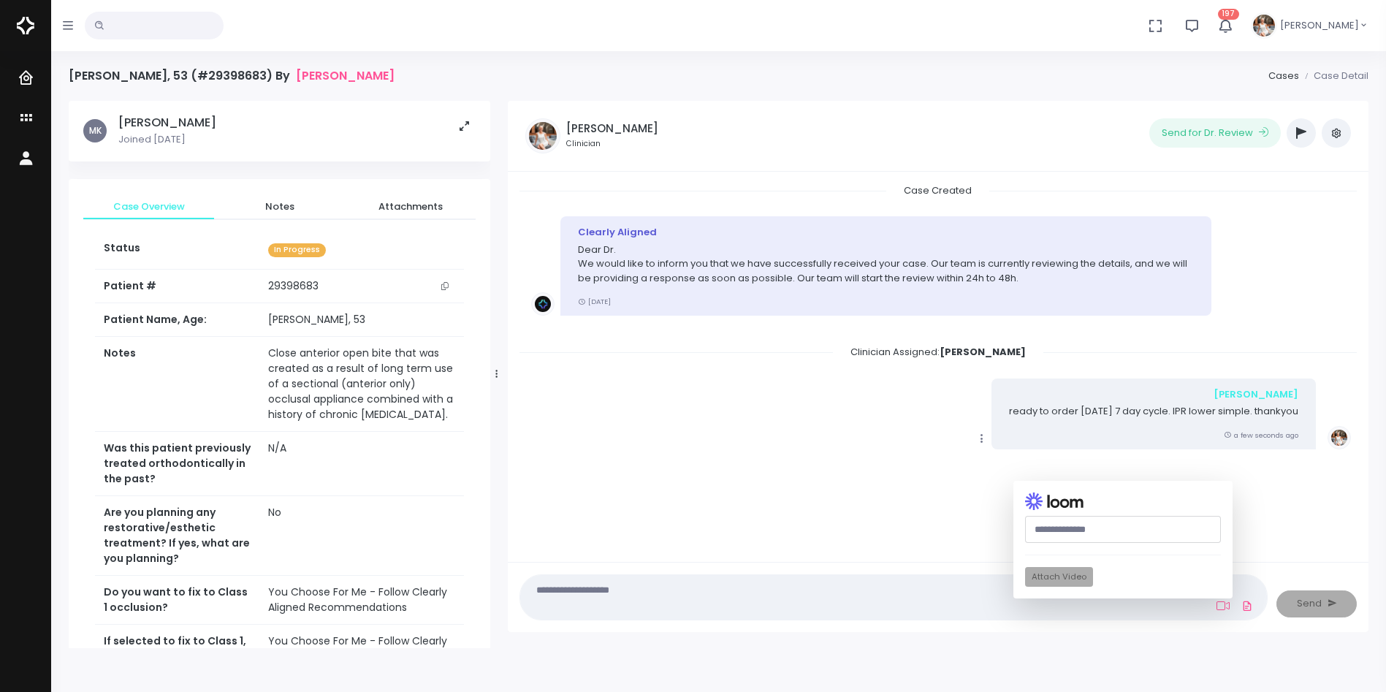
click at [1120, 530] on input "text" at bounding box center [1123, 529] width 196 height 27
paste input "**********"
type input "**********"
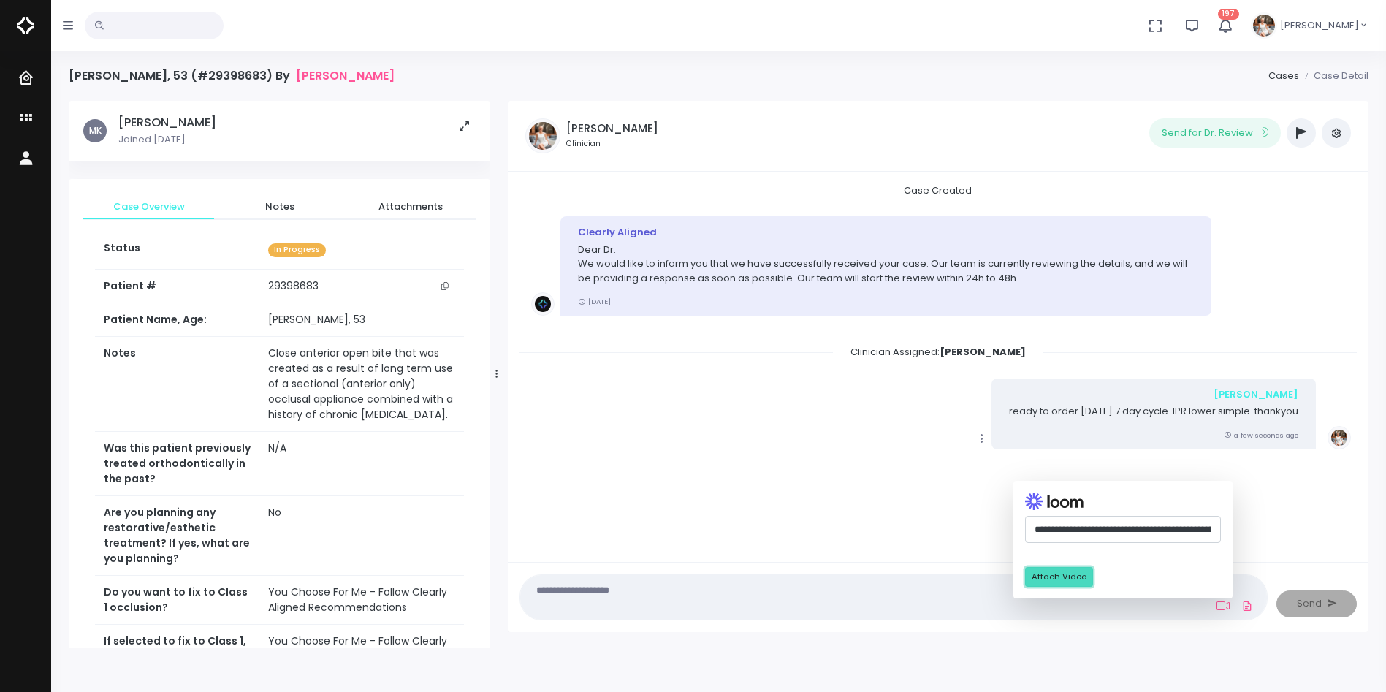
click at [1077, 576] on button "Attach Video" at bounding box center [1059, 577] width 68 height 20
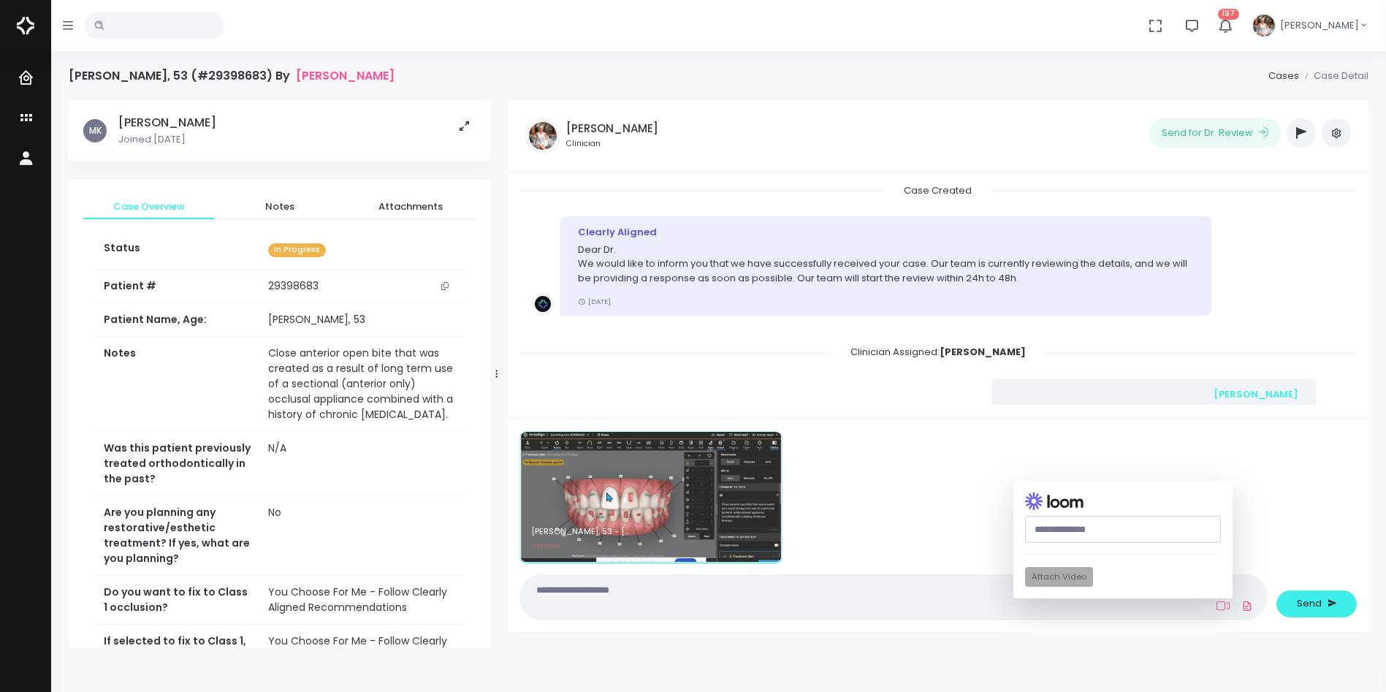
click at [890, 597] on textarea at bounding box center [865, 597] width 672 height 33
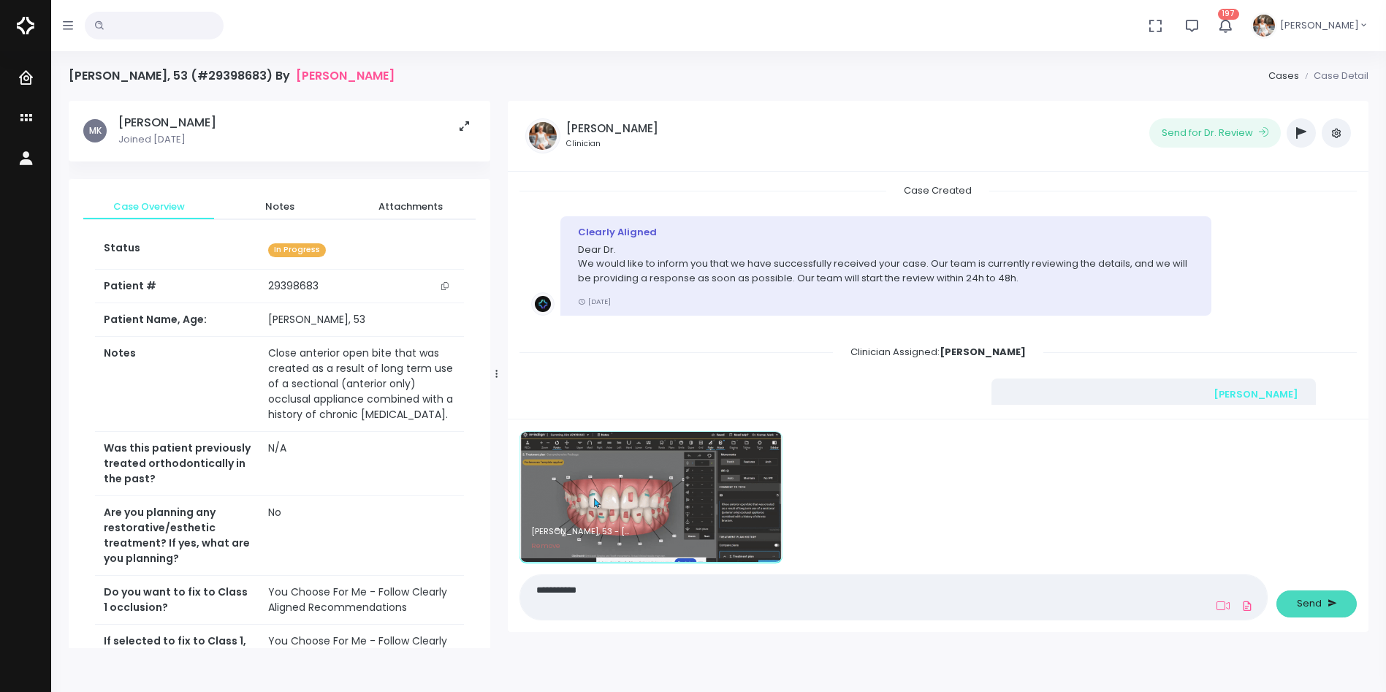
type textarea "**********"
click at [1292, 600] on button "Send" at bounding box center [1316, 603] width 80 height 27
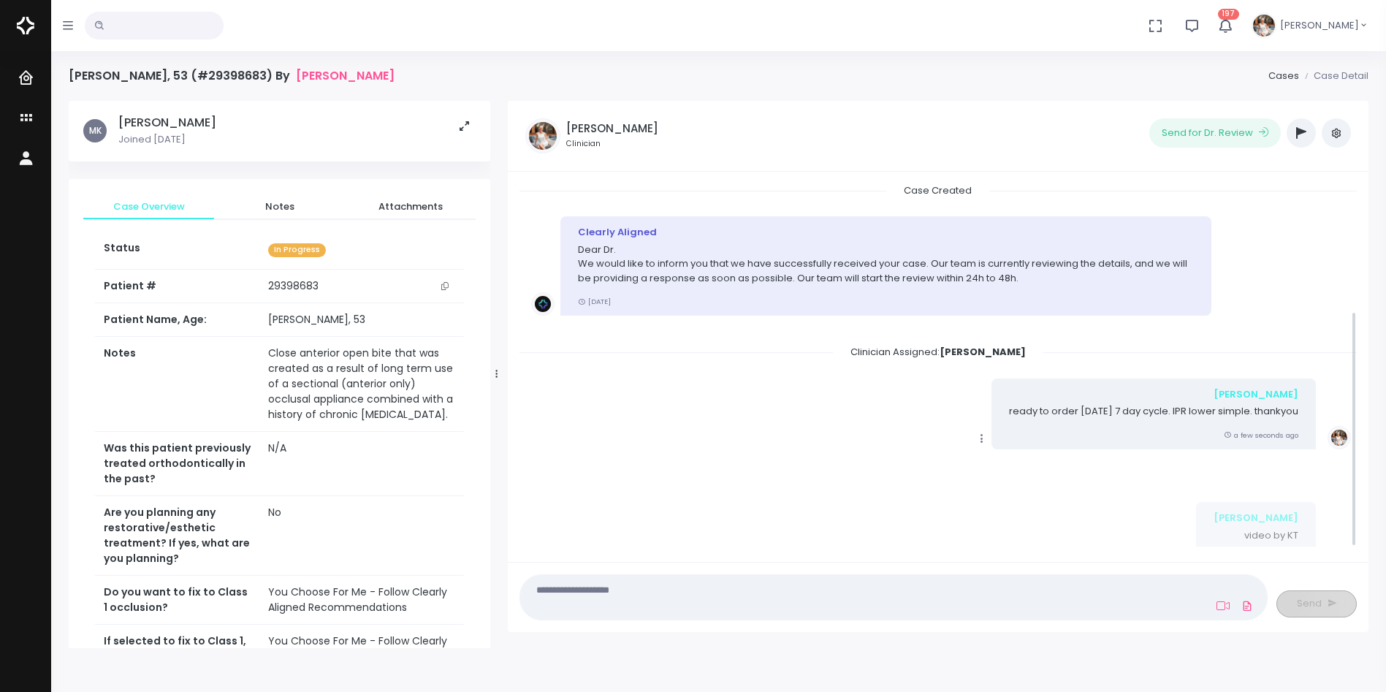
scroll to position [197, 0]
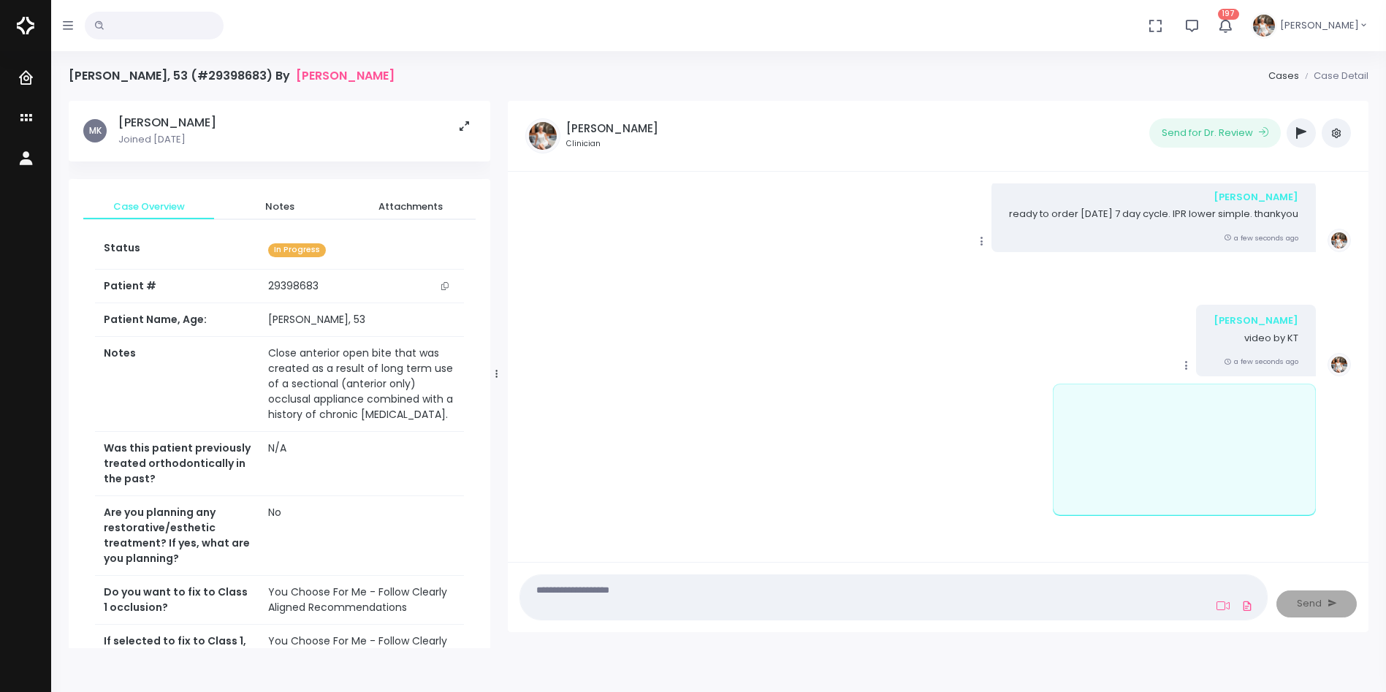
click at [1193, 365] on icon "scrollable content" at bounding box center [1186, 365] width 13 height 13
click at [1240, 397] on link "Mark as Video Review" at bounding box center [1253, 394] width 152 height 23
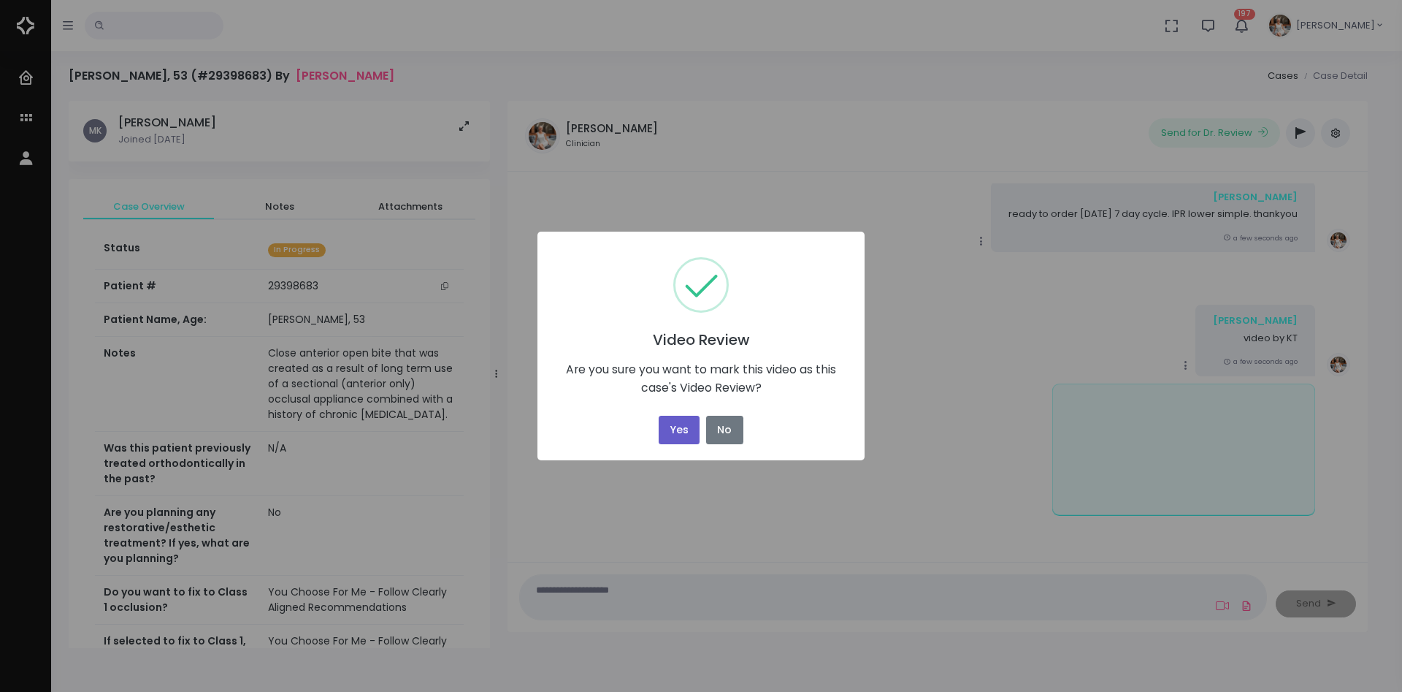
click at [671, 424] on button "Yes" at bounding box center [679, 430] width 41 height 28
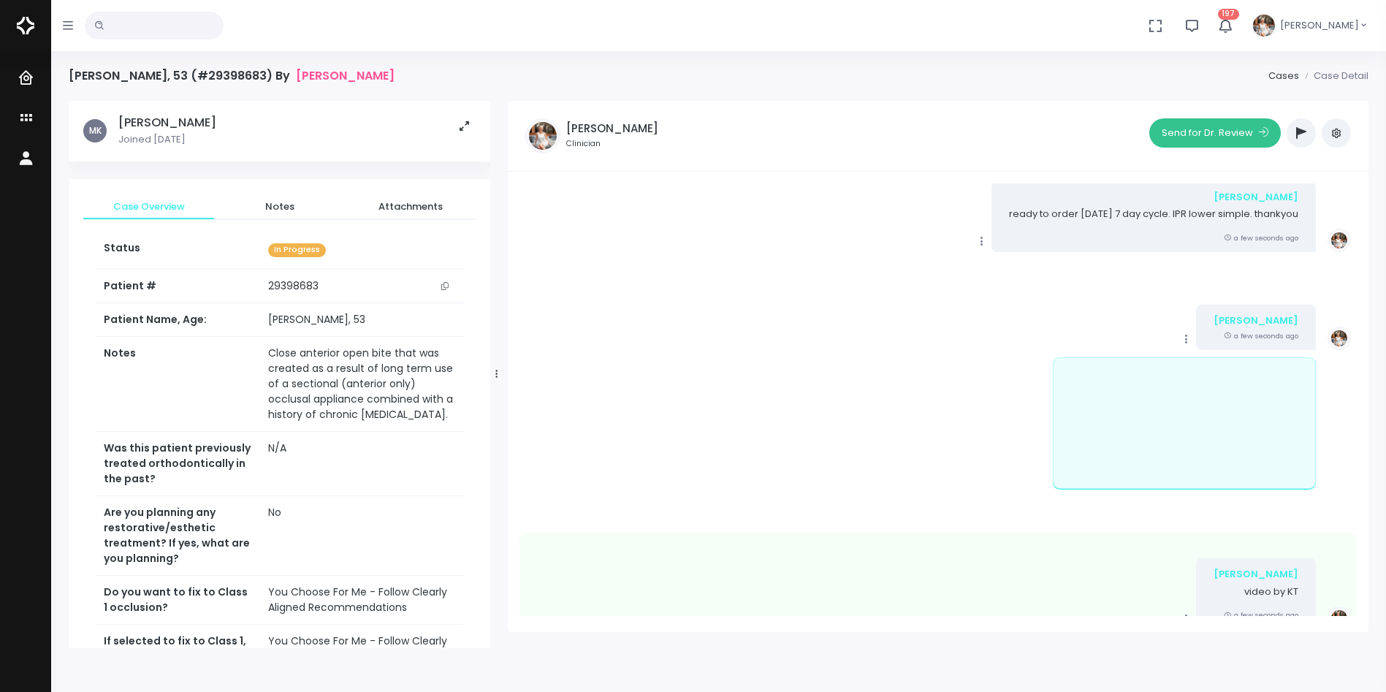
click at [1192, 134] on button "Send for Dr. Review" at bounding box center [1214, 132] width 131 height 29
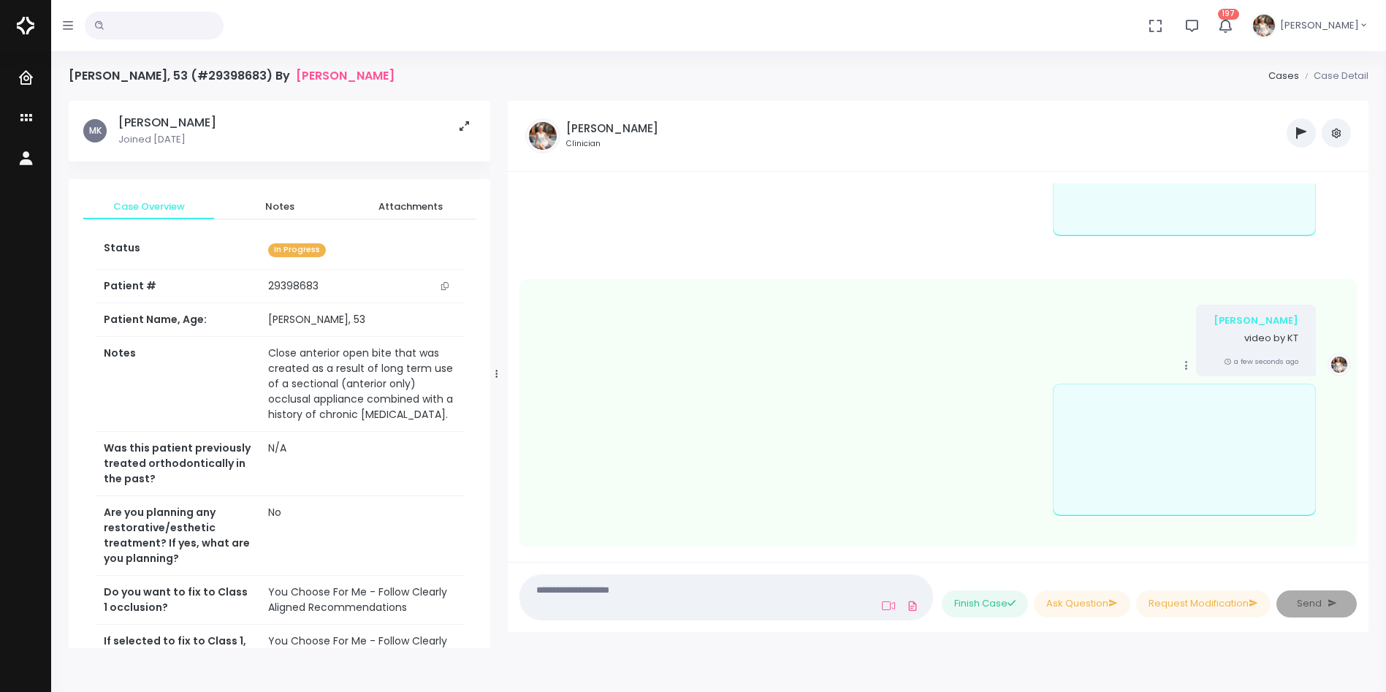
scroll to position [729, 0]
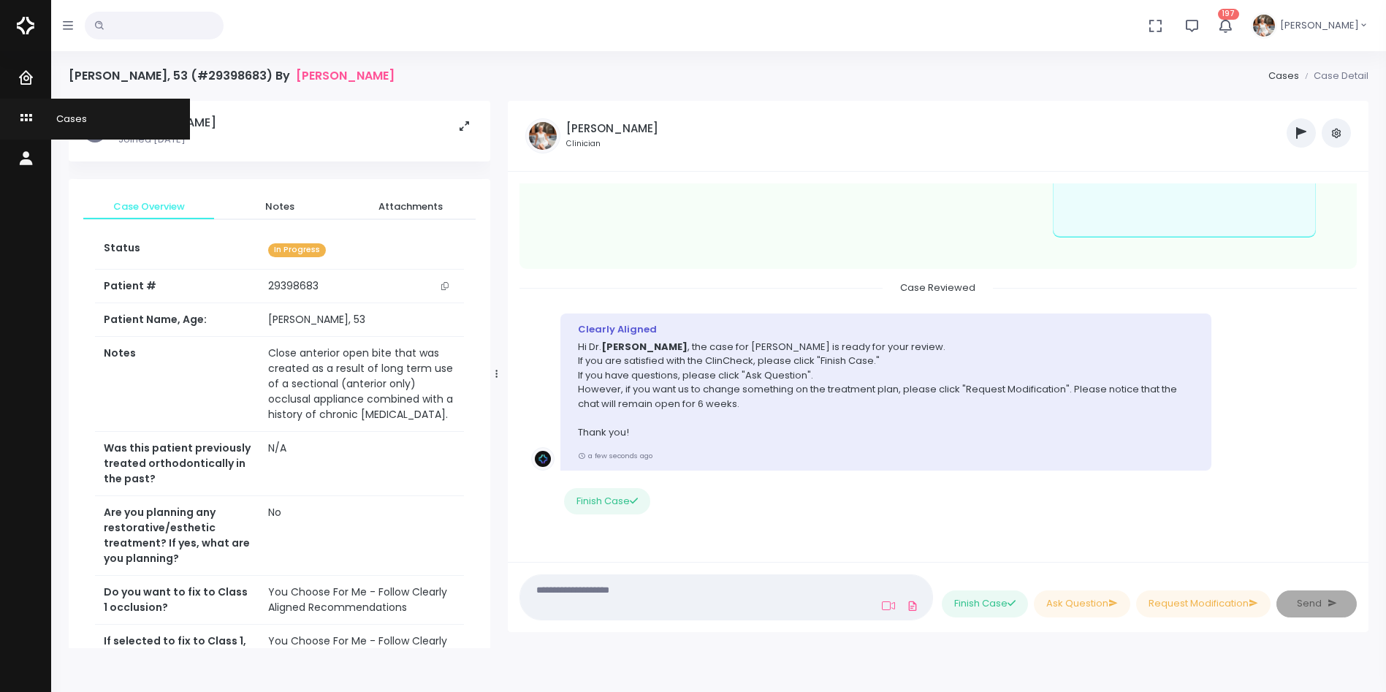
click at [20, 113] on icon "scrollable content" at bounding box center [28, 119] width 20 height 18
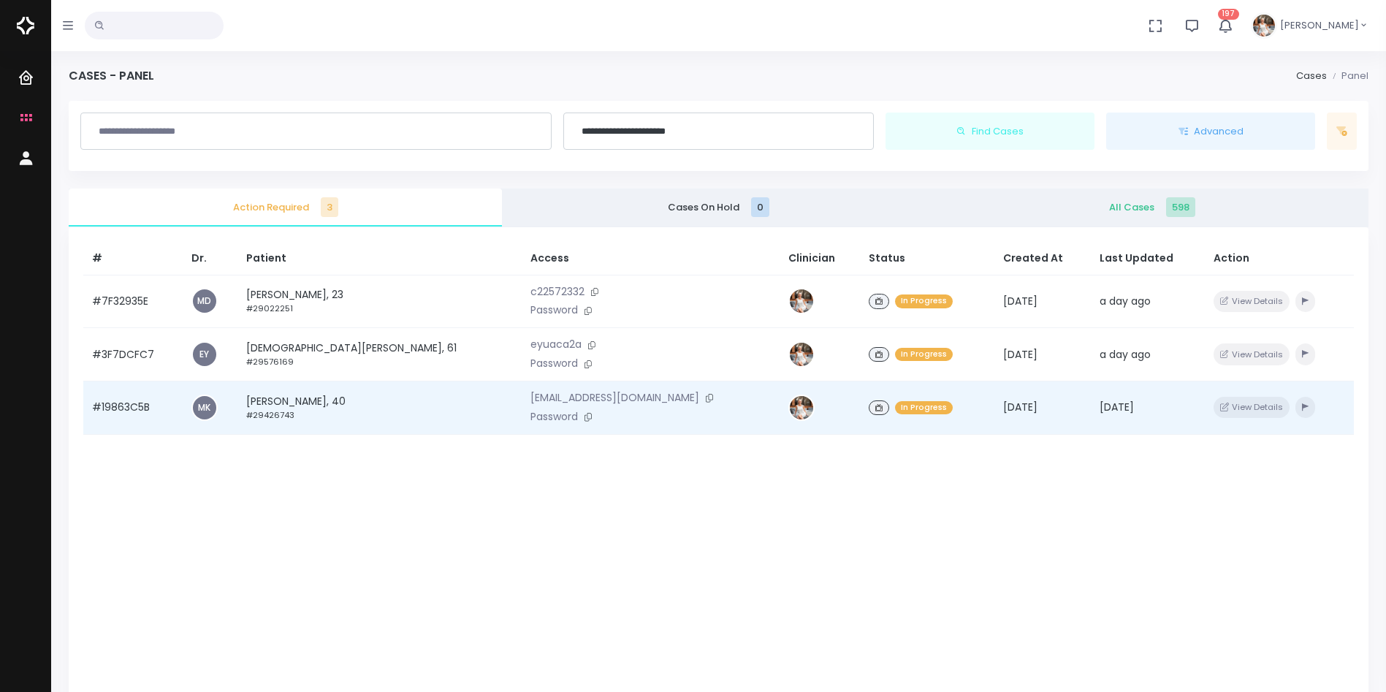
click at [126, 405] on td "#19863C5B" at bounding box center [132, 407] width 99 height 53
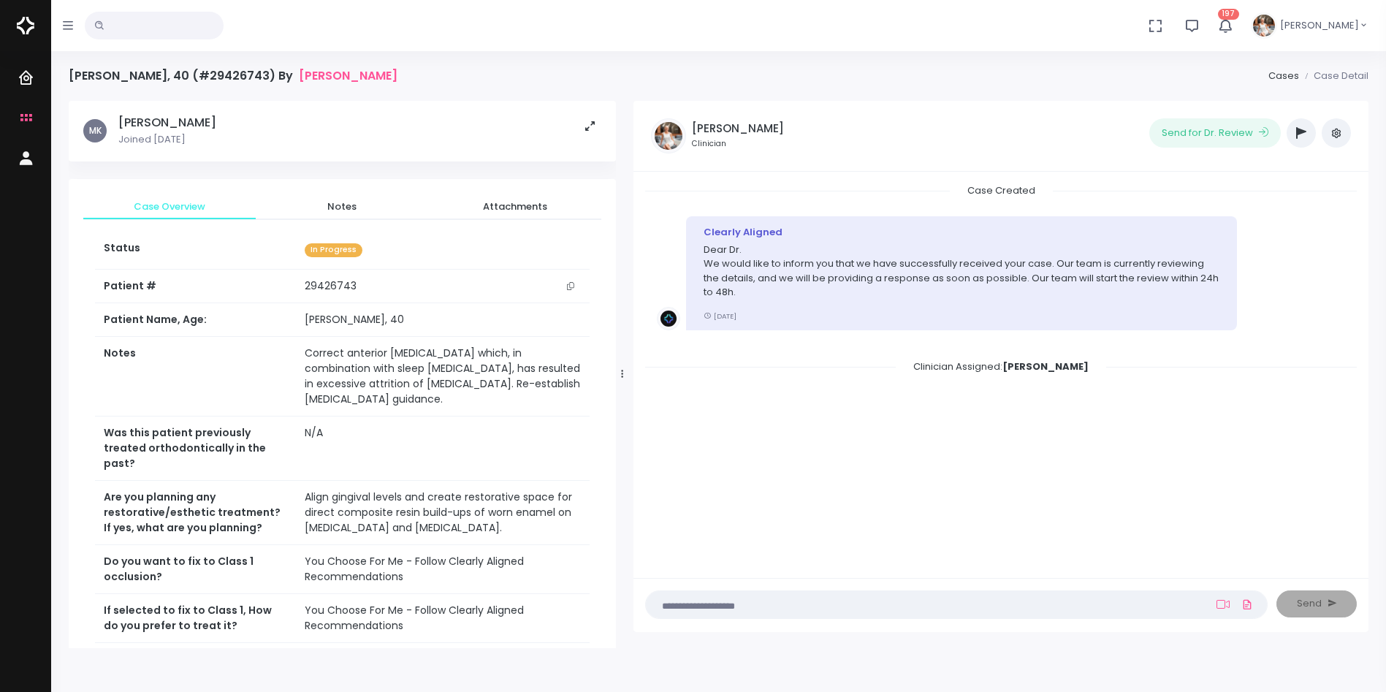
drag, startPoint x: 498, startPoint y: 375, endPoint x: 624, endPoint y: 372, distance: 125.7
click at [623, 372] on icon at bounding box center [622, 373] width 2 height 9
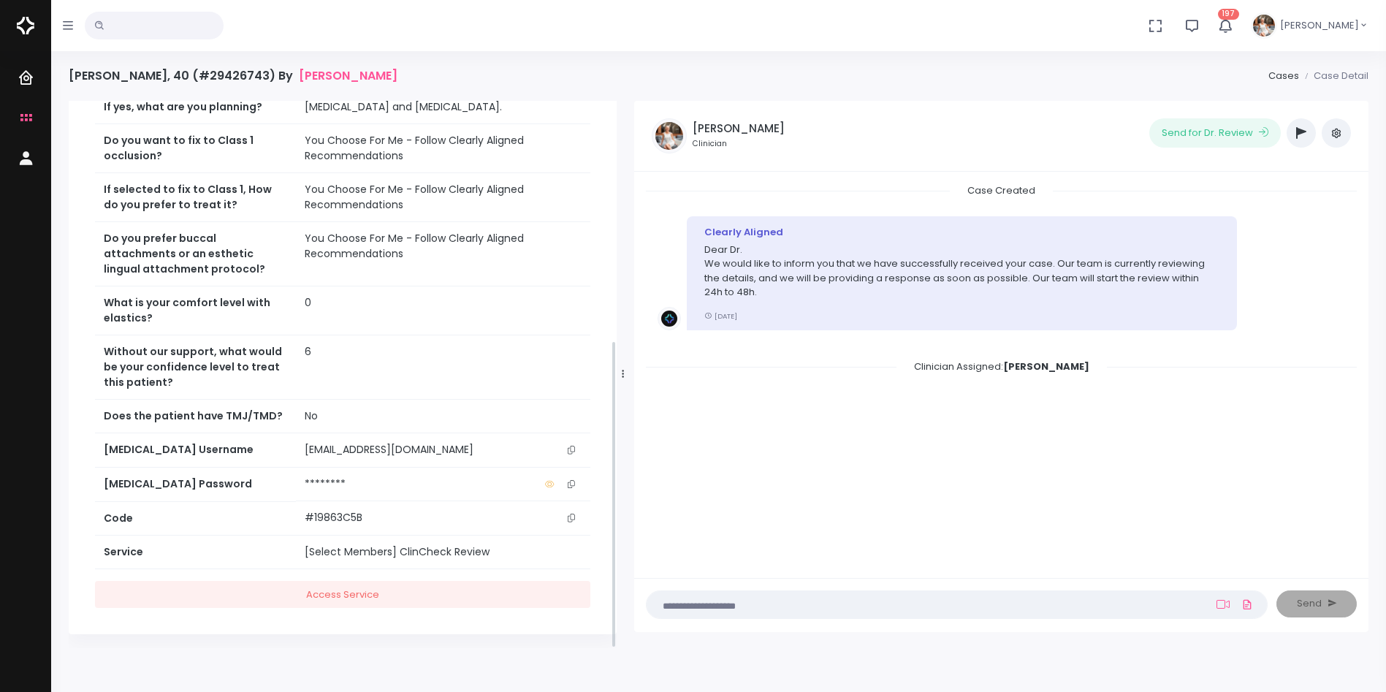
scroll to position [424, 0]
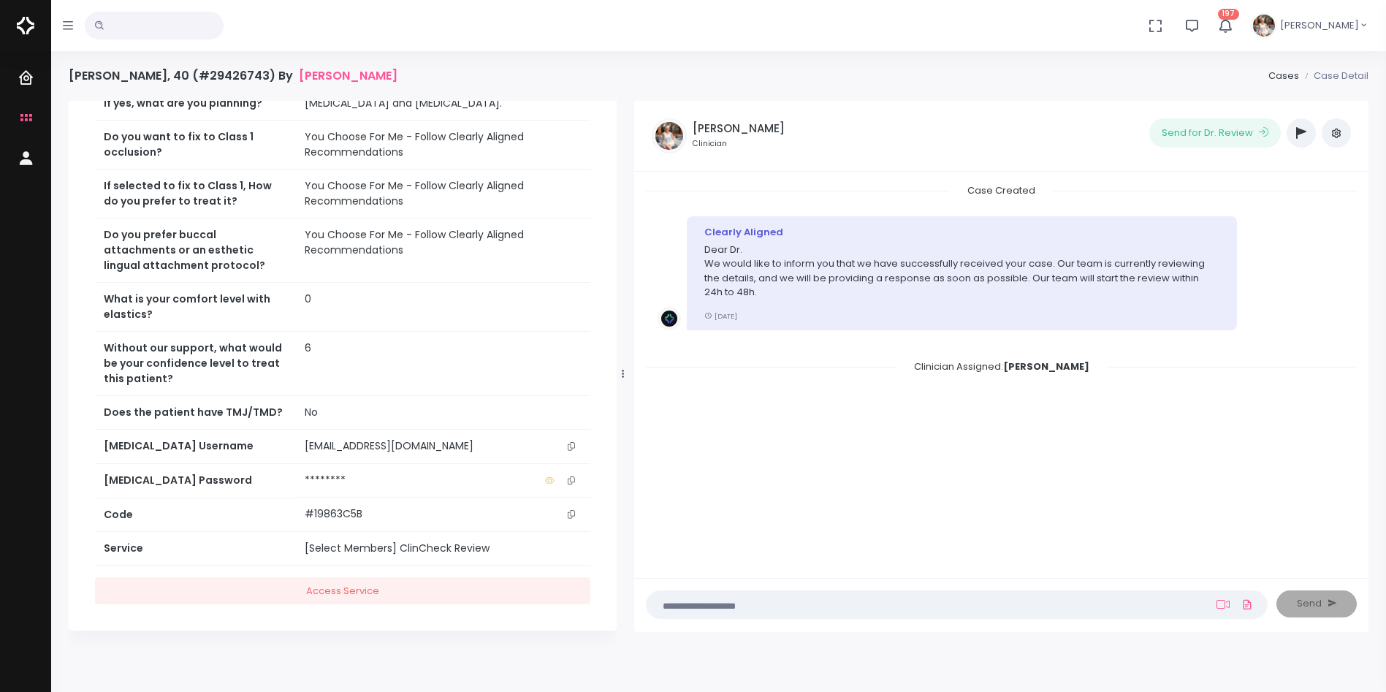
click at [572, 442] on icon "scrollable content" at bounding box center [571, 446] width 7 height 8
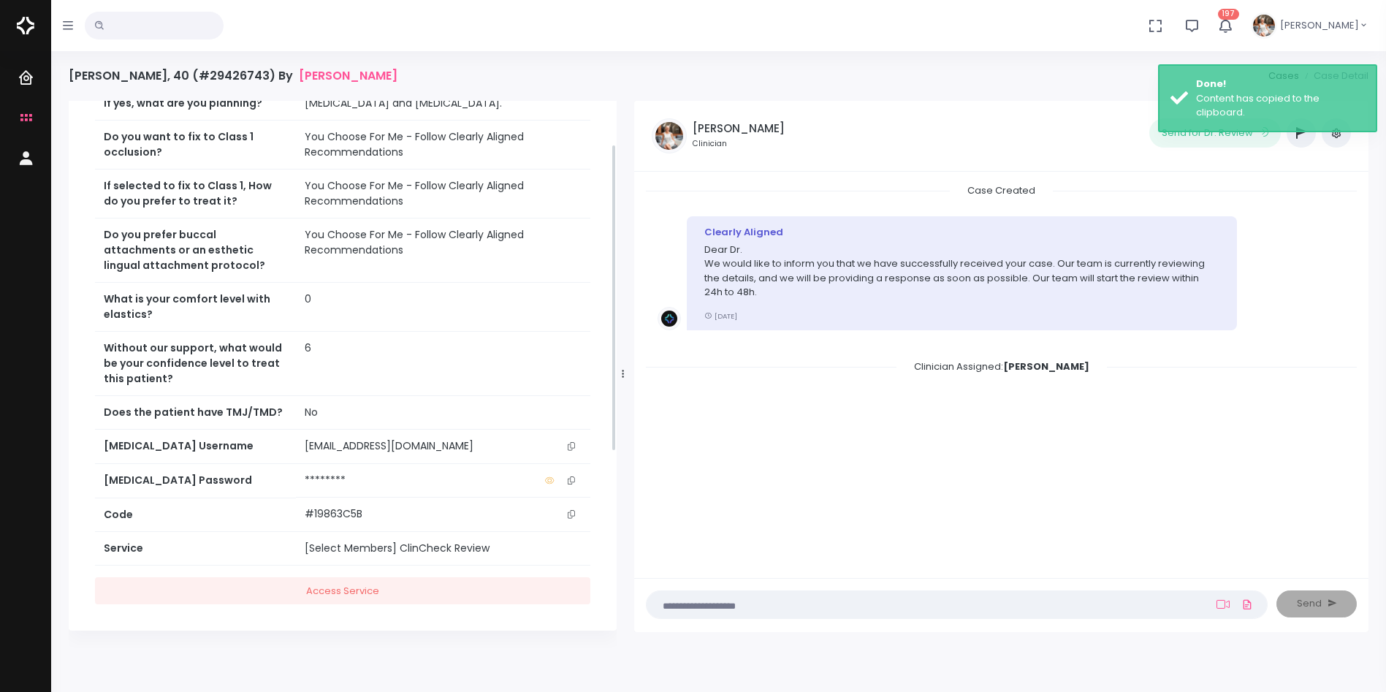
scroll to position [59, 0]
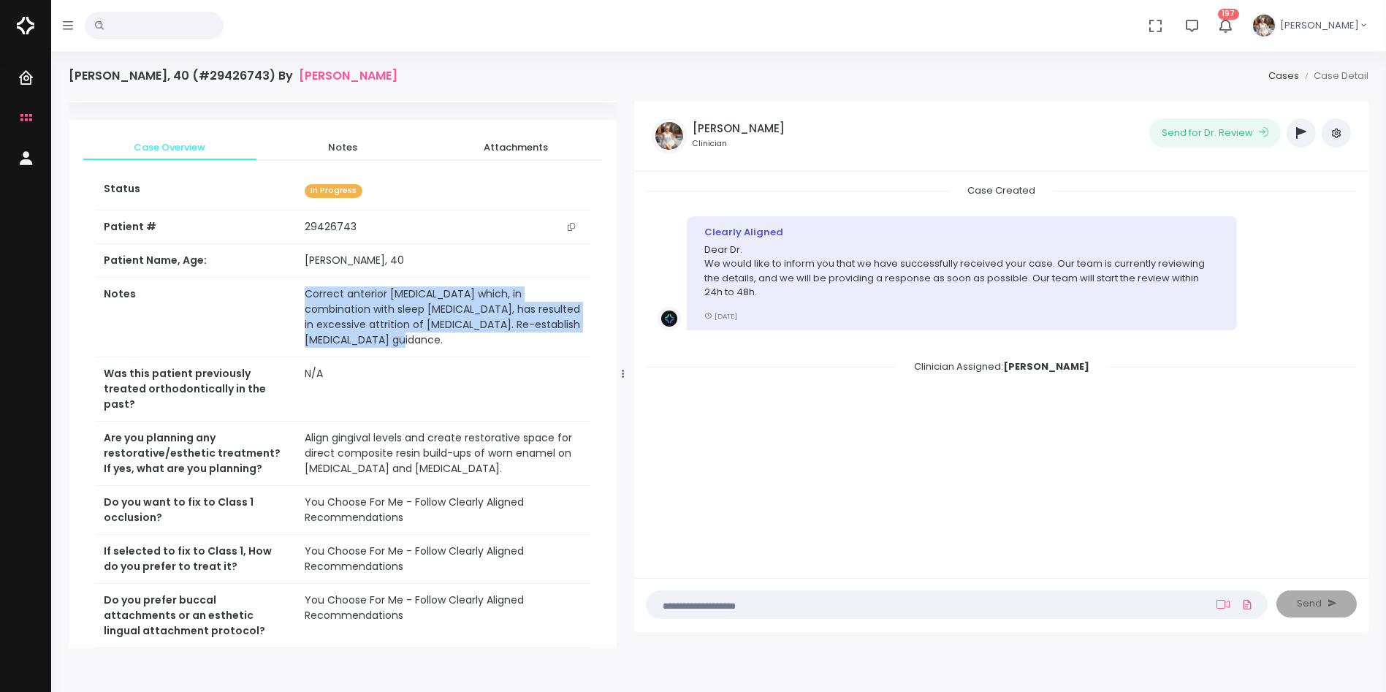
drag, startPoint x: 373, startPoint y: 340, endPoint x: 269, endPoint y: 297, distance: 113.3
click at [269, 297] on tr "Notes Correct anterior deep bite malocclusion which, in combination with sleep …" at bounding box center [342, 318] width 495 height 80
copy tr "Correct anterior deep bite malocclusion which, in combination with sleep bruxis…"
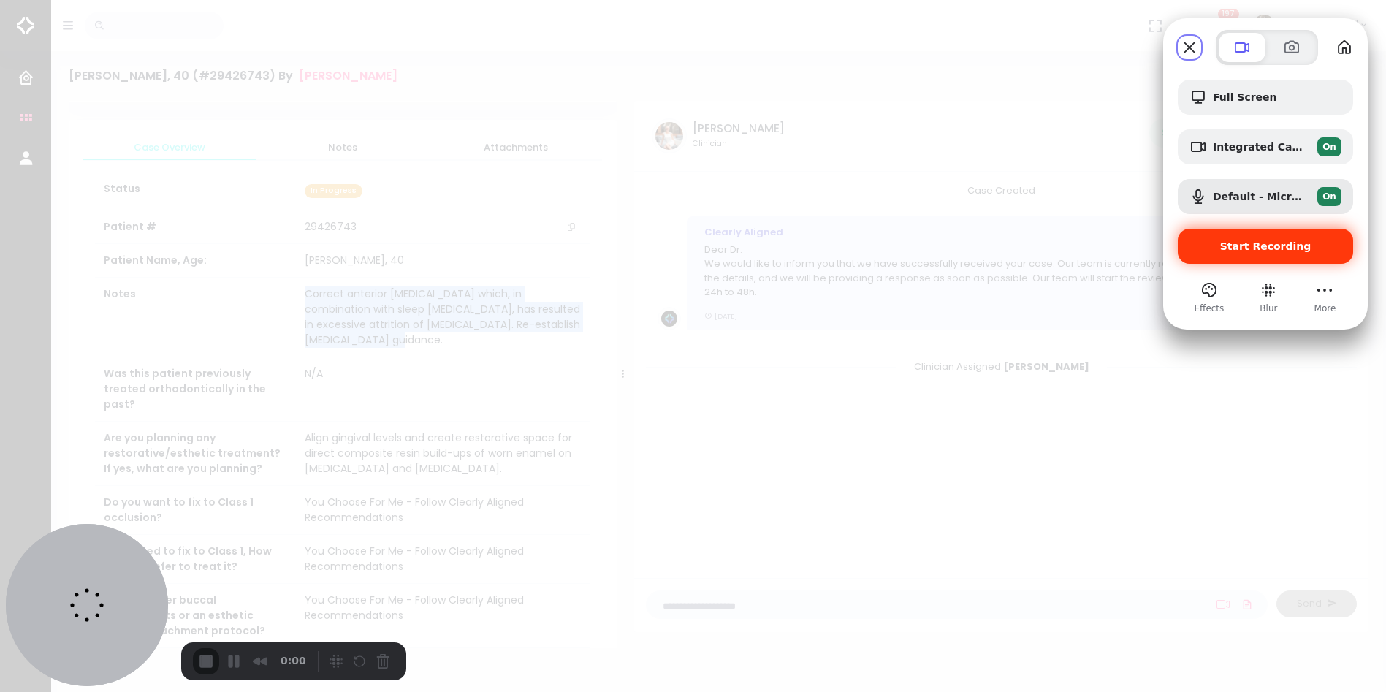
click at [1244, 251] on span "Start Recording" at bounding box center [1265, 246] width 91 height 12
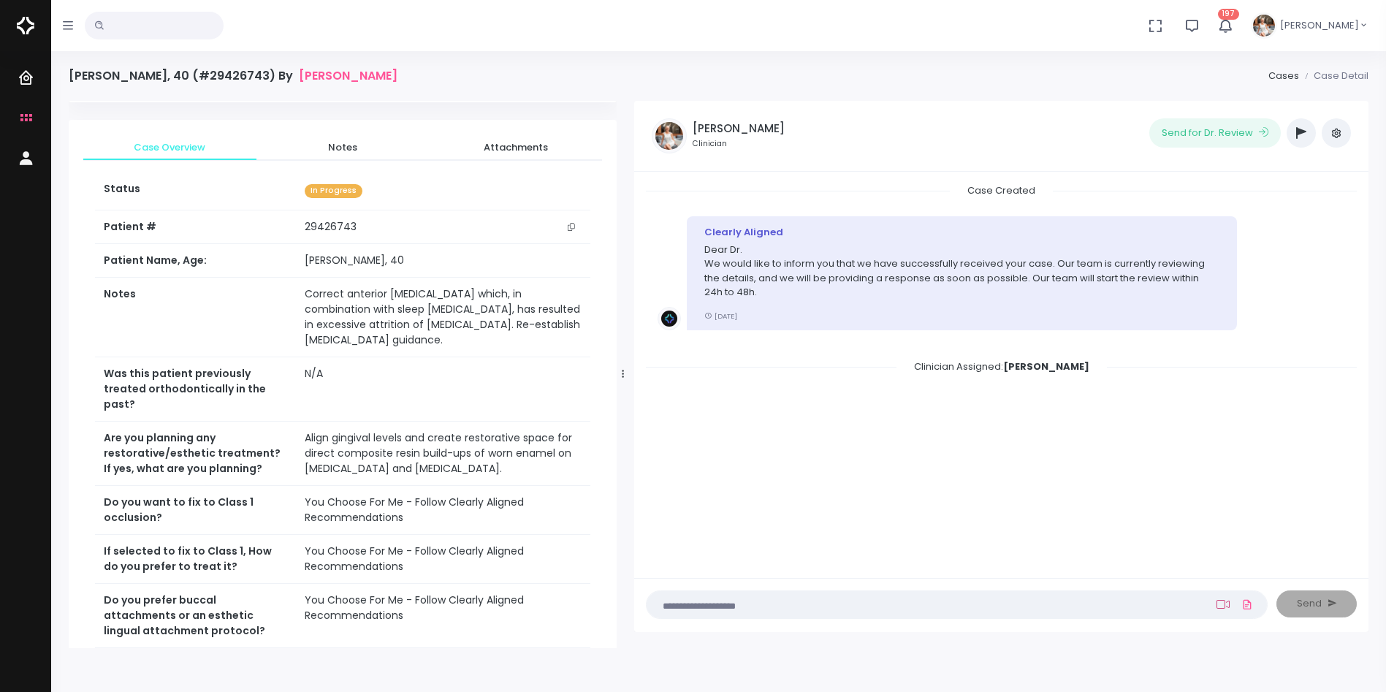
click at [1228, 607] on icon at bounding box center [1222, 604] width 13 height 9
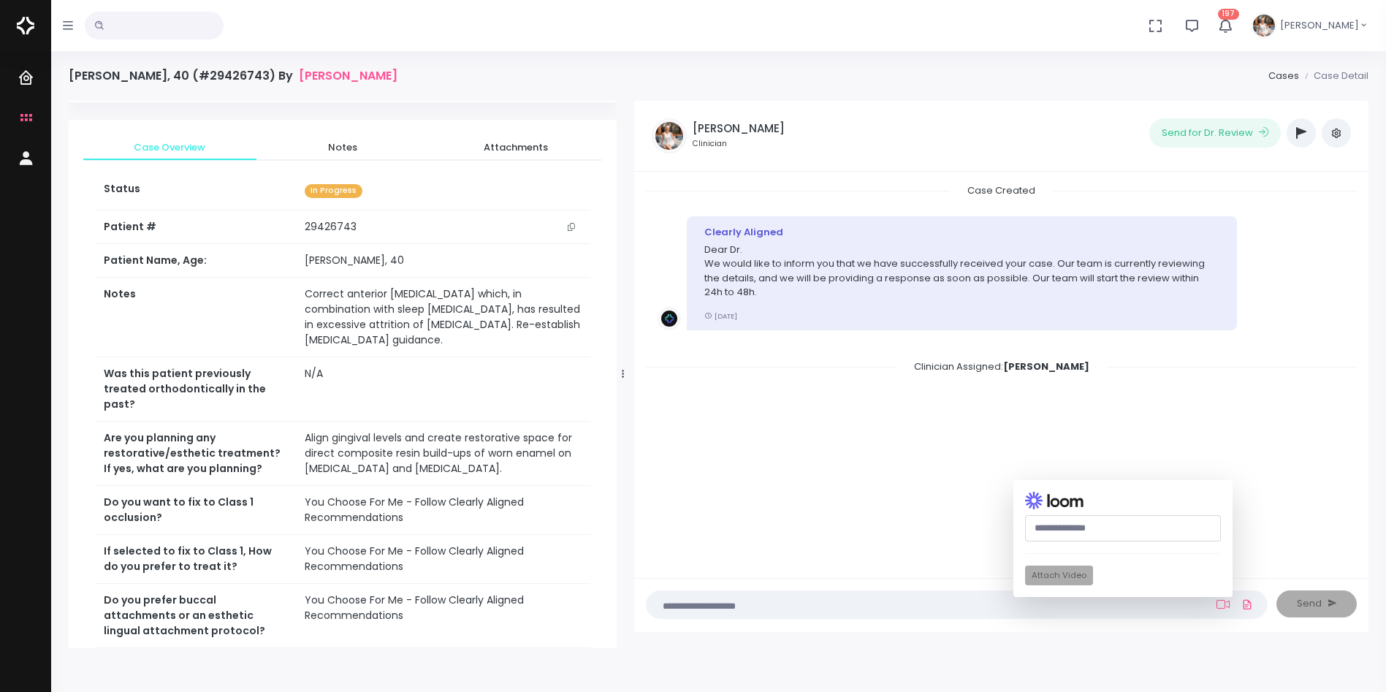
click at [1169, 535] on input "text" at bounding box center [1123, 528] width 196 height 27
paste input "**********"
type input "**********"
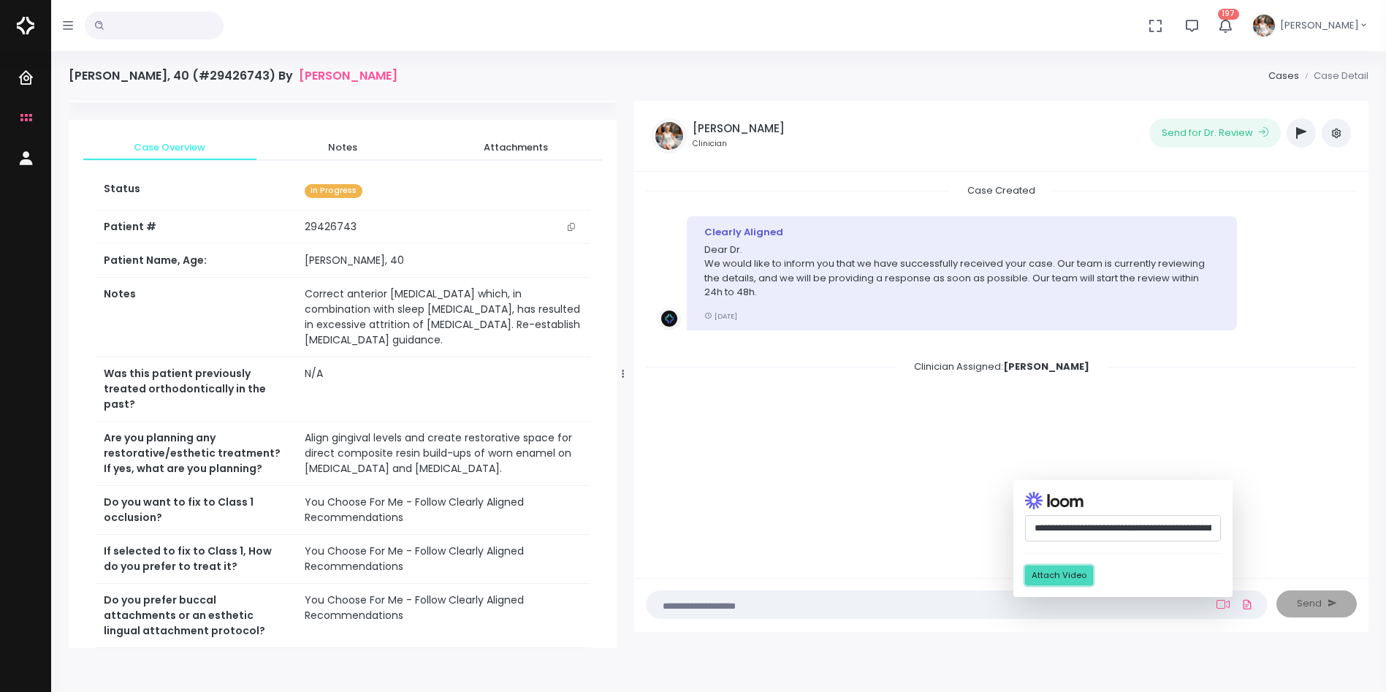
click at [1069, 576] on button "Attach Video" at bounding box center [1059, 575] width 68 height 20
click at [927, 605] on textarea at bounding box center [928, 604] width 546 height 16
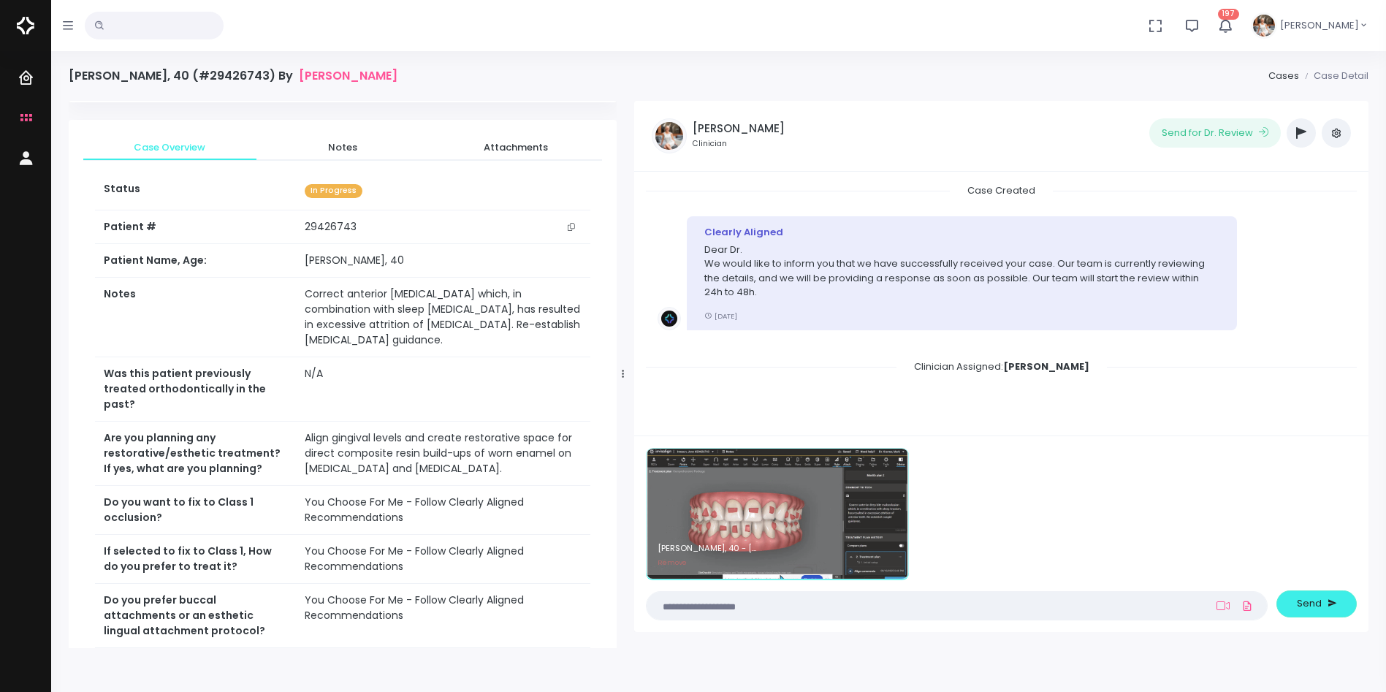
click at [935, 593] on nick-textarea "(Obrigatório)" at bounding box center [957, 605] width 622 height 28
click at [925, 608] on textarea at bounding box center [928, 605] width 546 height 16
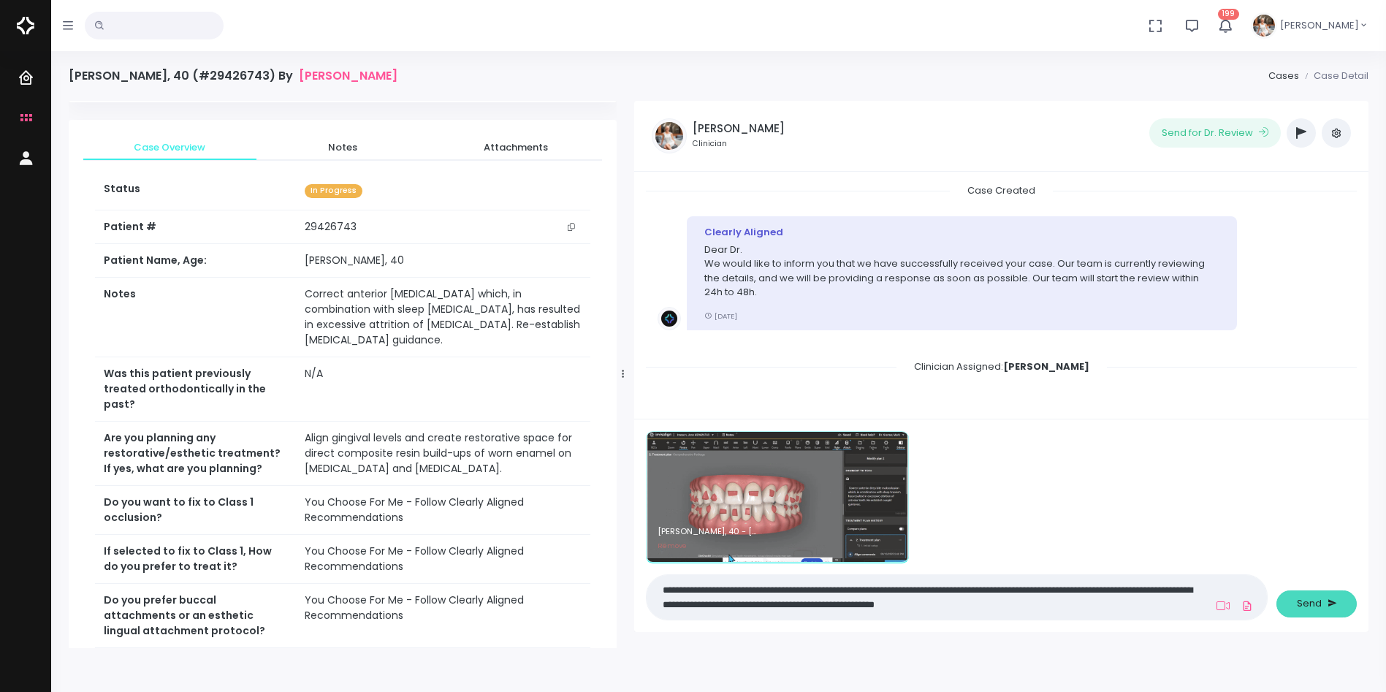
type textarea "**********"
click at [1312, 597] on span "Send" at bounding box center [1309, 603] width 25 height 15
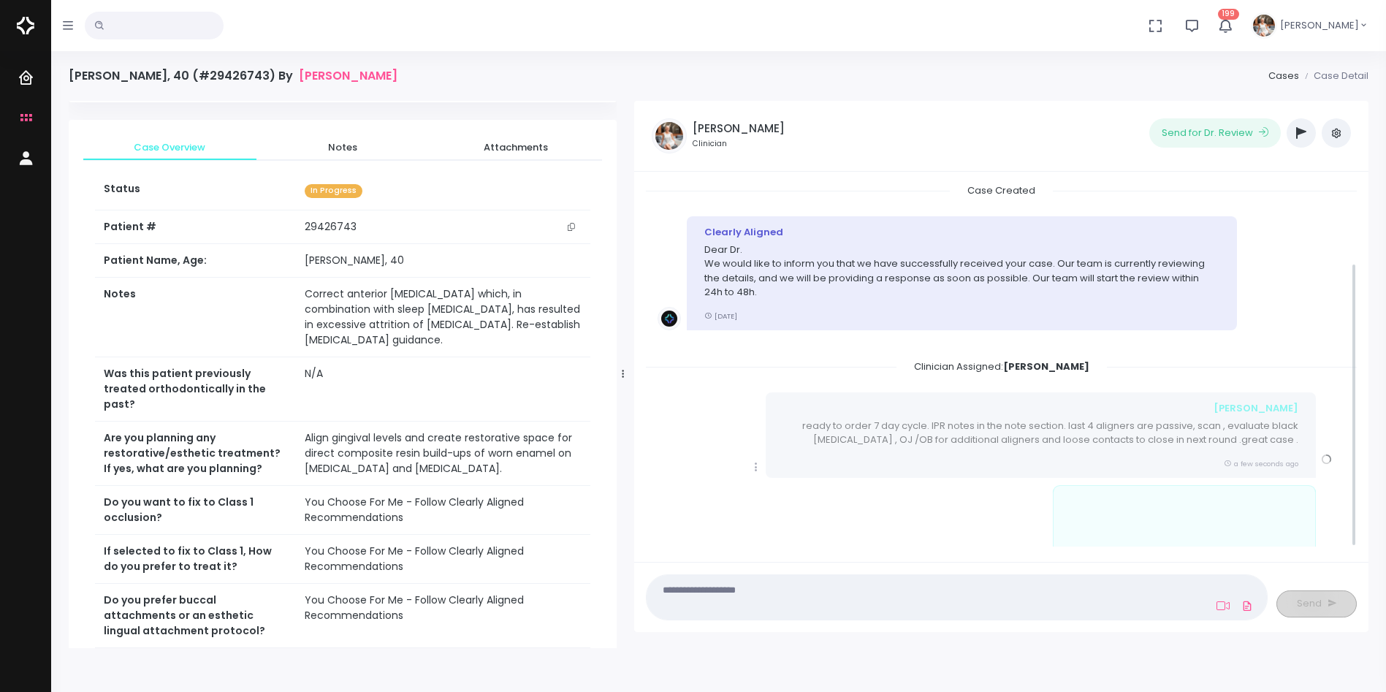
scroll to position [102, 0]
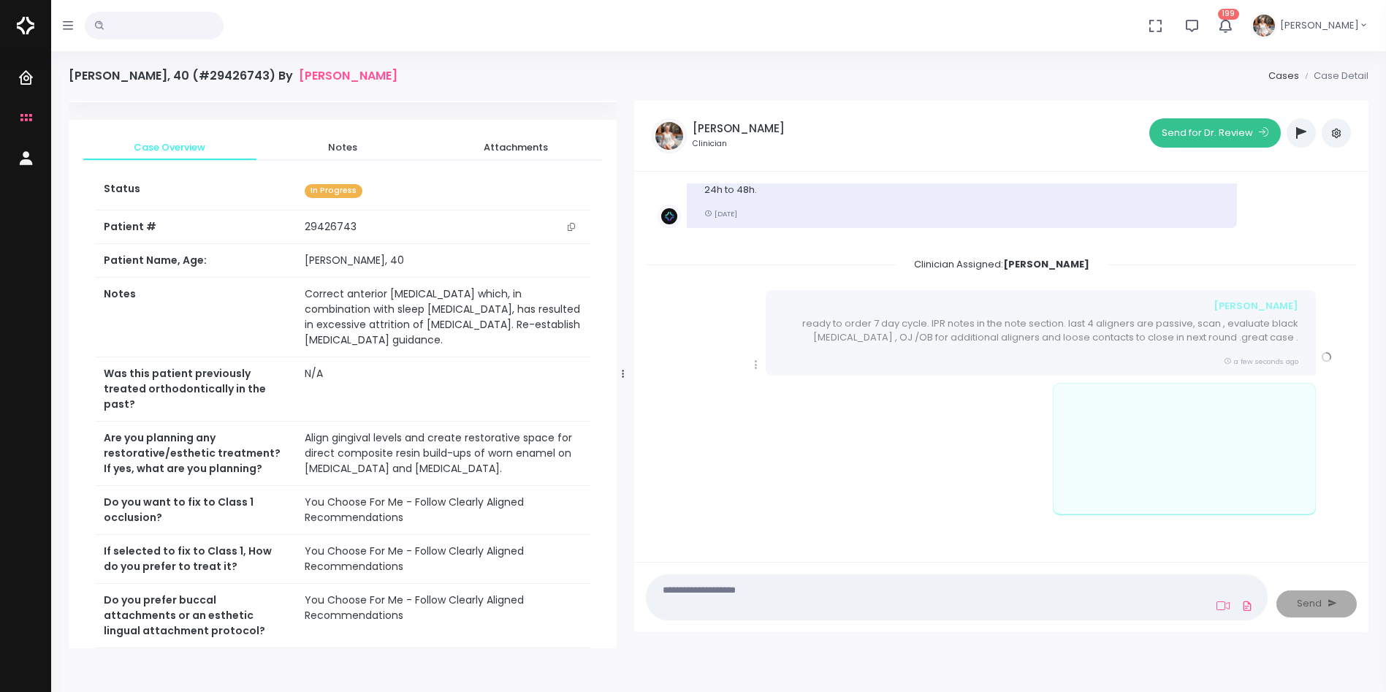
click at [1197, 129] on button "Send for Dr. Review" at bounding box center [1214, 132] width 131 height 29
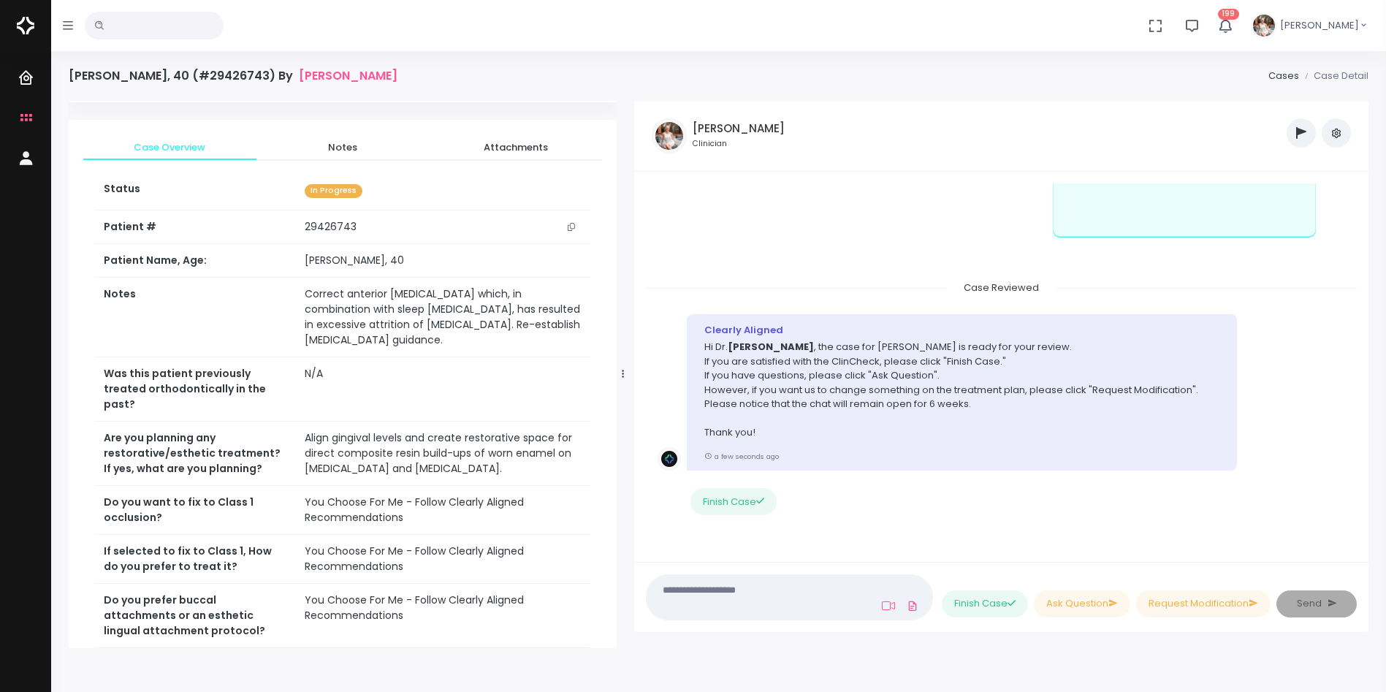
scroll to position [15, 0]
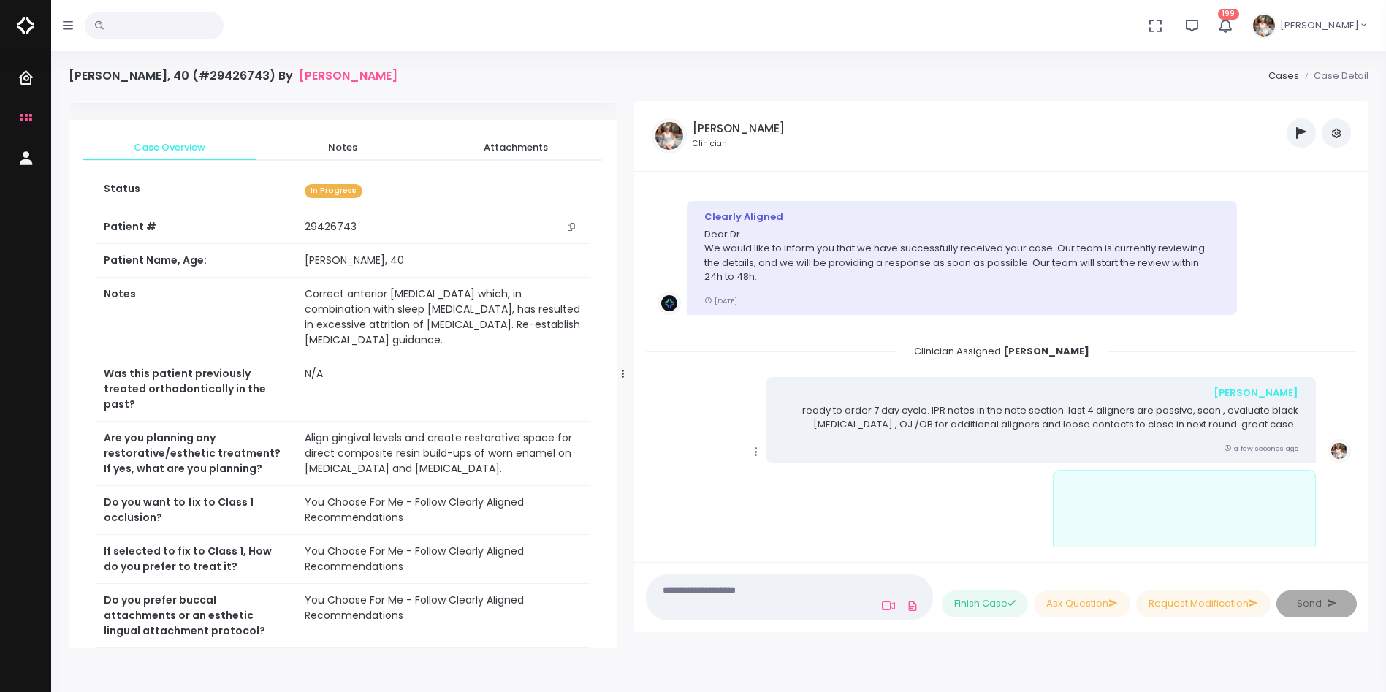
click at [755, 445] on icon "scrollable content" at bounding box center [755, 451] width 13 height 13
click at [788, 343] on link "Mark as Video Review" at bounding box center [823, 342] width 152 height 23
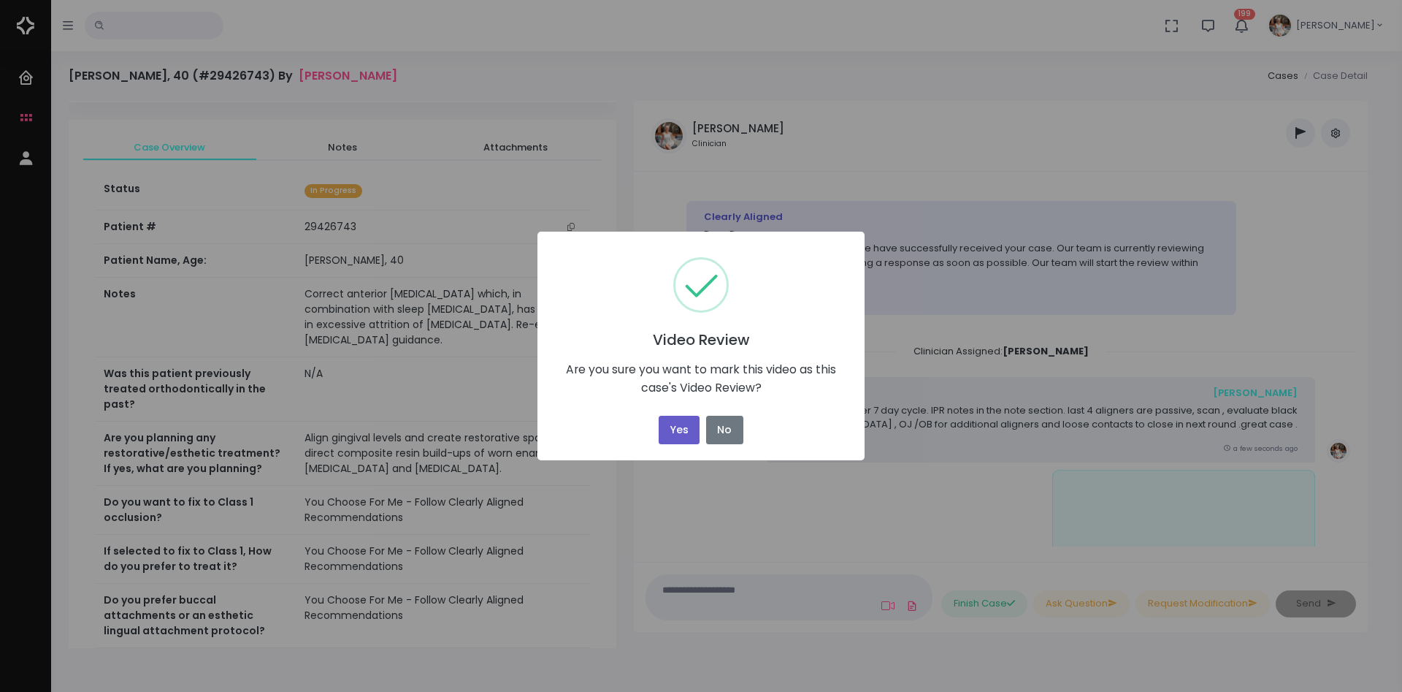
click at [685, 429] on button "Yes" at bounding box center [679, 430] width 41 height 28
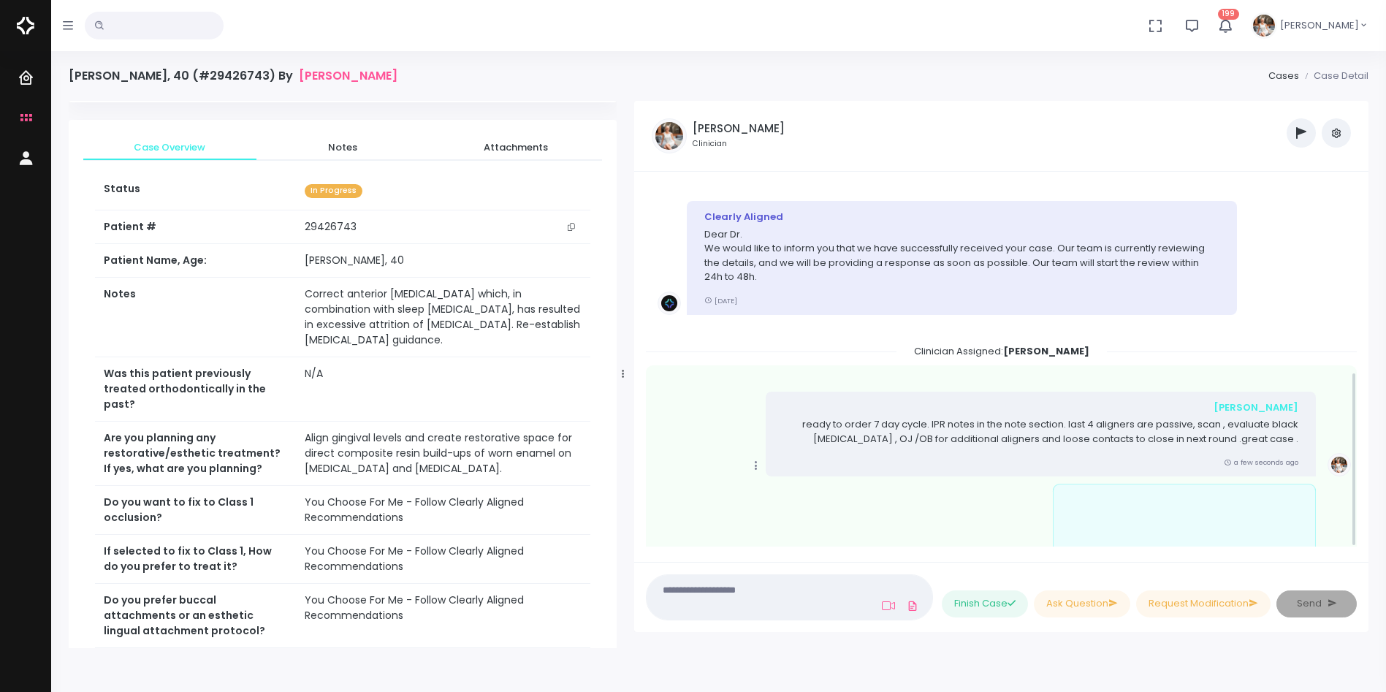
scroll to position [394, 0]
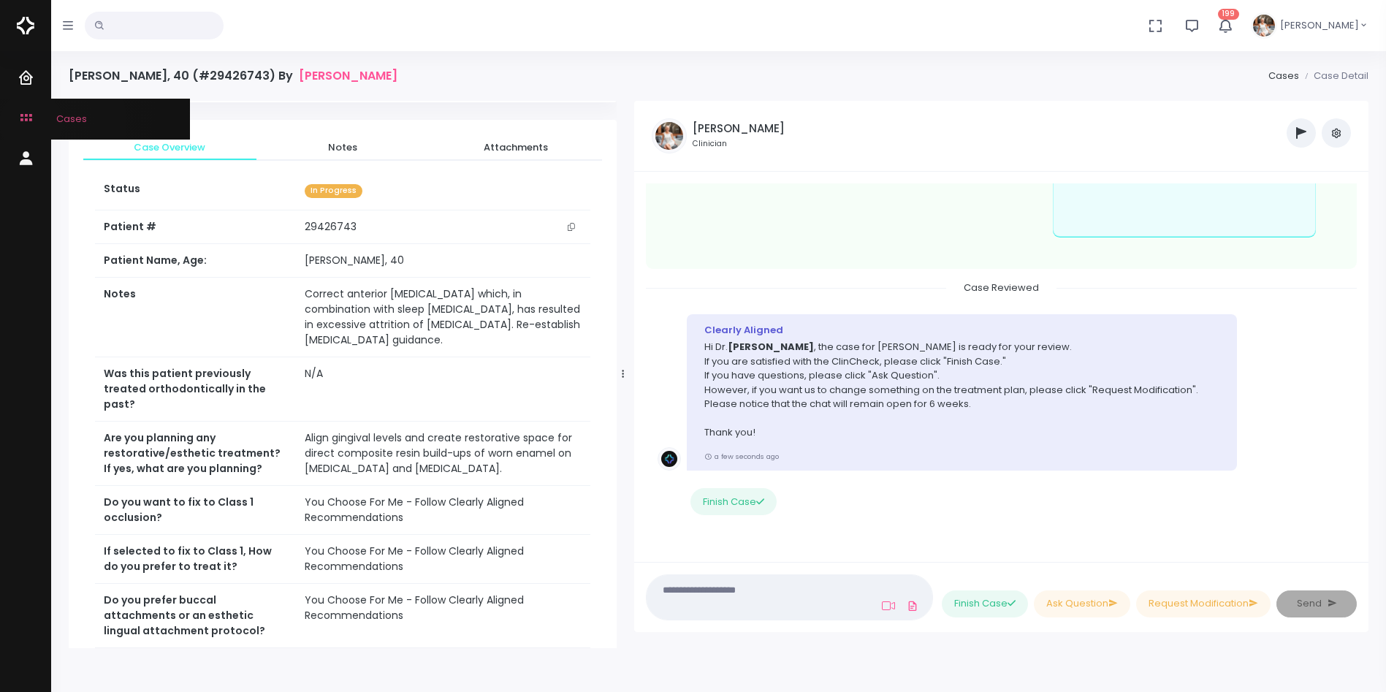
click at [31, 123] on icon "scrollable content" at bounding box center [28, 119] width 20 height 18
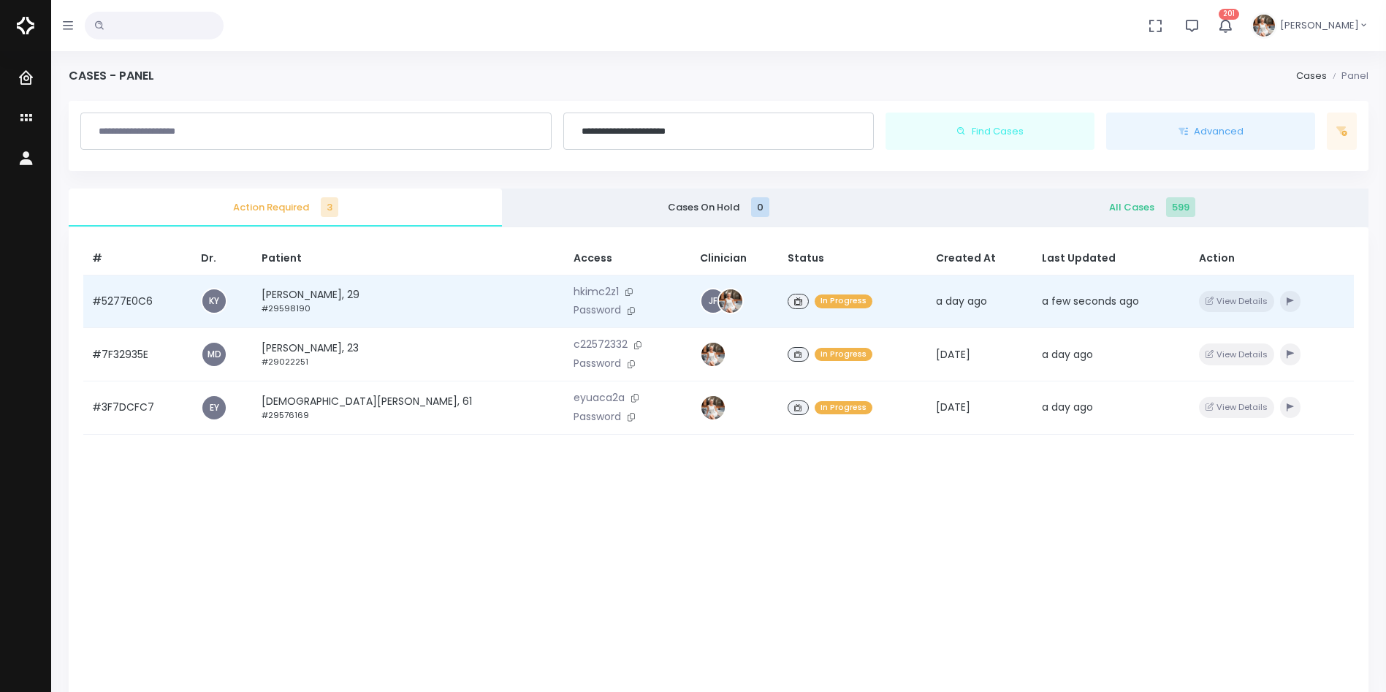
click at [129, 300] on td "#5277E0C6" at bounding box center [137, 301] width 109 height 53
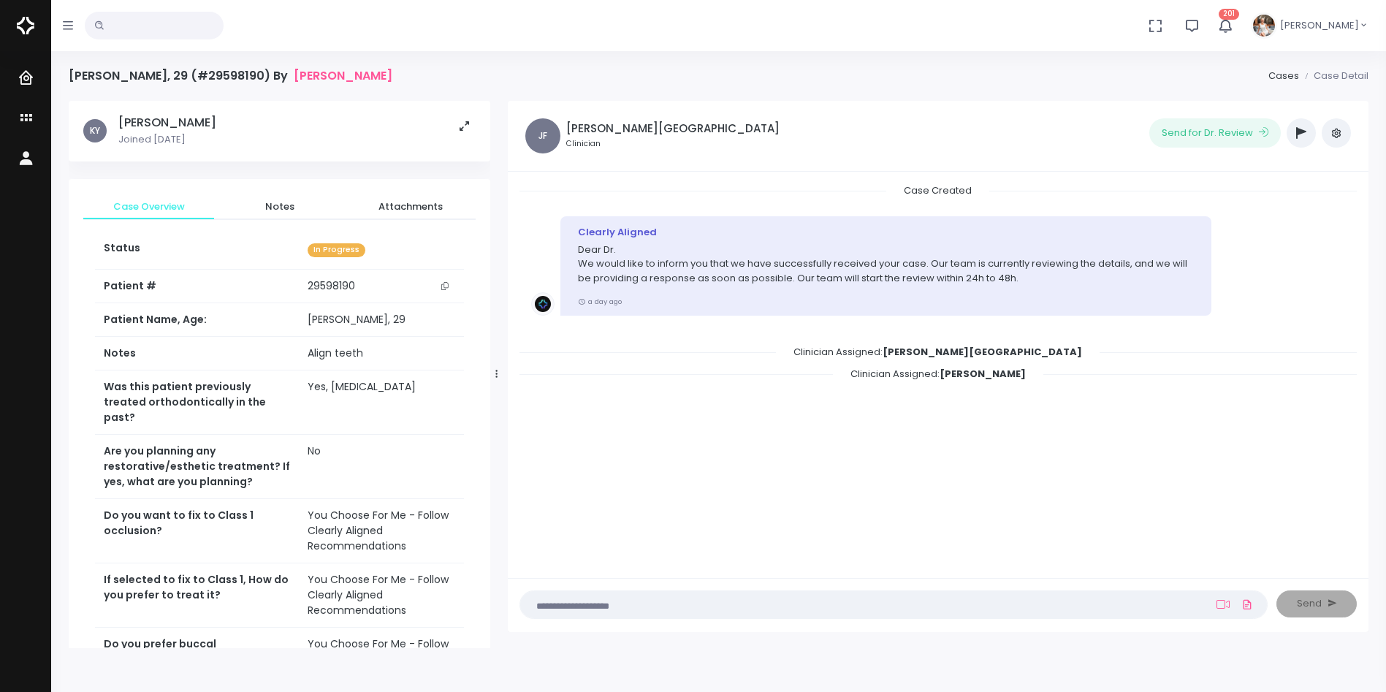
scroll to position [365, 0]
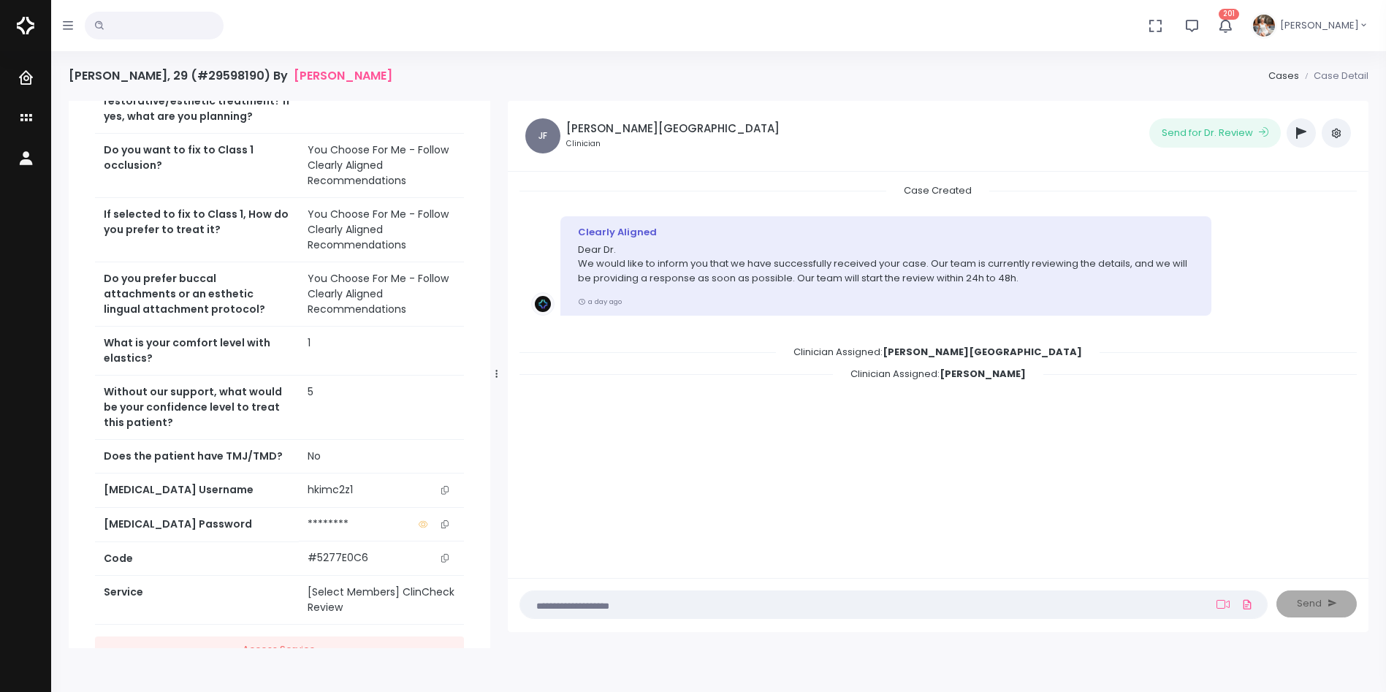
click at [446, 486] on icon "scrollable content" at bounding box center [444, 490] width 7 height 8
